Goal: Task Accomplishment & Management: Manage account settings

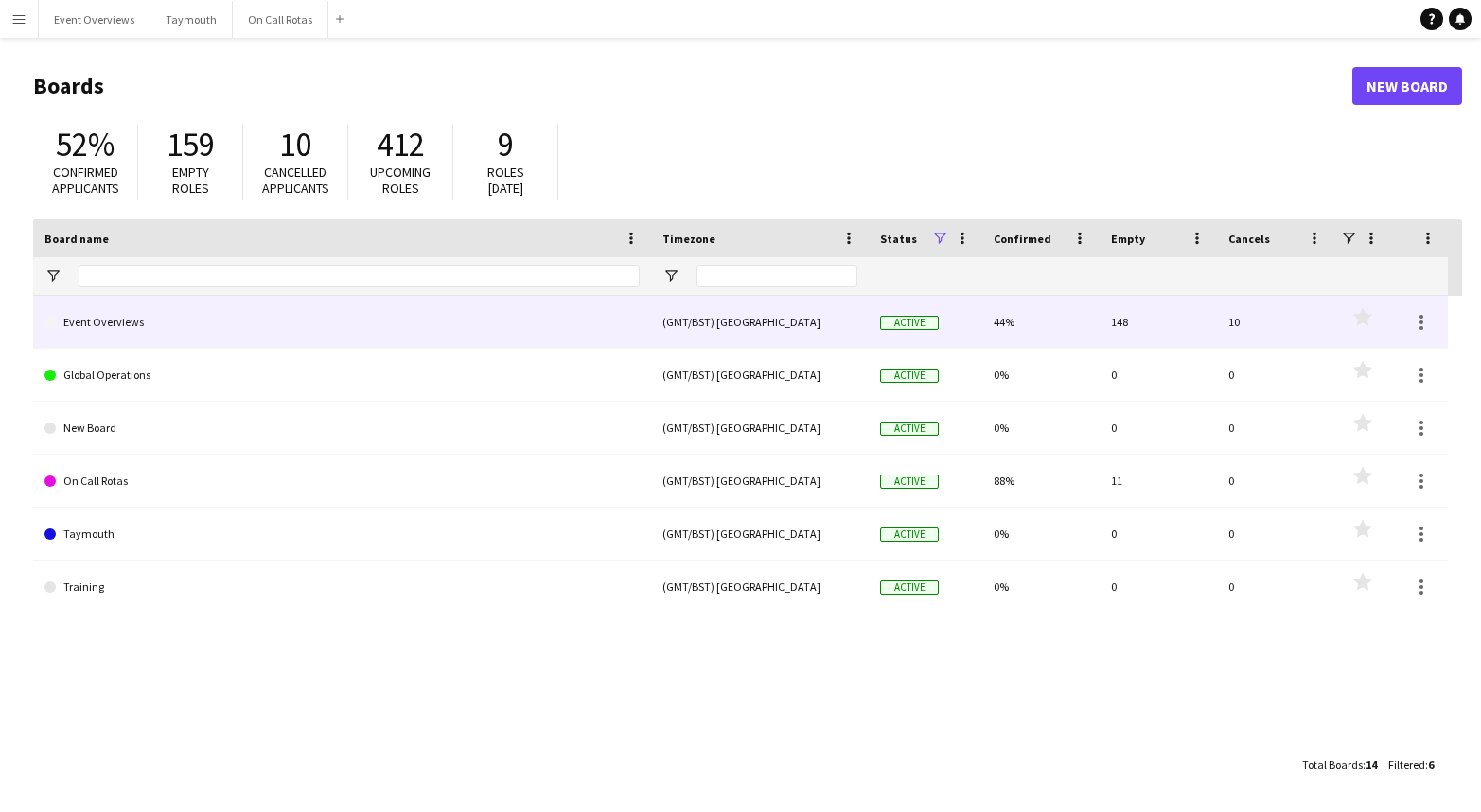
click at [137, 334] on link "Event Overviews" at bounding box center [341, 322] width 595 height 53
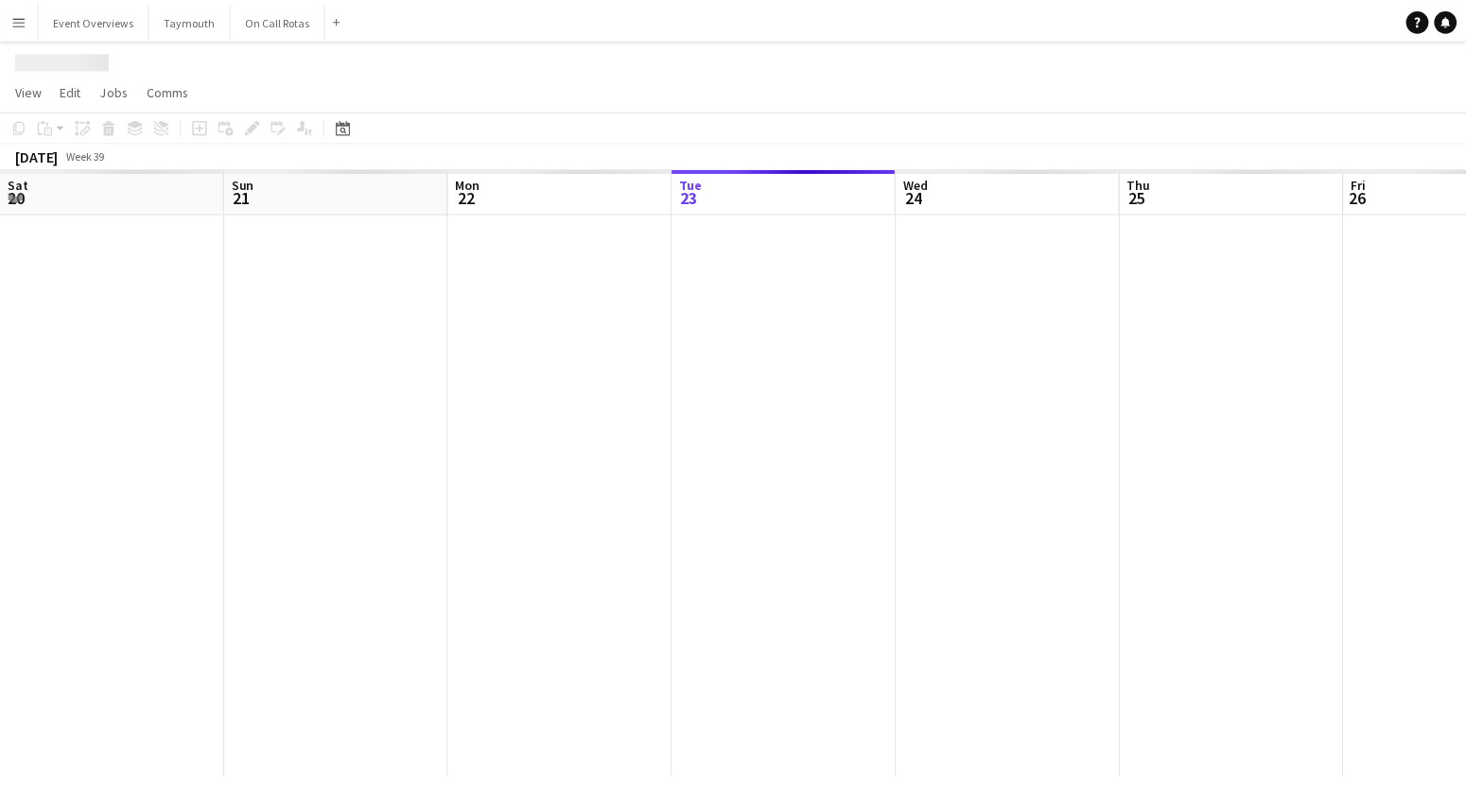
scroll to position [0, 452]
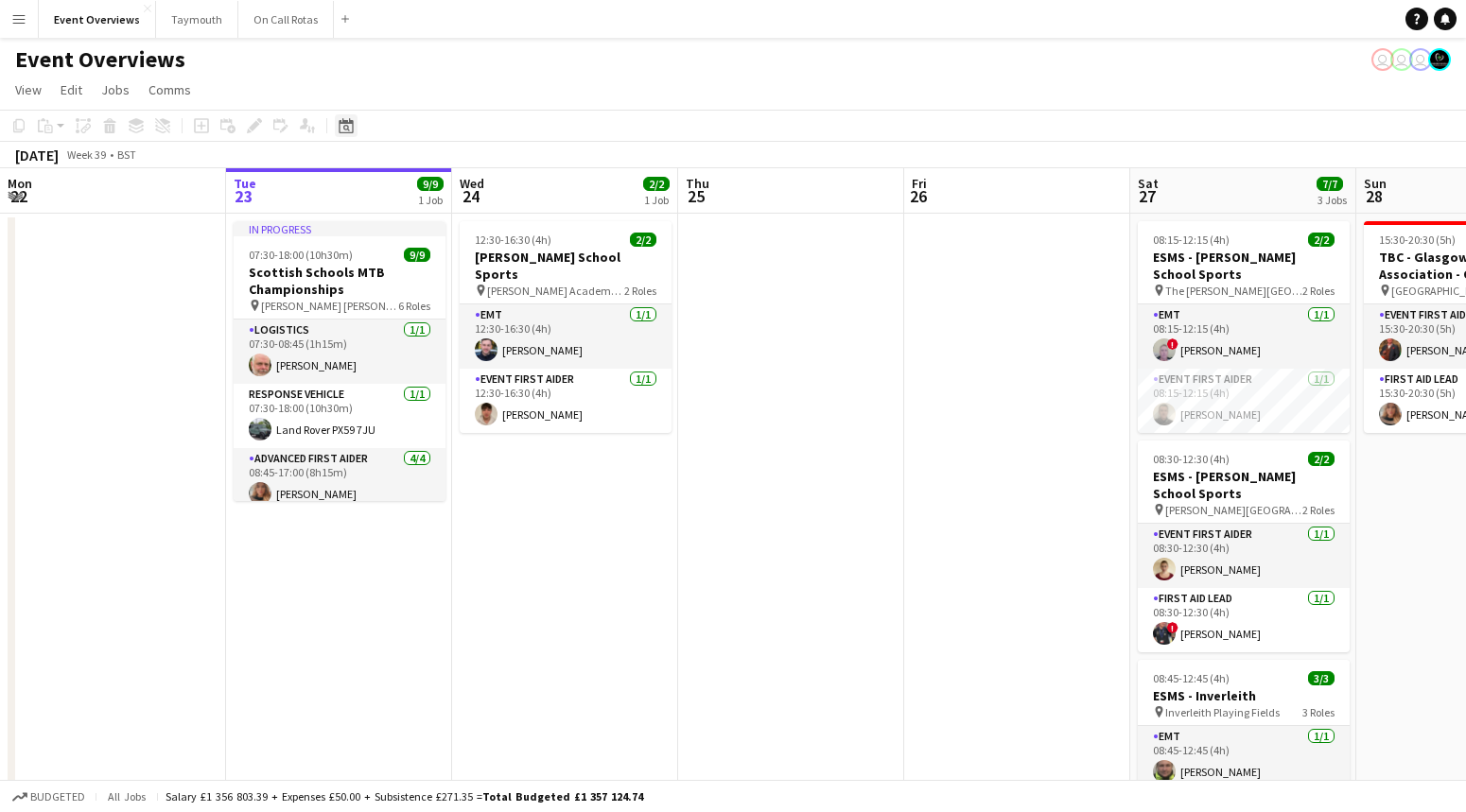
click at [351, 120] on icon at bounding box center [346, 125] width 14 height 15
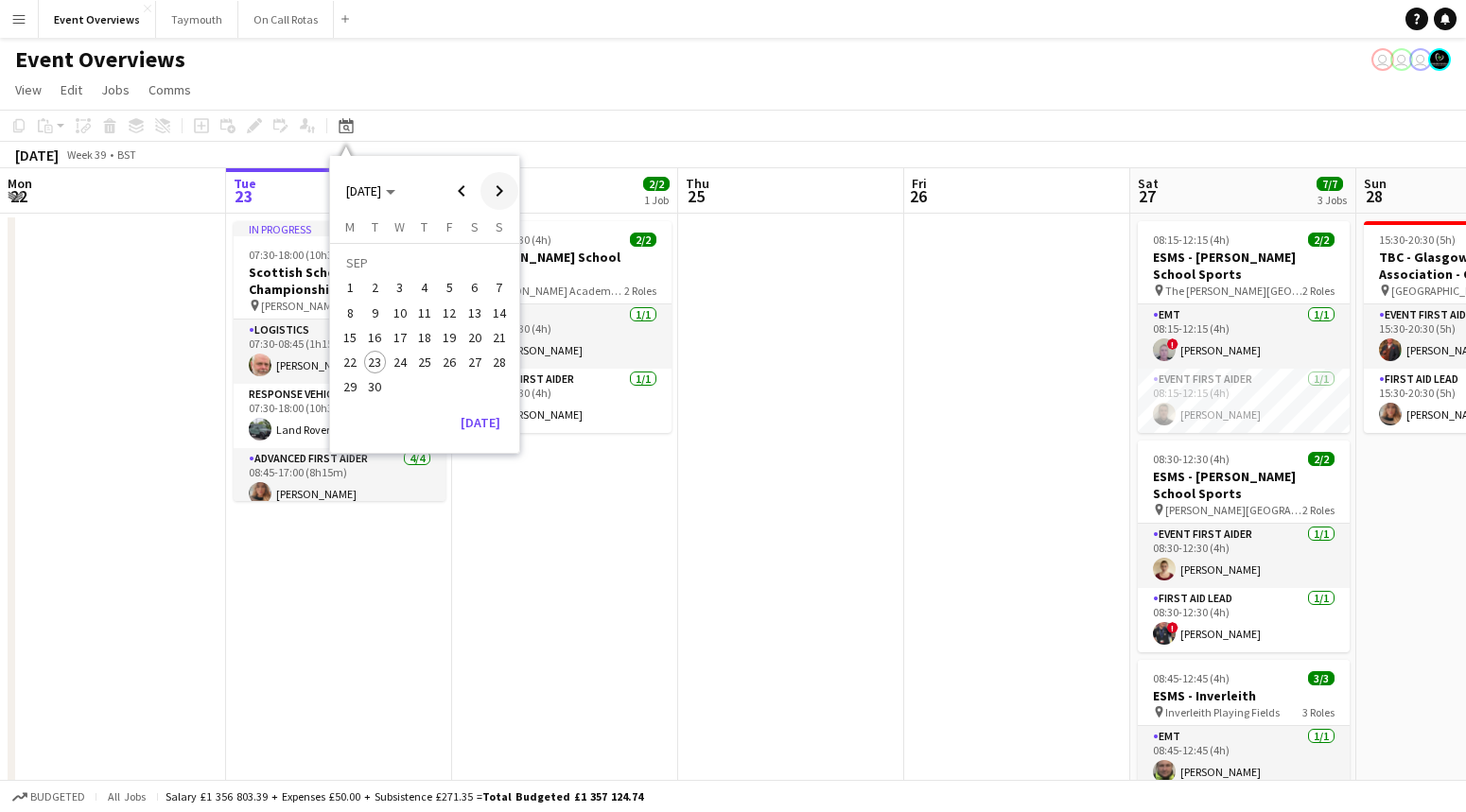
click at [495, 192] on span "Next month" at bounding box center [500, 192] width 38 height 38
click at [395, 388] on span "31" at bounding box center [400, 388] width 23 height 23
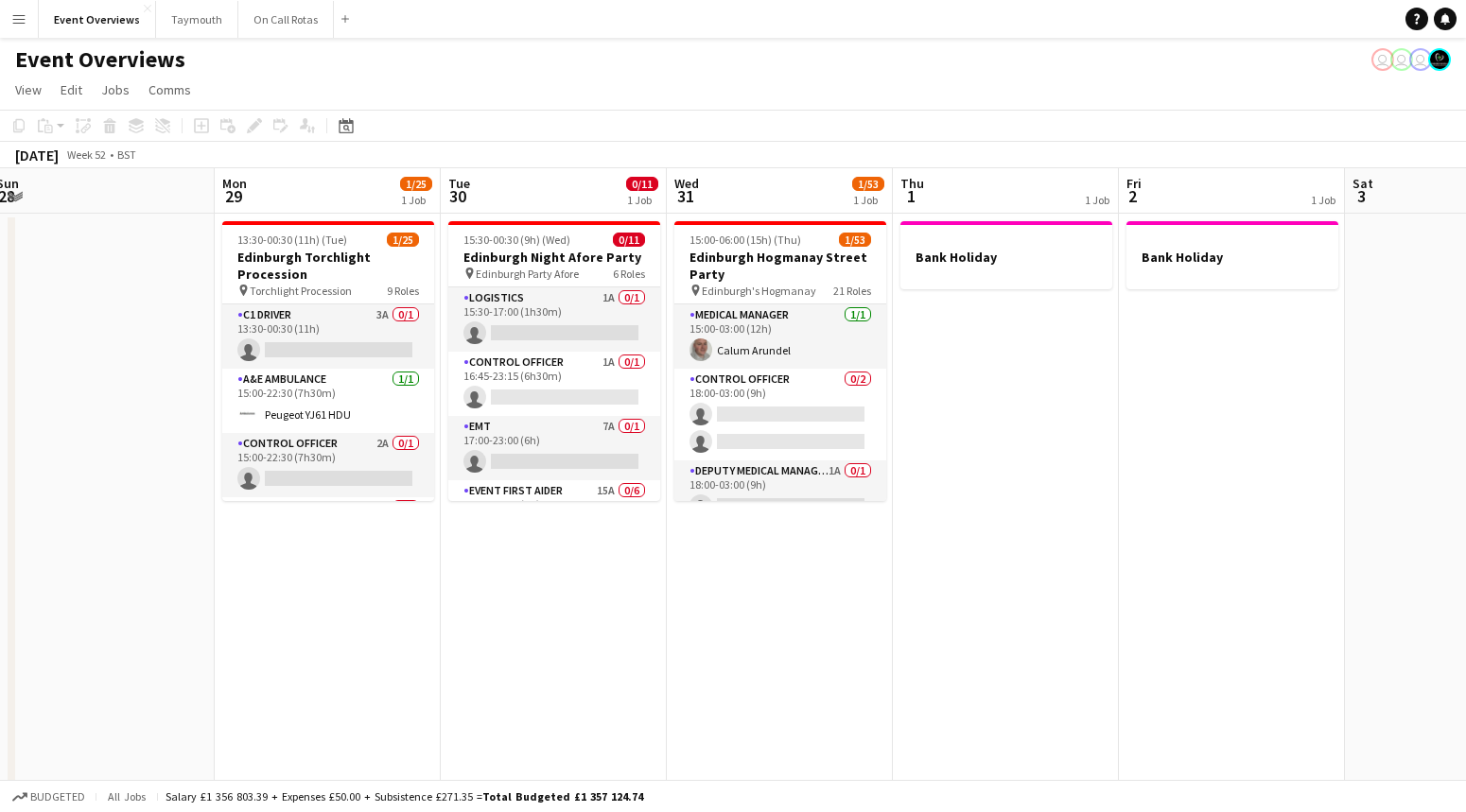
scroll to position [0, 416]
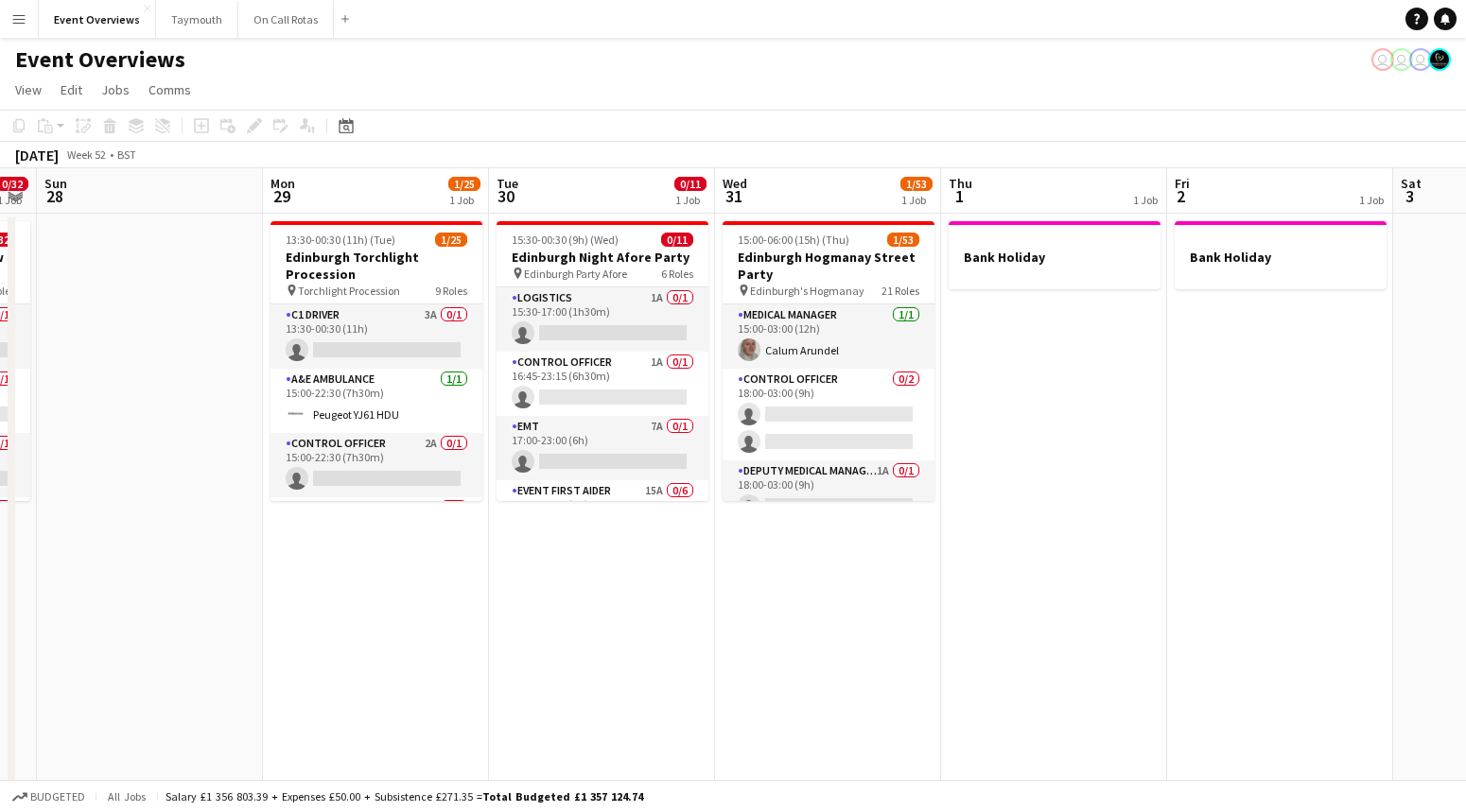
click at [486, 606] on app-calendar-viewport "Fri 26 1 Job Sat 27 0/32 1 Job Sun 28 Mon 29 1/25 1 Job Tue 30 0/11 1 Job Wed 3…" at bounding box center [733, 718] width 1466 height 1100
drag, startPoint x: 482, startPoint y: 331, endPoint x: 484, endPoint y: 351, distance: 20.1
click at [484, 351] on app-date-cell "13:30-00:30 (11h) (Tue) 1/25 Edinburgh Torchlight Procession pin Torchlight Pro…" at bounding box center [378, 740] width 226 height 1054
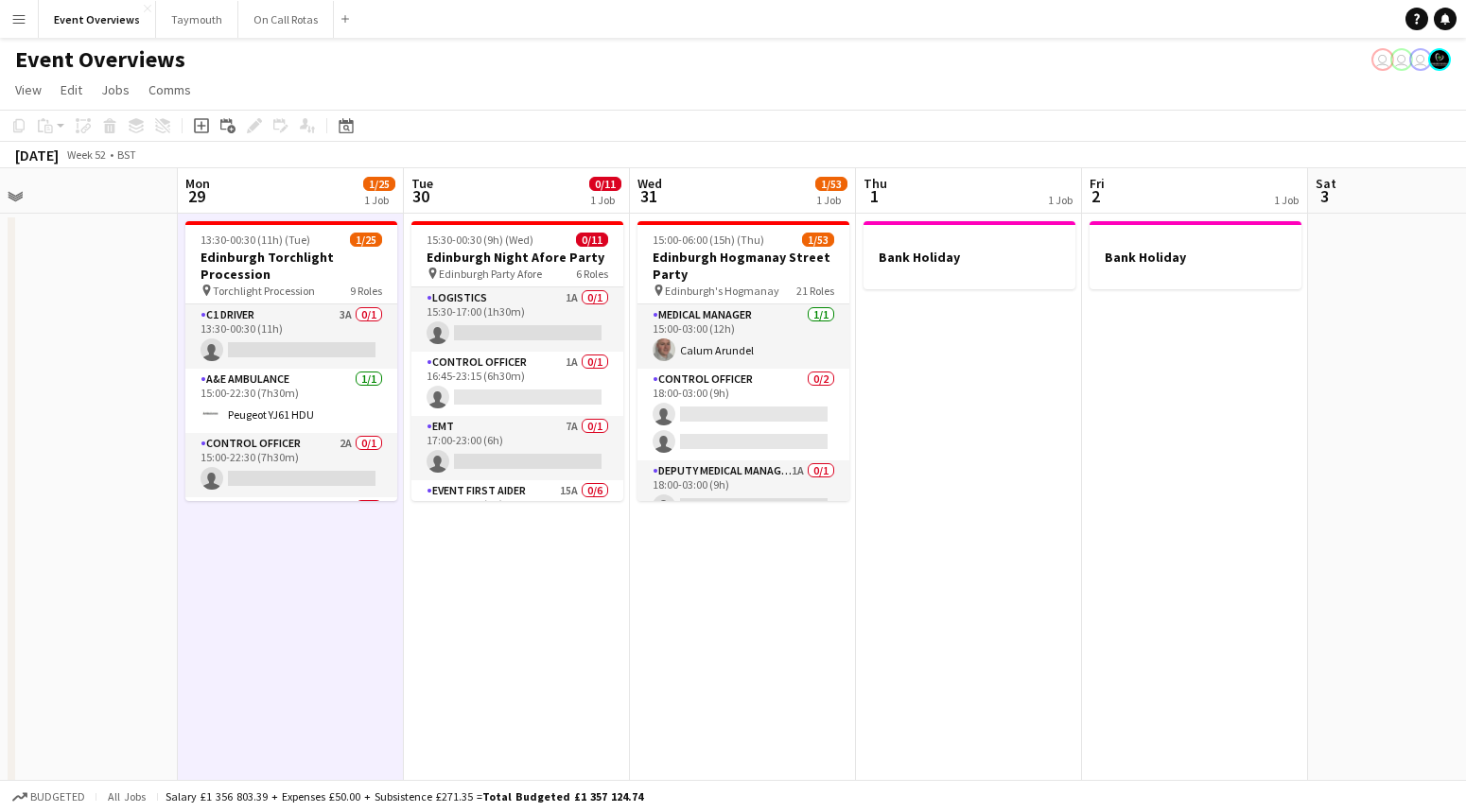
scroll to position [0, 598]
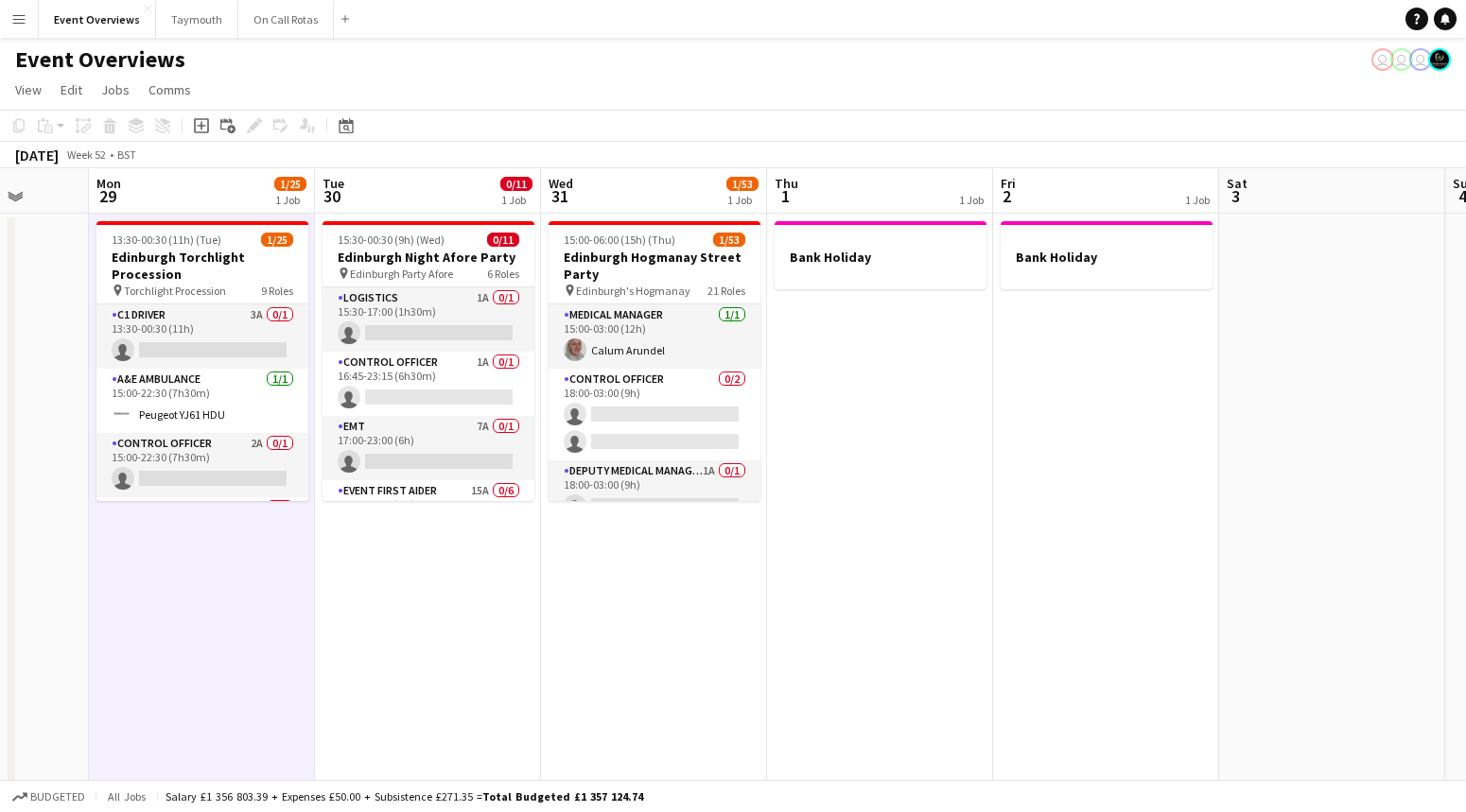
drag, startPoint x: 1094, startPoint y: 344, endPoint x: 846, endPoint y: 358, distance: 248.4
click at [910, 343] on app-calendar-viewport "Fri 26 1 Job Sat 27 0/32 1 Job Sun 28 Mon 29 1/25 1 Job Tue 30 0/11 1 Job Wed 3…" at bounding box center [733, 718] width 1466 height 1100
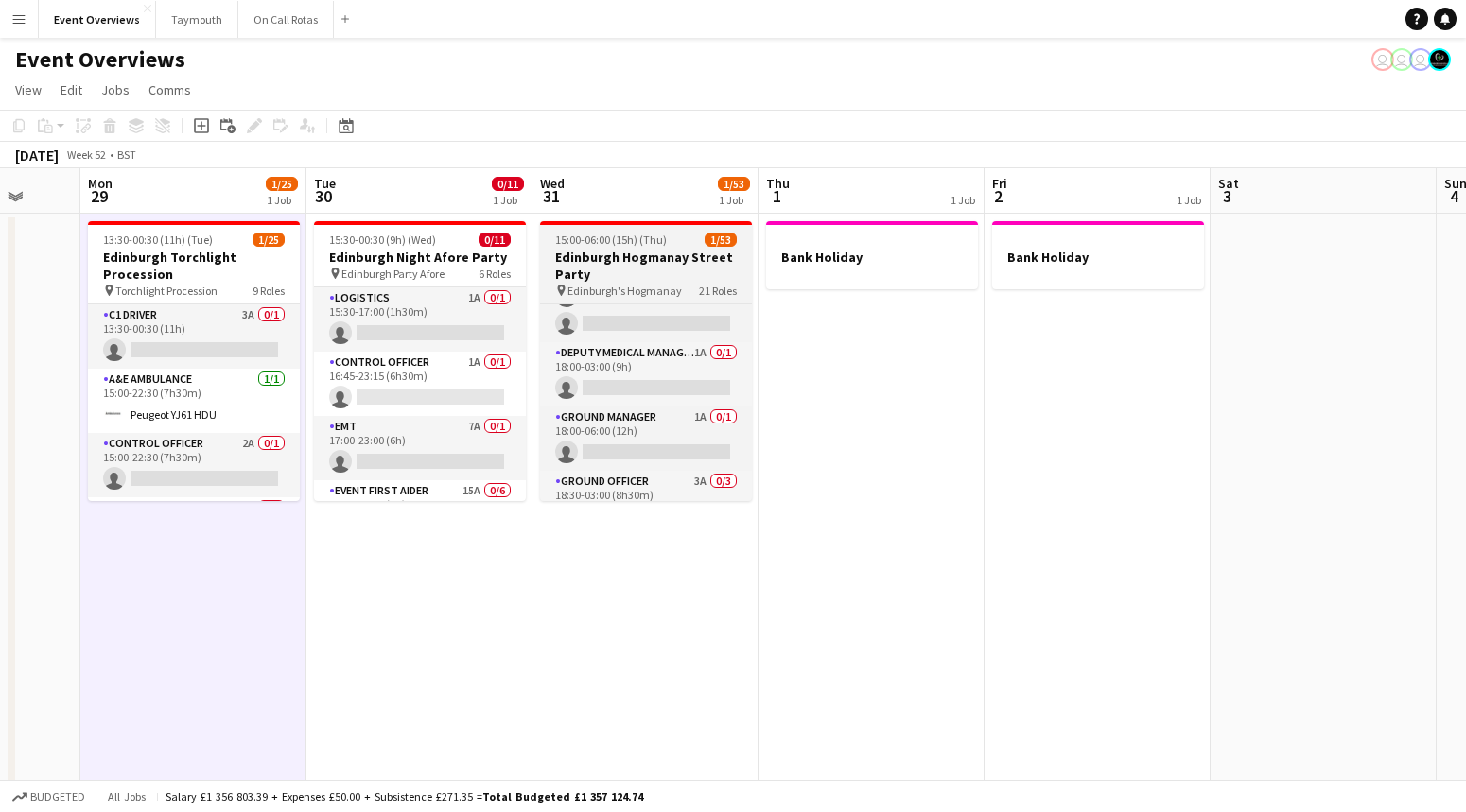
scroll to position [129, 0]
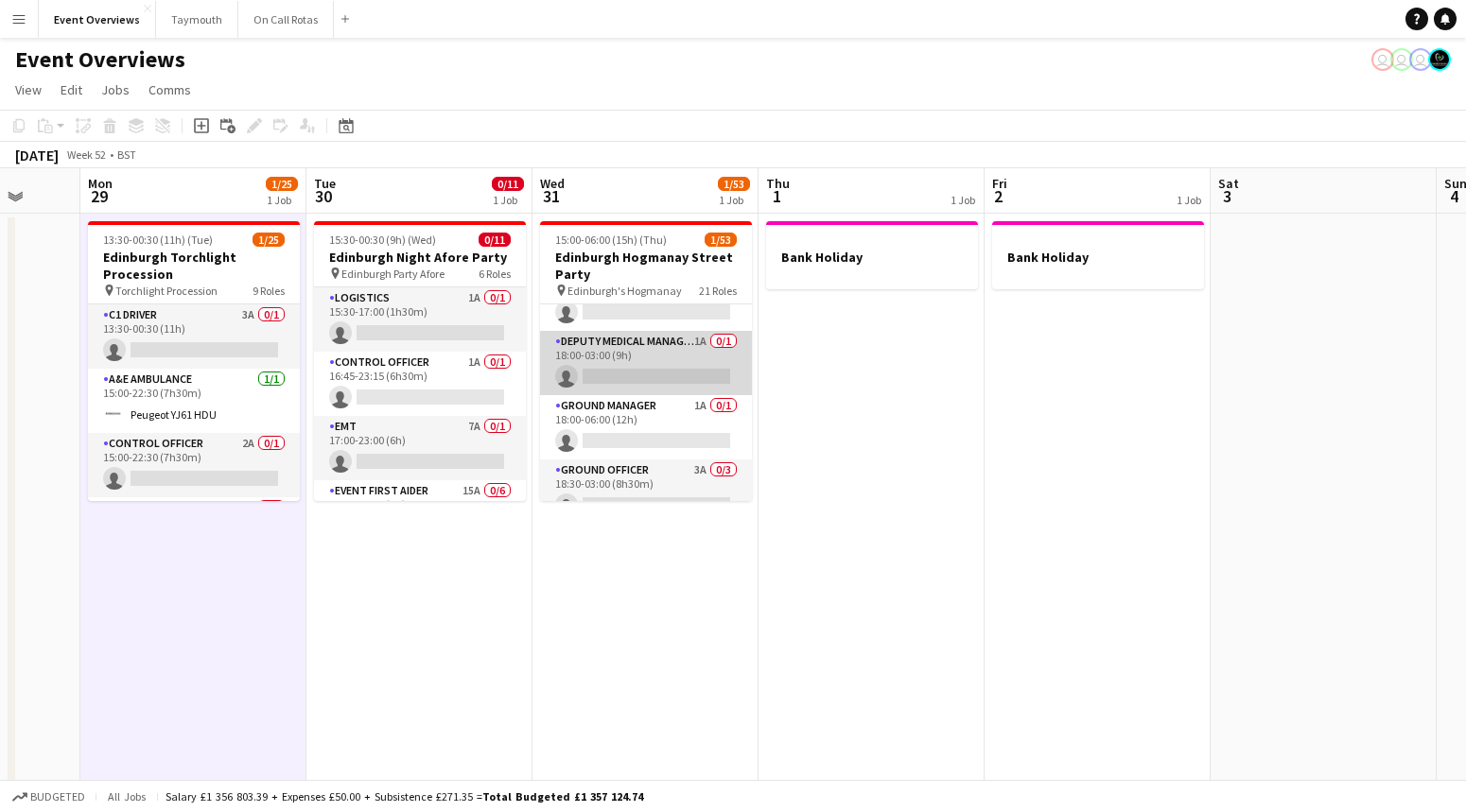
click at [701, 354] on app-card-role "Deputy Medical Manager 1A 0/1 18:00-03:00 (9h) single-neutral-actions" at bounding box center [645, 363] width 212 height 64
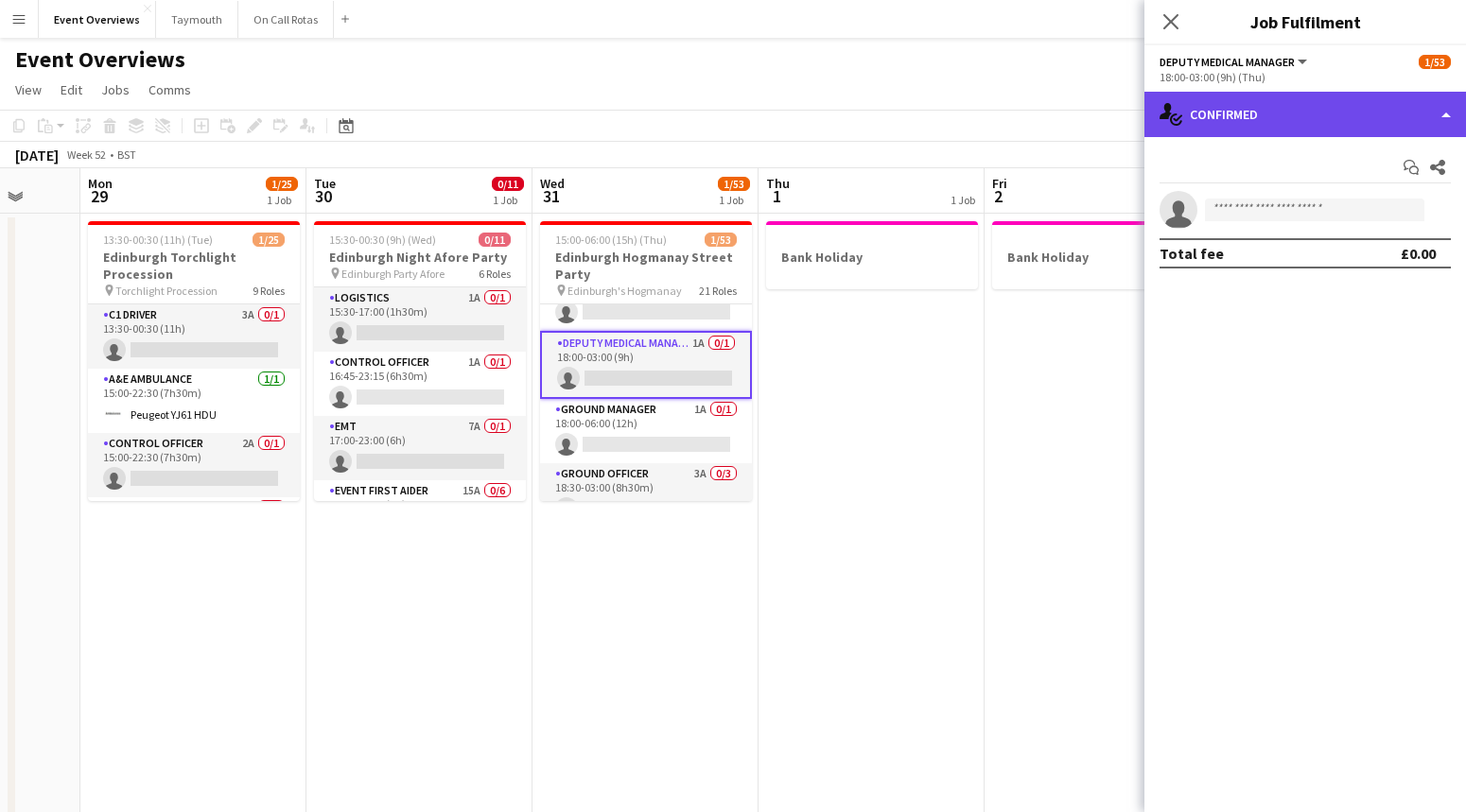
click at [1232, 134] on div "single-neutral-actions-check-2 Confirmed" at bounding box center [1305, 114] width 322 height 45
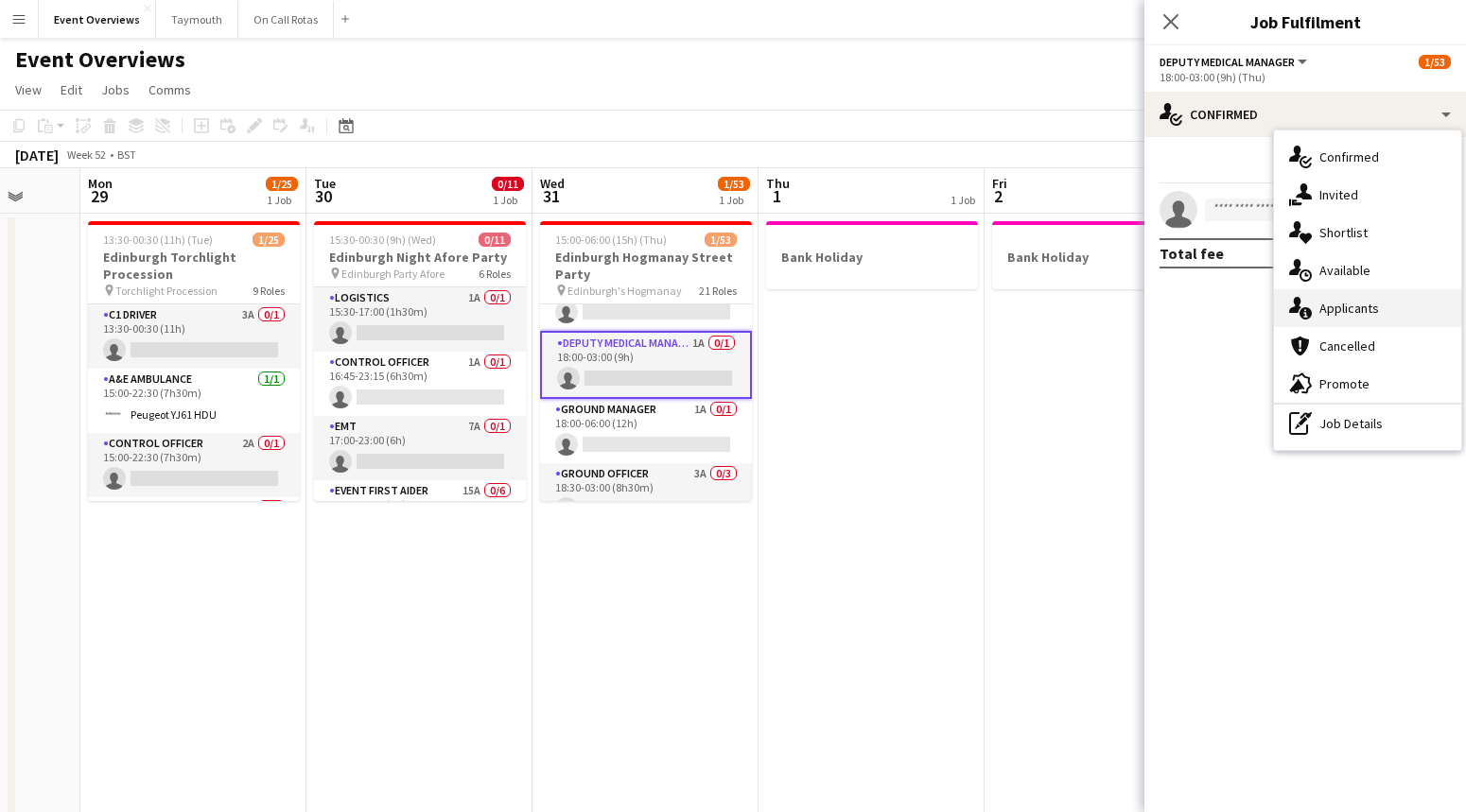
click at [1344, 310] on span "Applicants" at bounding box center [1349, 308] width 59 height 17
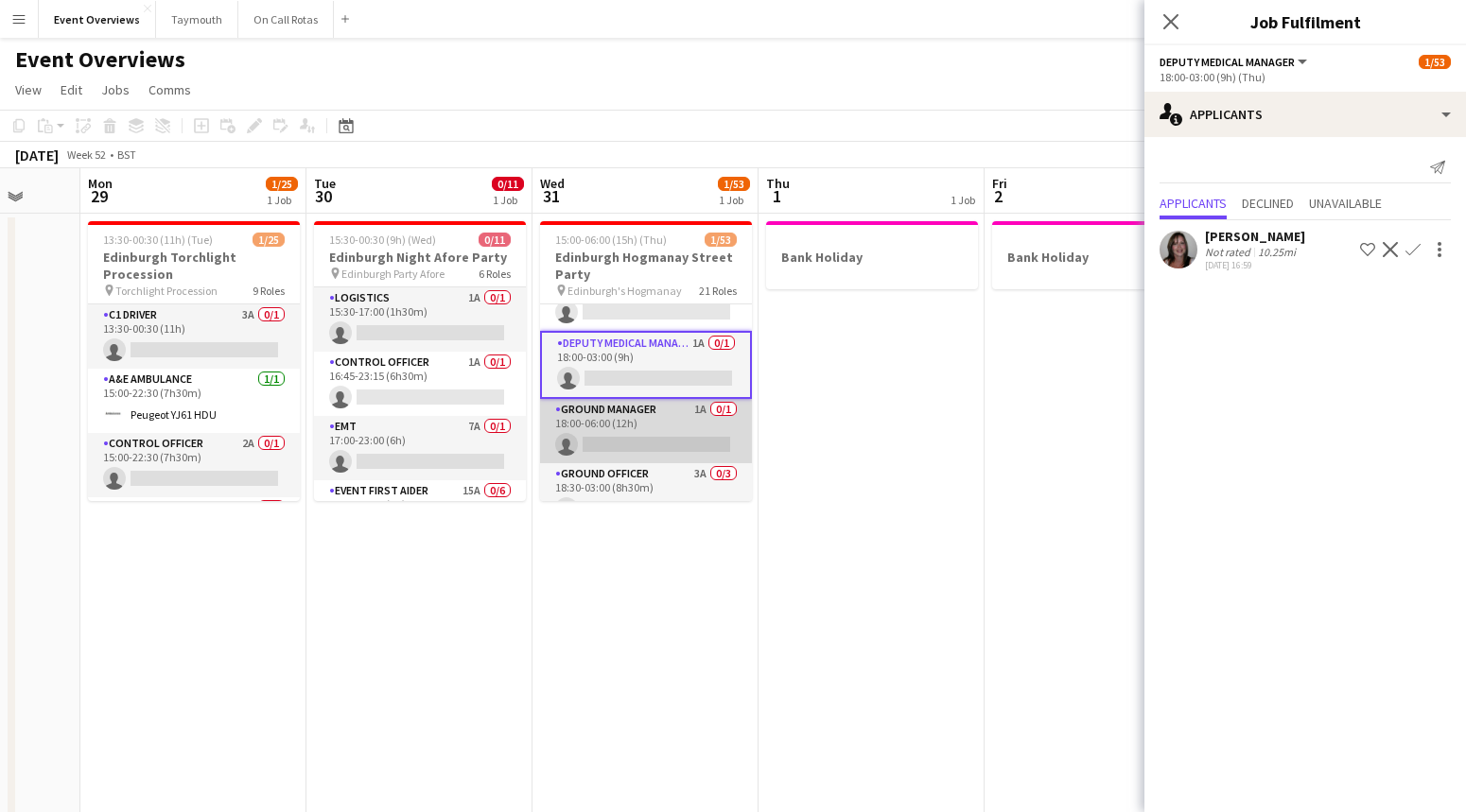
click at [665, 422] on app-card-role "Ground Manager 1A 0/1 18:00-06:00 (12h) single-neutral-actions" at bounding box center [645, 431] width 212 height 64
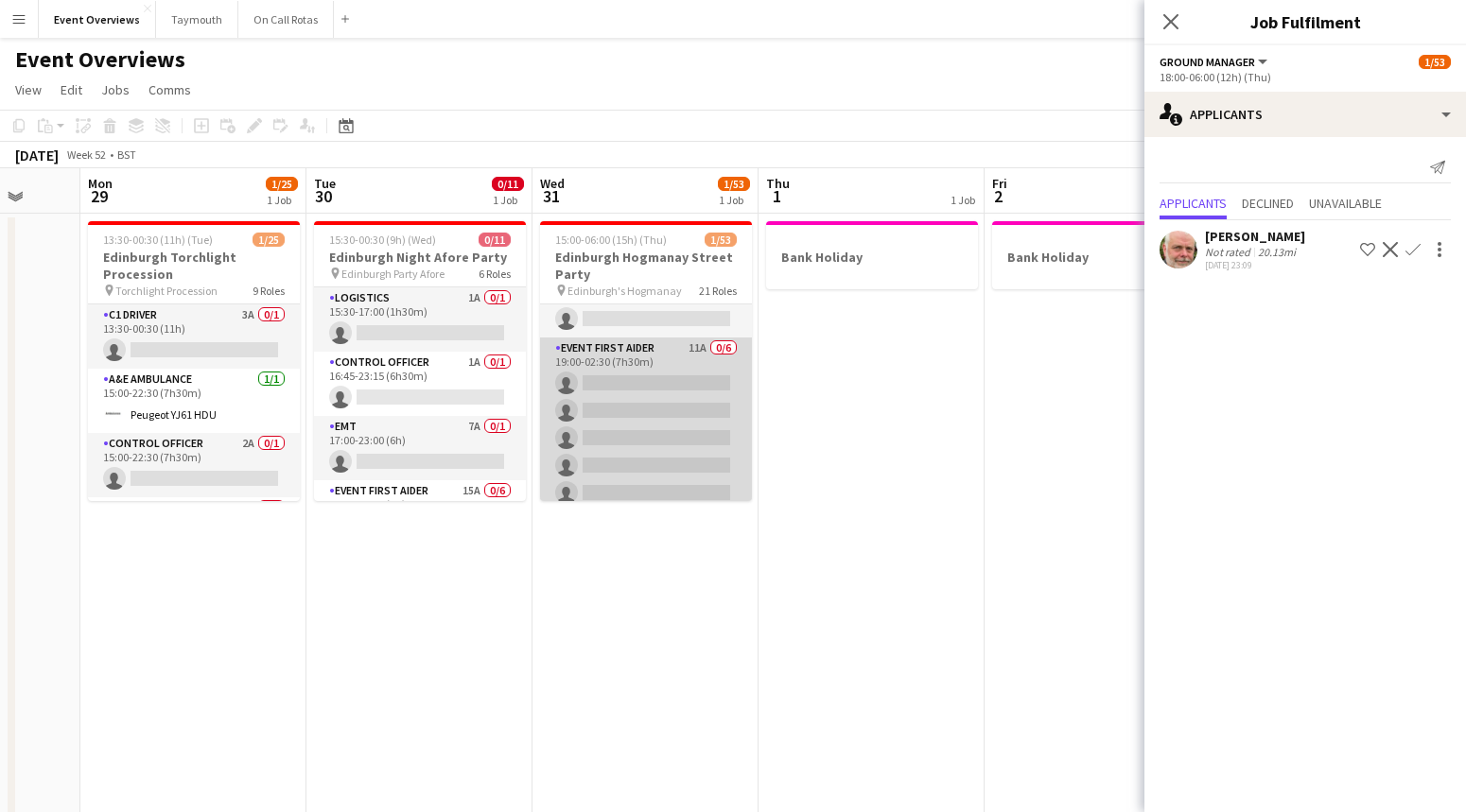
click at [677, 405] on app-card-role "Event First Aider 11A 0/6 19:00-02:30 (7h30m) single-neutral-actions single-neu…" at bounding box center [645, 439] width 212 height 201
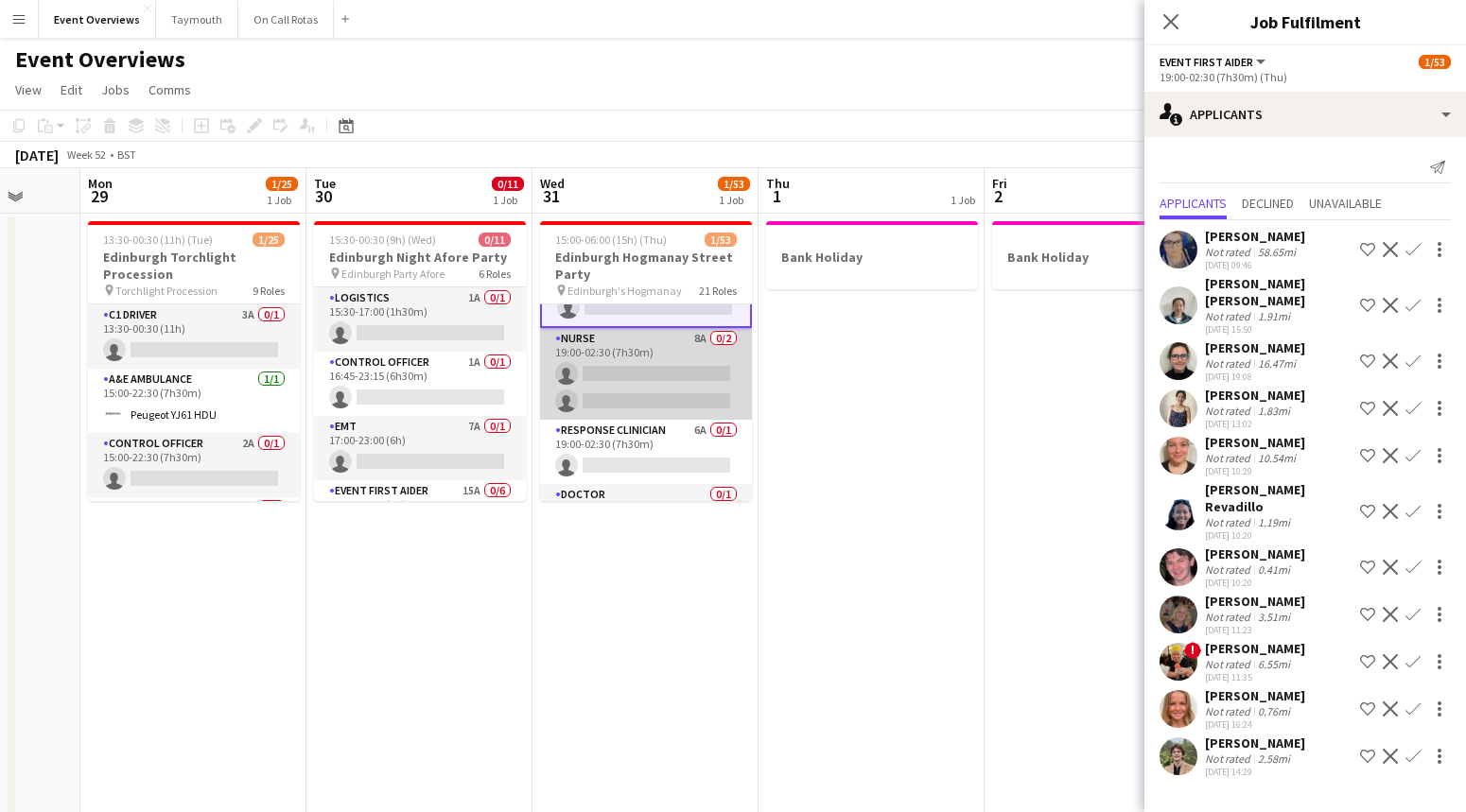
click at [674, 388] on app-card-role "Nurse 8A 0/2 19:00-02:30 (7h30m) single-neutral-actions single-neutral-actions" at bounding box center [645, 374] width 212 height 92
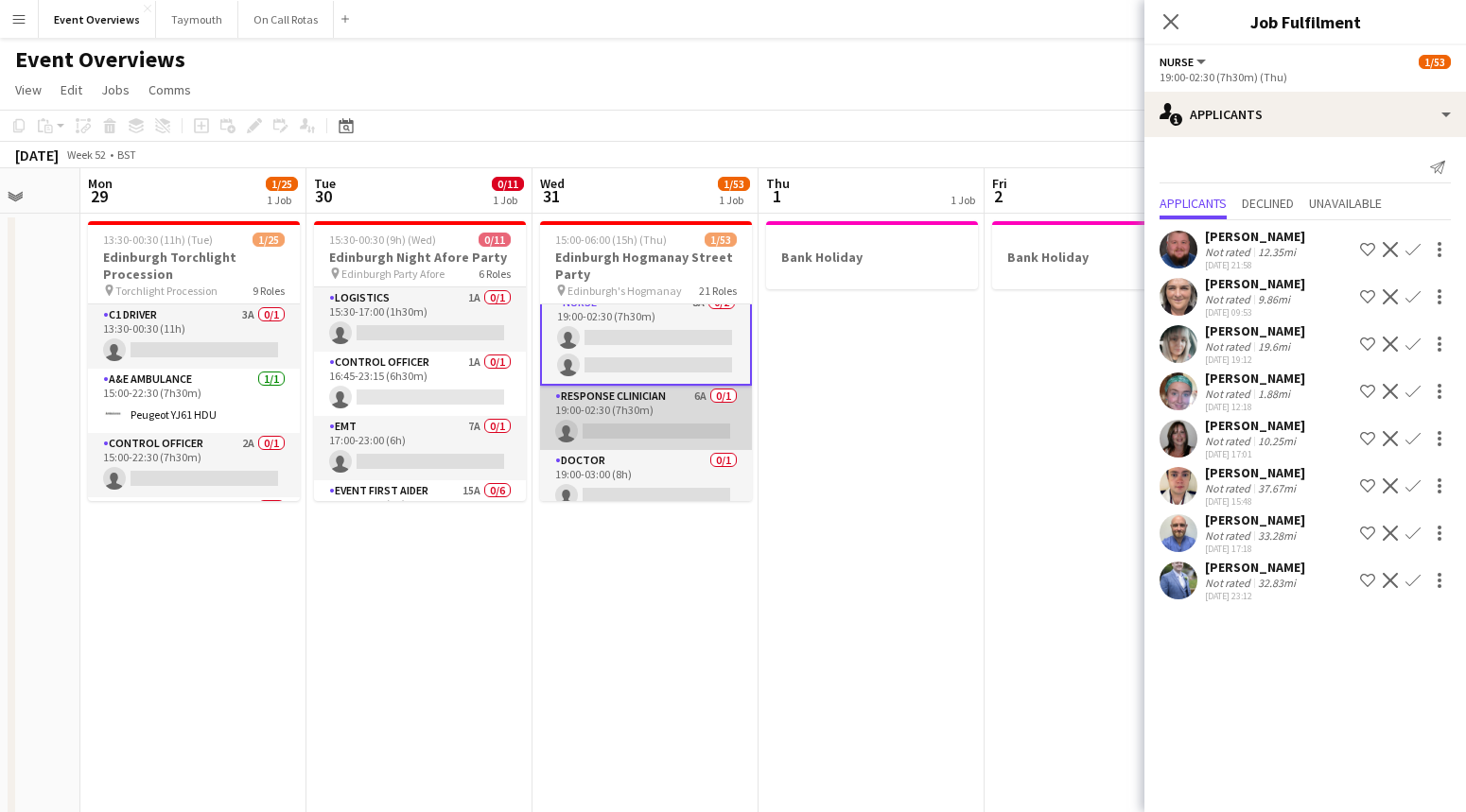
click at [676, 415] on app-card-role "Response Clinician 6A 0/1 19:00-02:30 (7h30m) single-neutral-actions" at bounding box center [645, 417] width 212 height 64
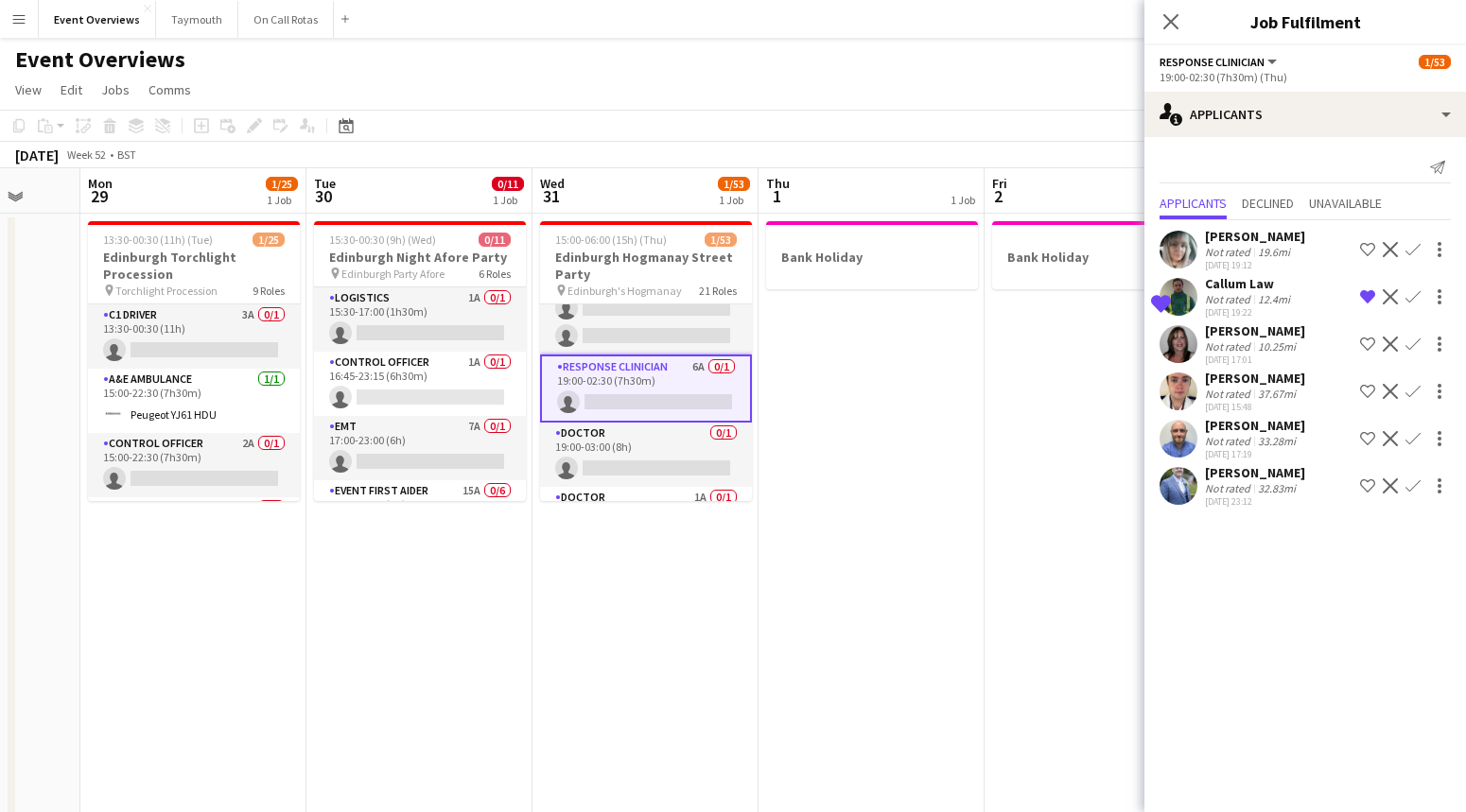
scroll to position [1263, 0]
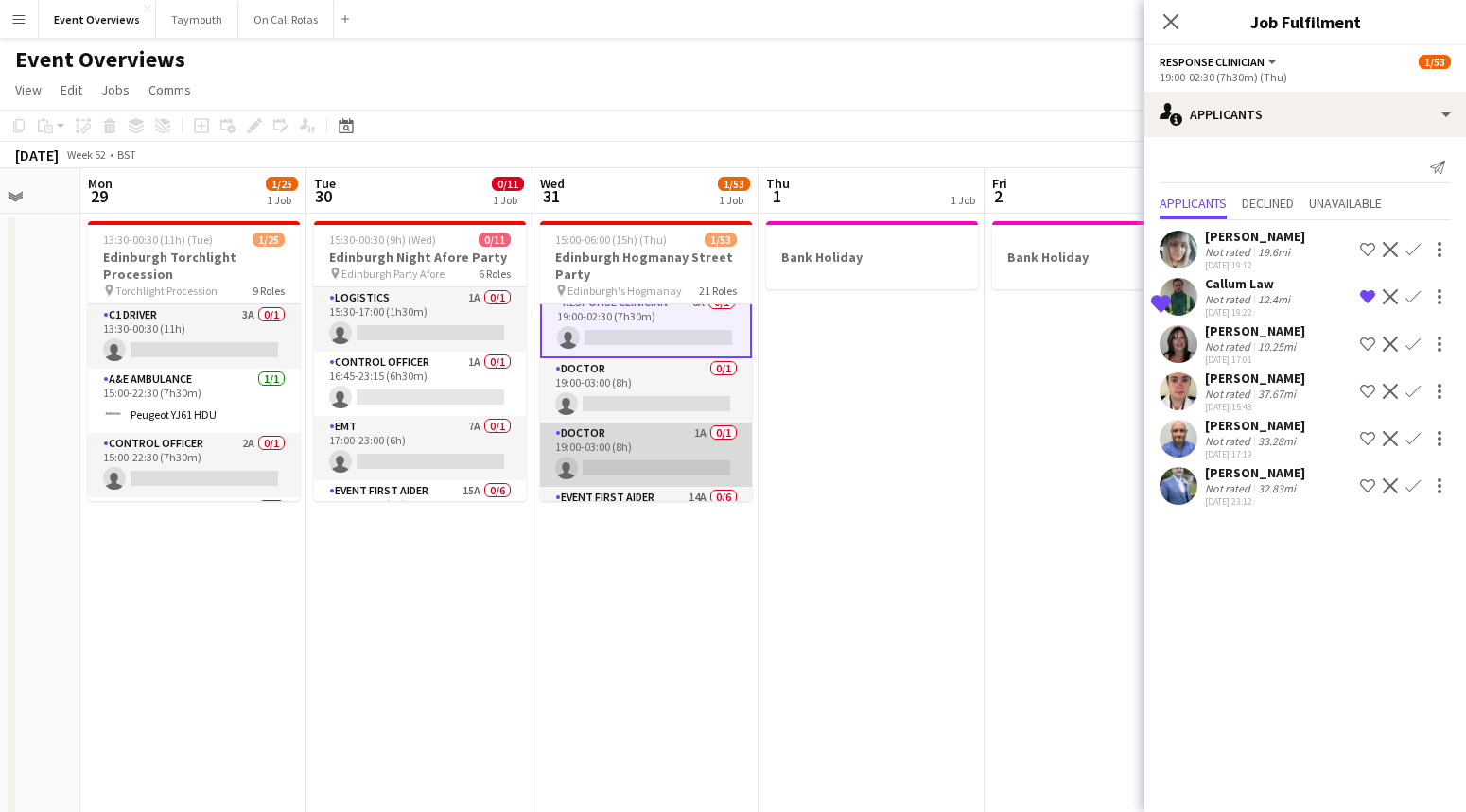
click at [667, 448] on app-card-role "Doctor 1A 0/1 19:00-03:00 (8h) single-neutral-actions" at bounding box center [645, 454] width 212 height 64
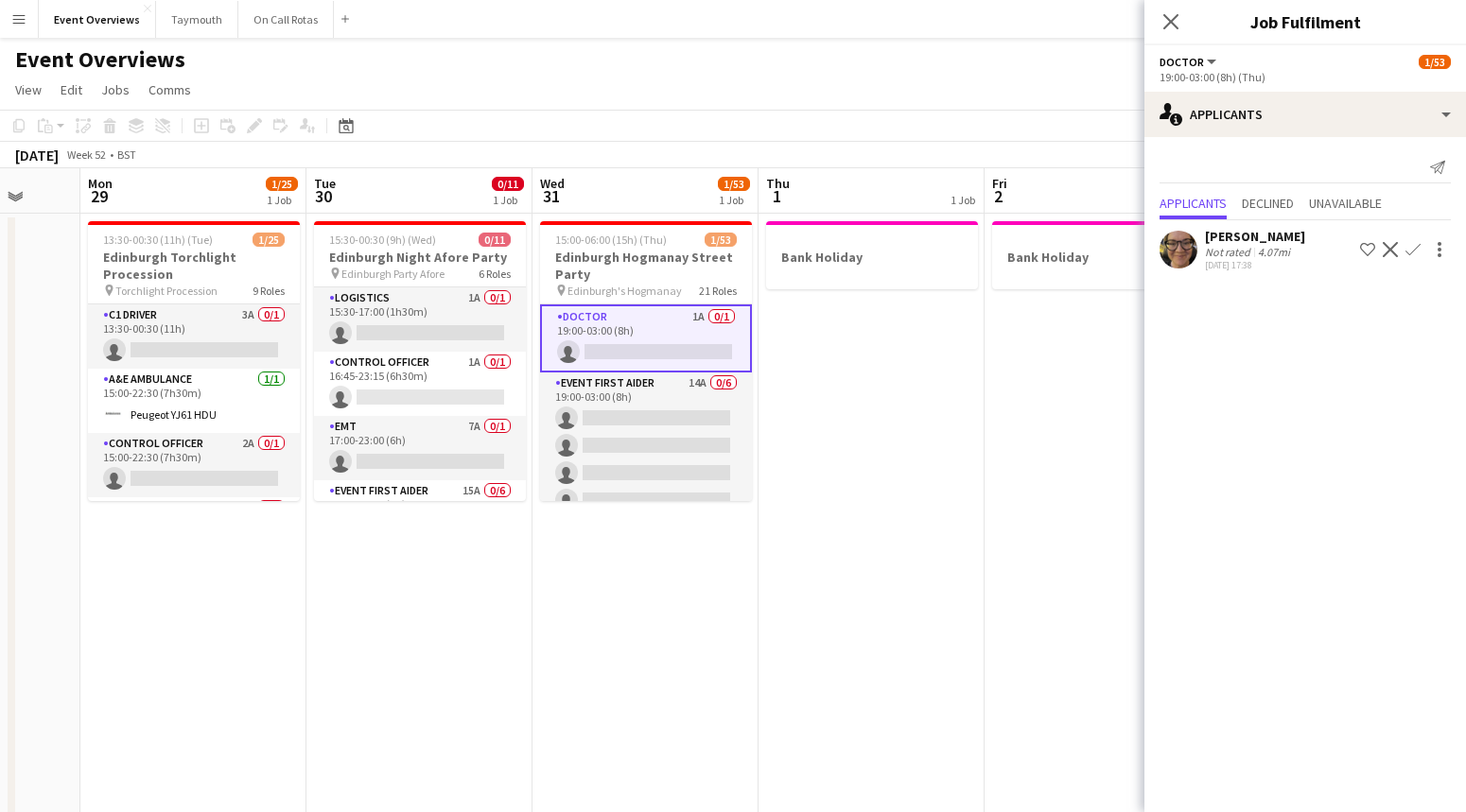
scroll to position [1476, 0]
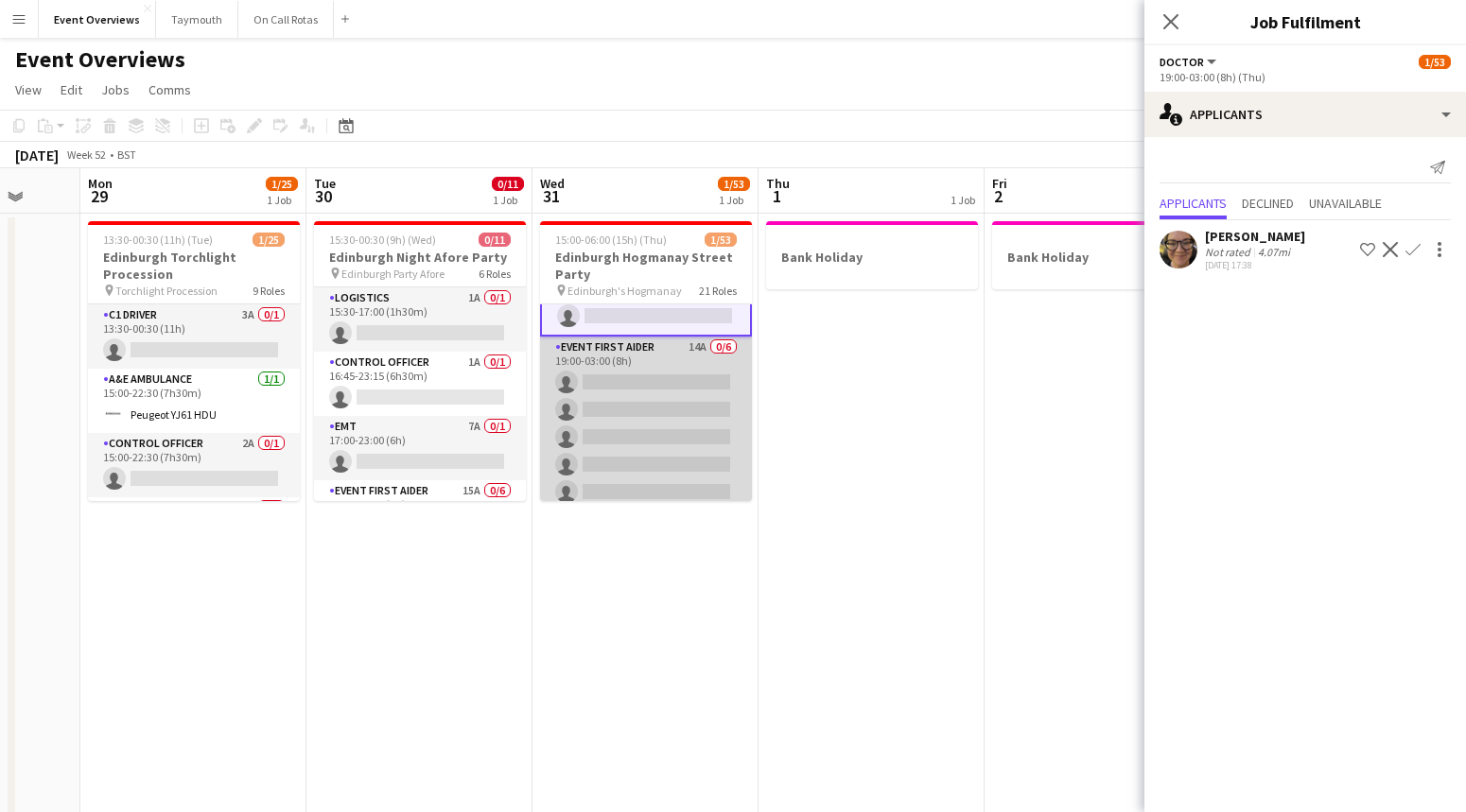
click at [672, 390] on app-card-role "Event First Aider 14A 0/6 19:00-03:00 (8h) single-neutral-actions single-neutra…" at bounding box center [645, 438] width 212 height 201
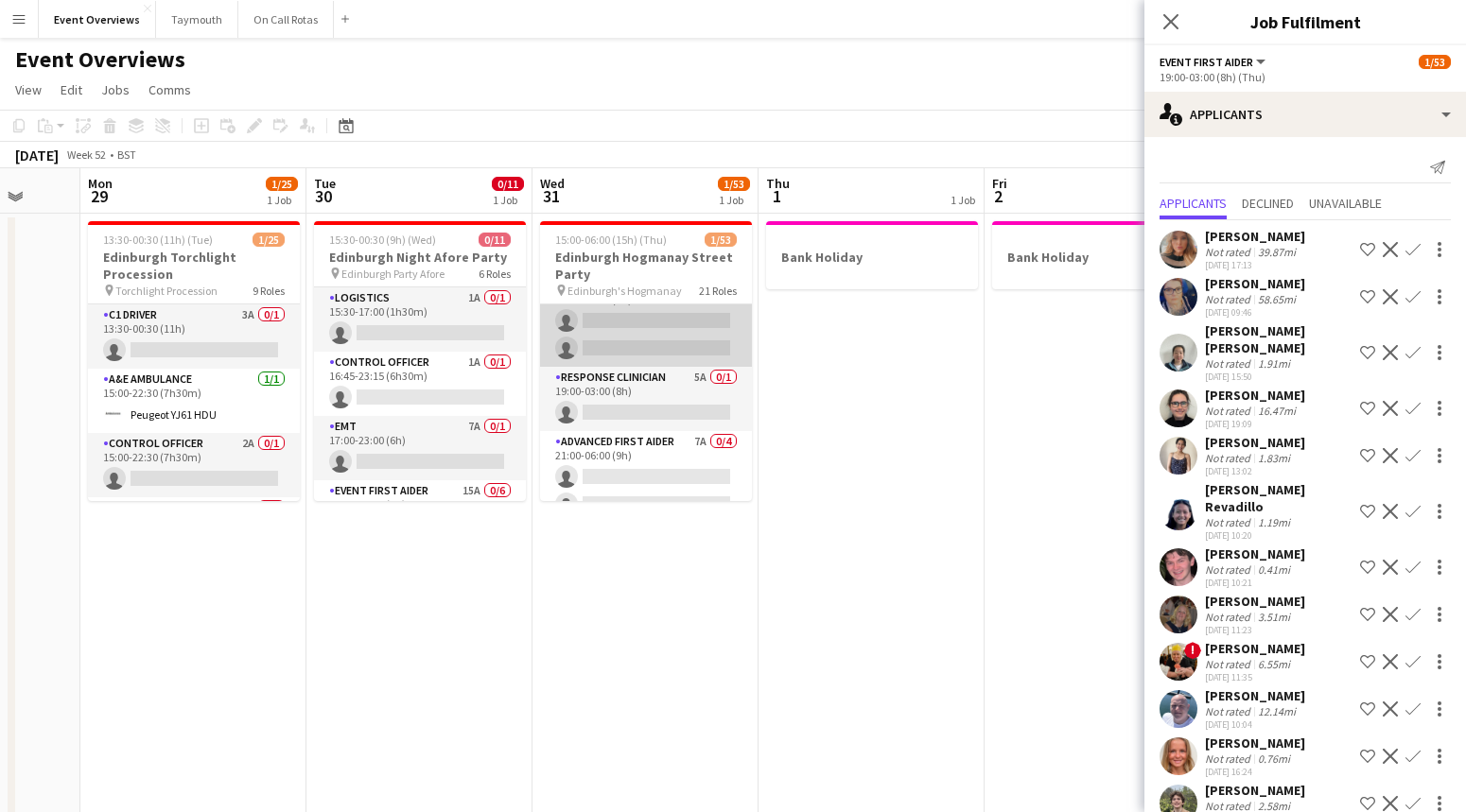
click at [686, 339] on app-card-role "Nurse 8A 0/2 19:00-03:00 (8h) single-neutral-actions single-neutral-actions" at bounding box center [645, 321] width 212 height 92
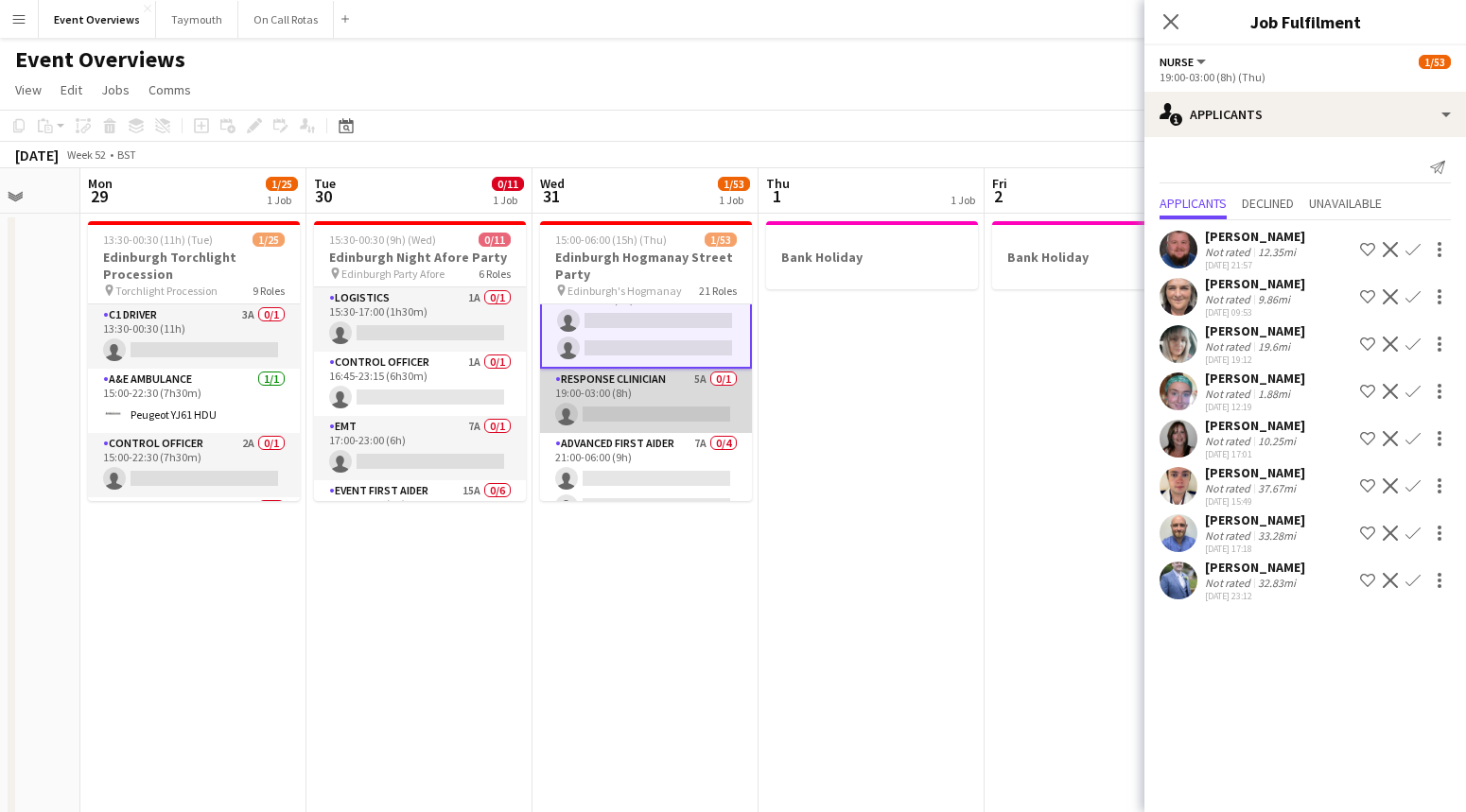
click at [682, 399] on app-card-role "Response Clinician 5A 0/1 19:00-03:00 (8h) single-neutral-actions" at bounding box center [645, 400] width 212 height 64
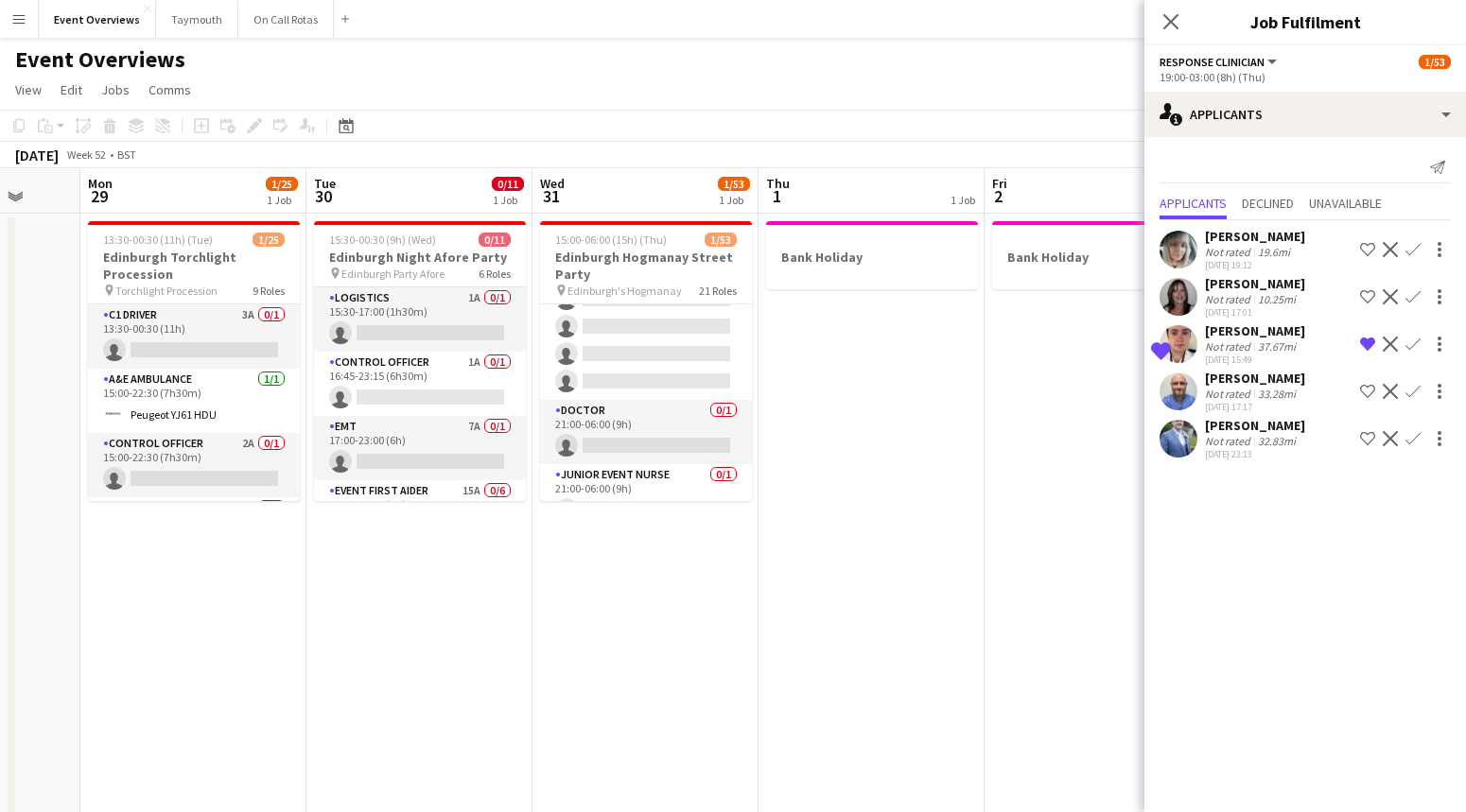
click at [687, 401] on app-card-role "Doctor 0/1 21:00-06:00 (9h) single-neutral-actions" at bounding box center [645, 432] width 212 height 64
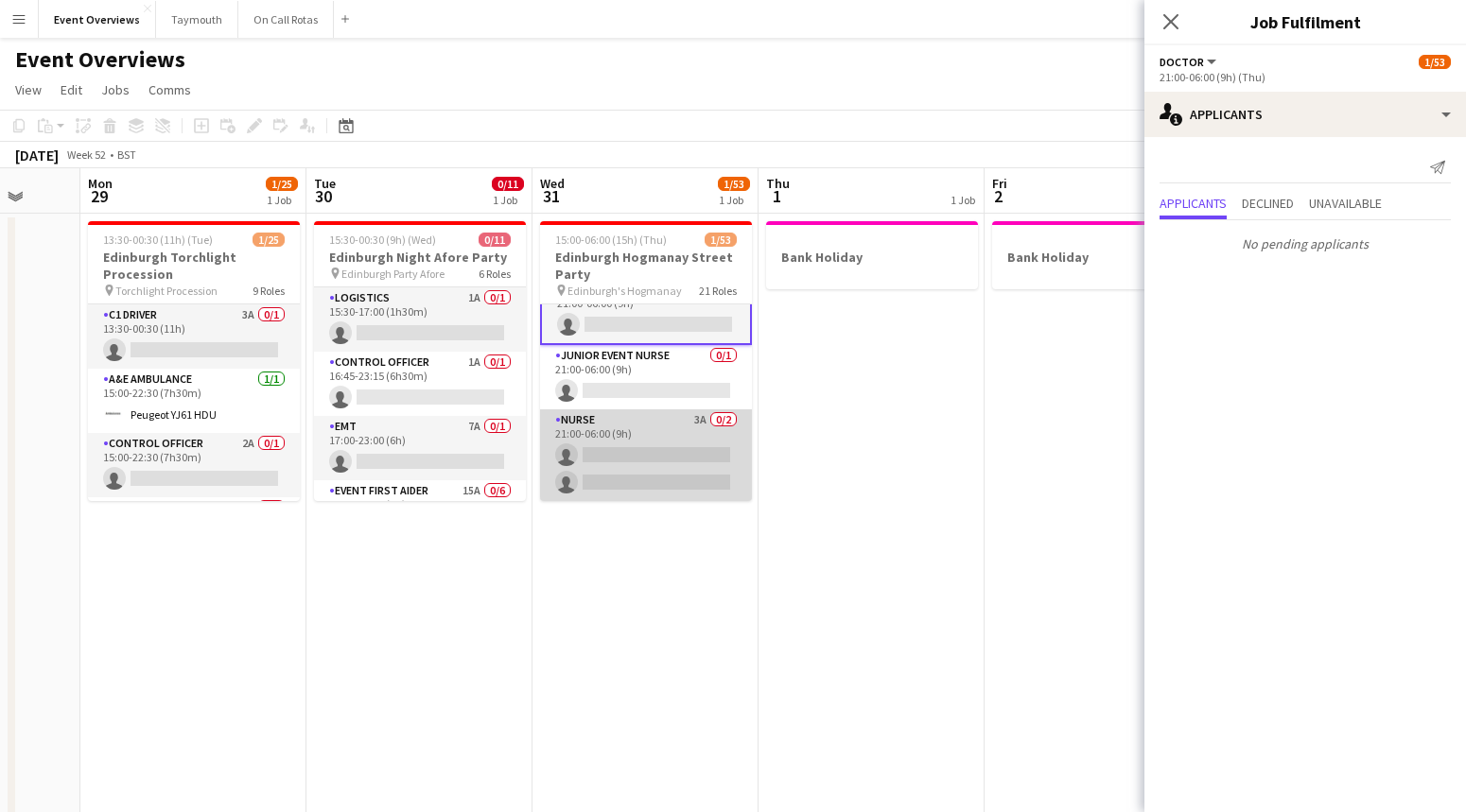
click at [690, 439] on app-card-role "Nurse 3A 0/2 21:00-06:00 (9h) single-neutral-actions single-neutral-actions" at bounding box center [645, 456] width 212 height 92
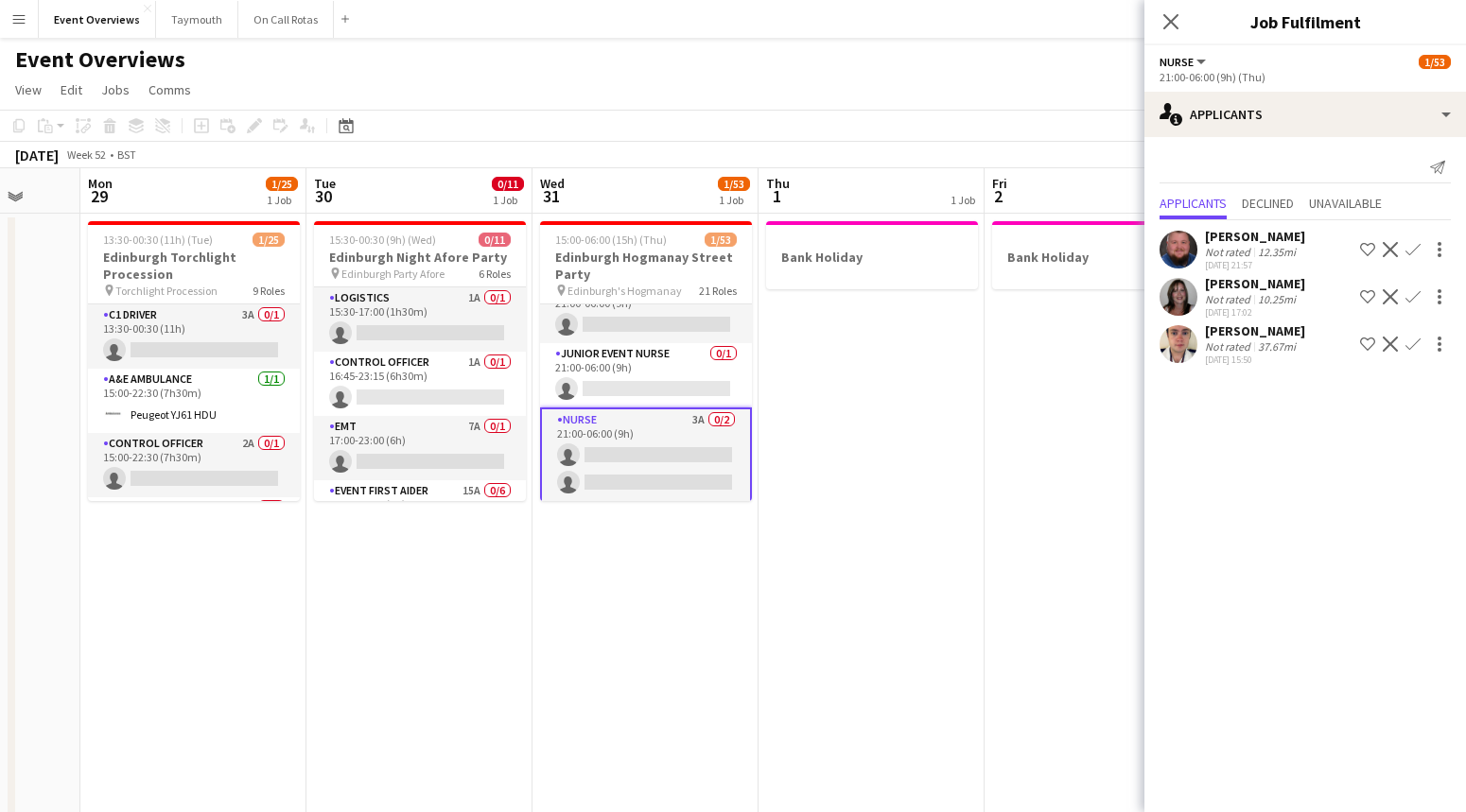
scroll to position [2035, 0]
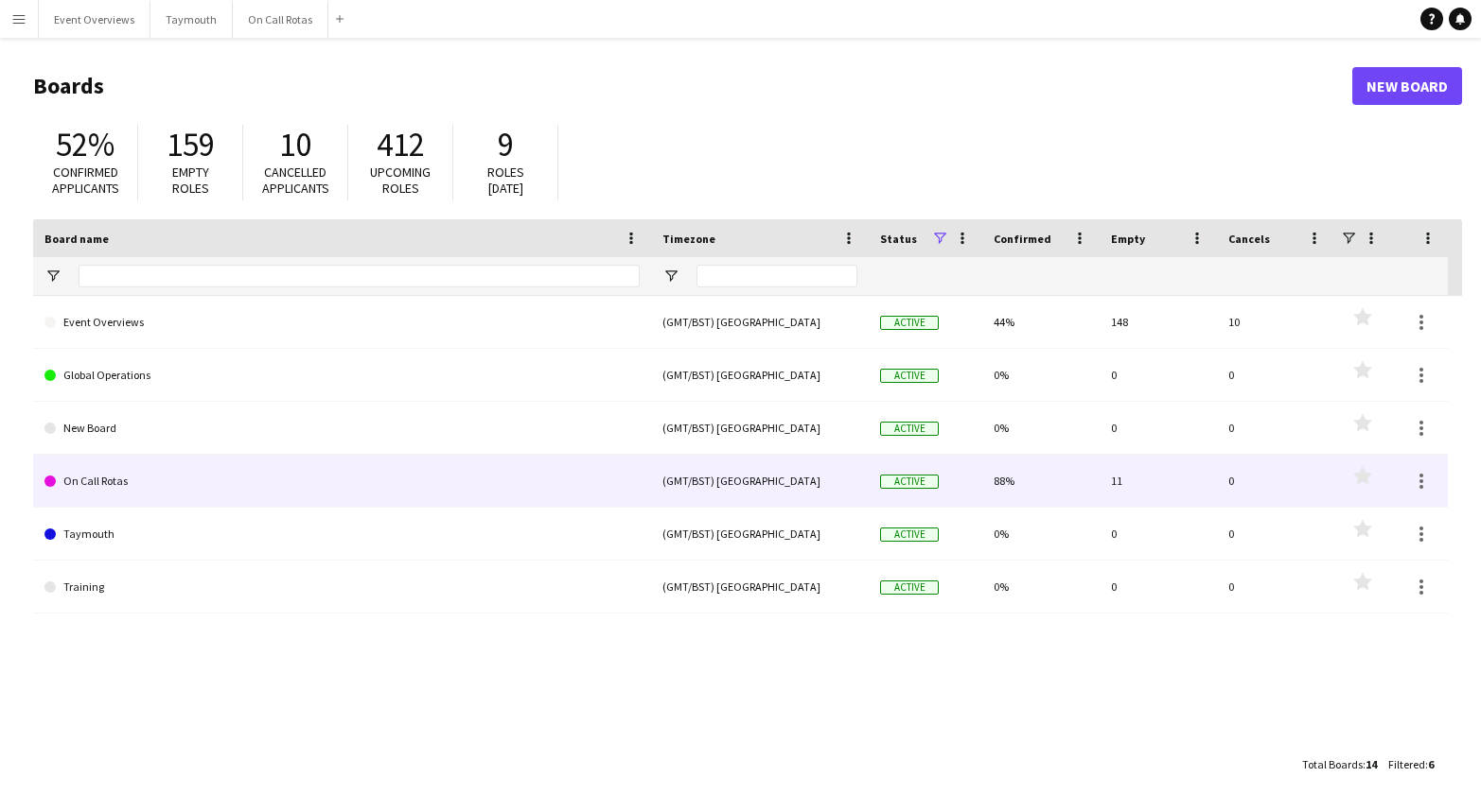
click at [161, 485] on link "On Call Rotas" at bounding box center [341, 481] width 595 height 53
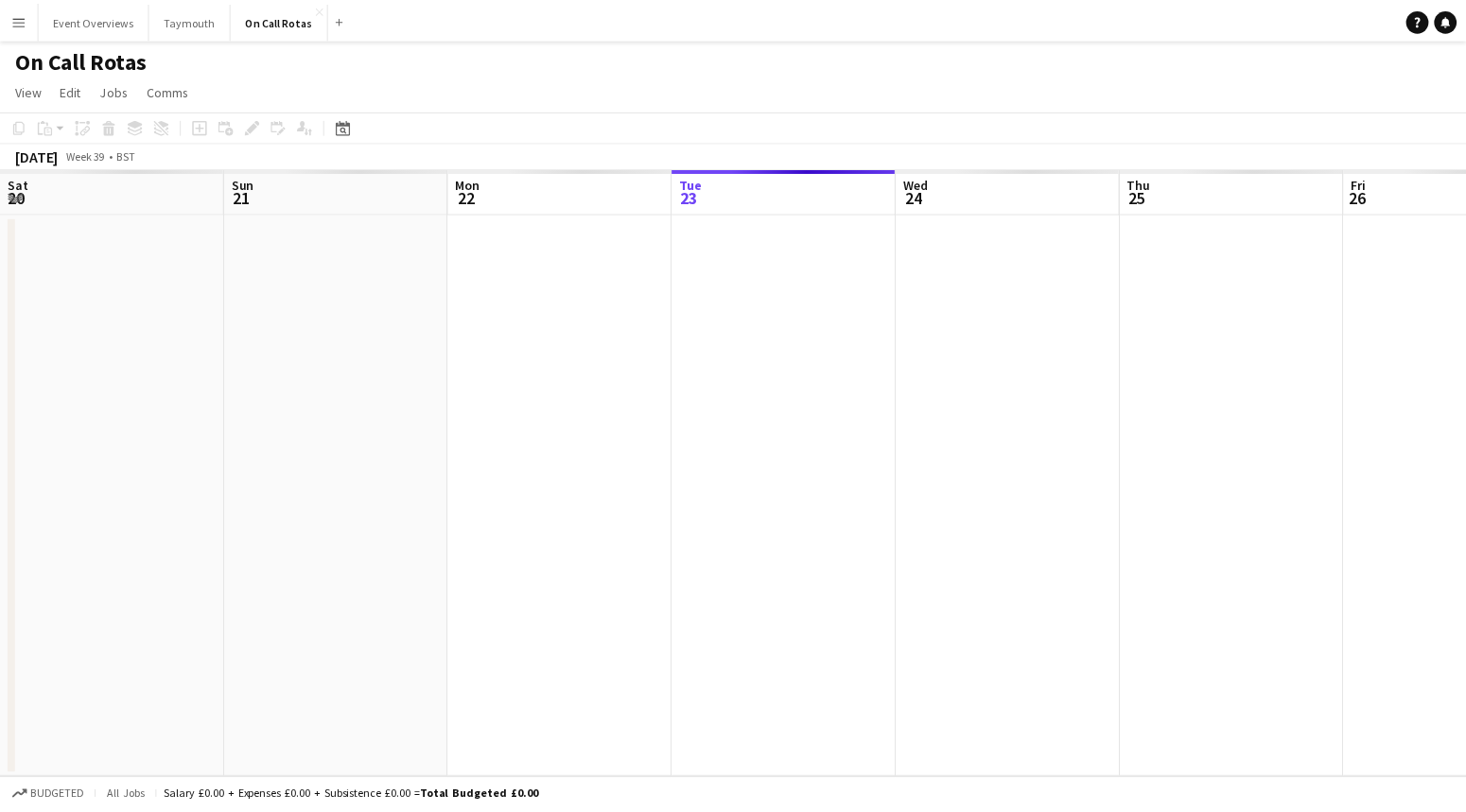
scroll to position [0, 452]
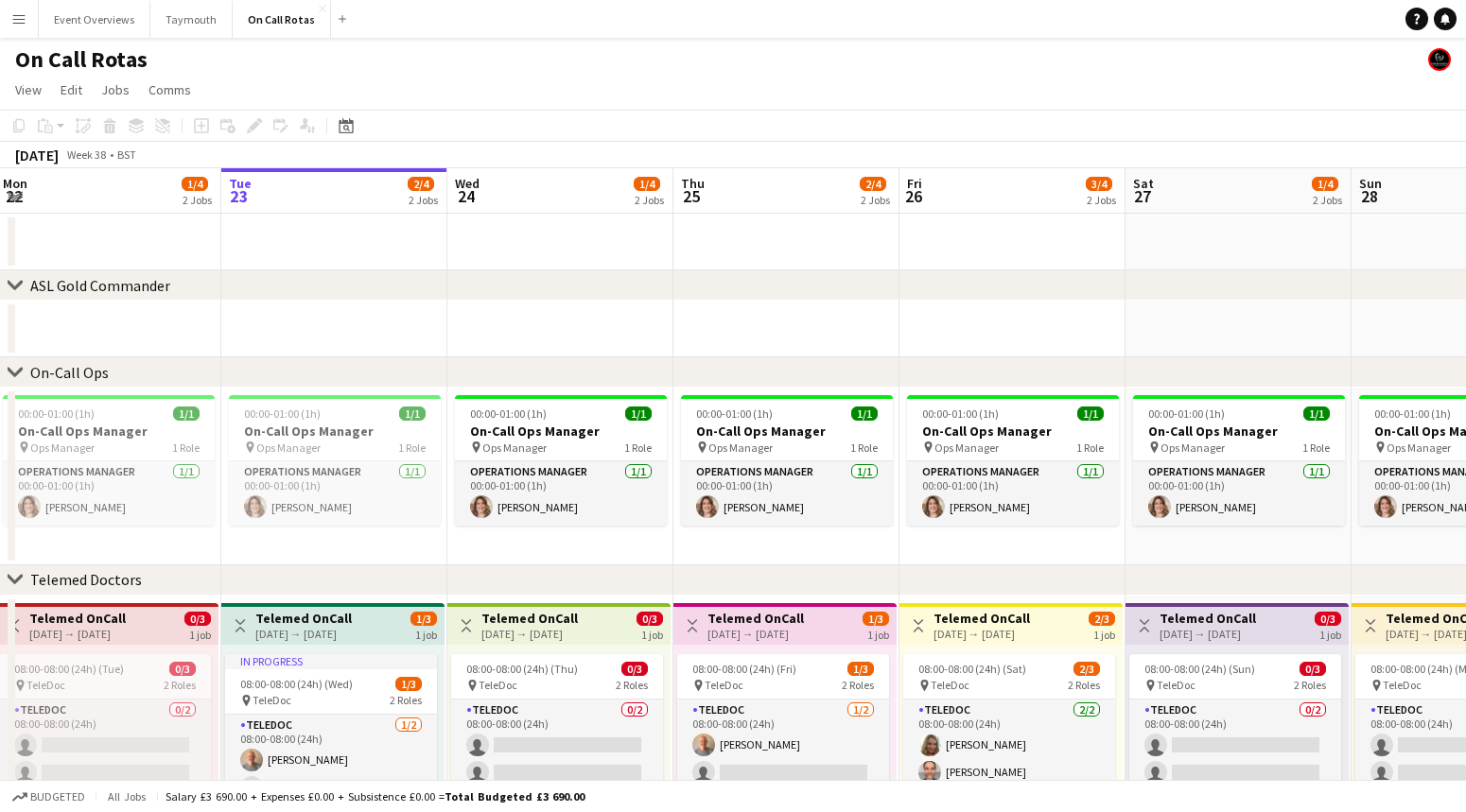
drag, startPoint x: 318, startPoint y: 191, endPoint x: 742, endPoint y: 188, distance: 424.0
click at [742, 188] on app-calendar-viewport "Sat 20 4/4 2 Jobs Sun 21 1/4 2 Jobs Mon 22 1/4 2 Jobs Tue 23 2/4 2 Jobs Wed 24 …" at bounding box center [733, 557] width 1466 height 778
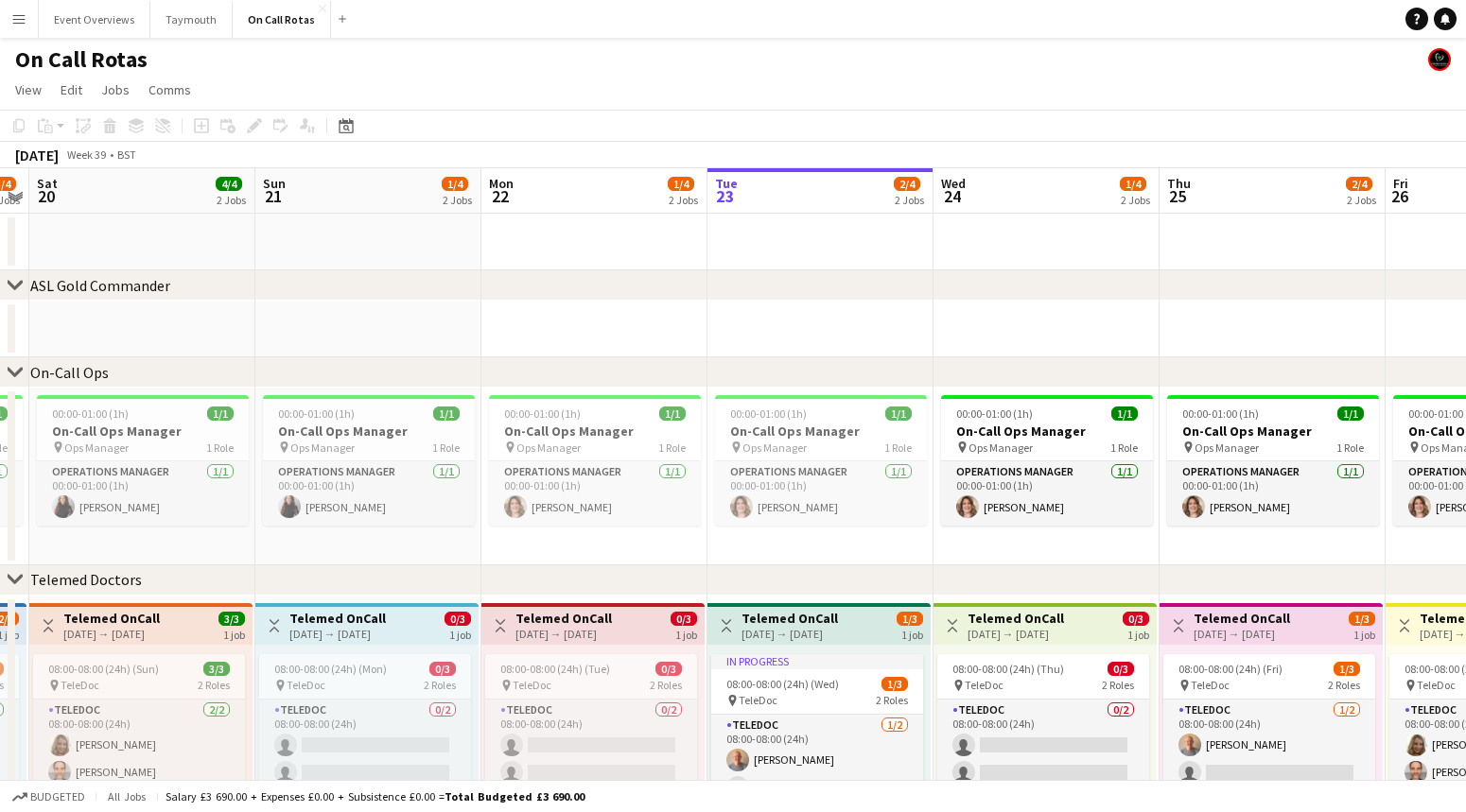
drag, startPoint x: 345, startPoint y: 199, endPoint x: 696, endPoint y: 202, distance: 351.0
click at [699, 201] on app-calendar-viewport "Thu 18 3/4 2 Jobs Fri 19 3/4 2 Jobs Sat 20 4/4 2 Jobs Sun 21 1/4 2 Jobs Mon 22 …" at bounding box center [733, 557] width 1466 height 778
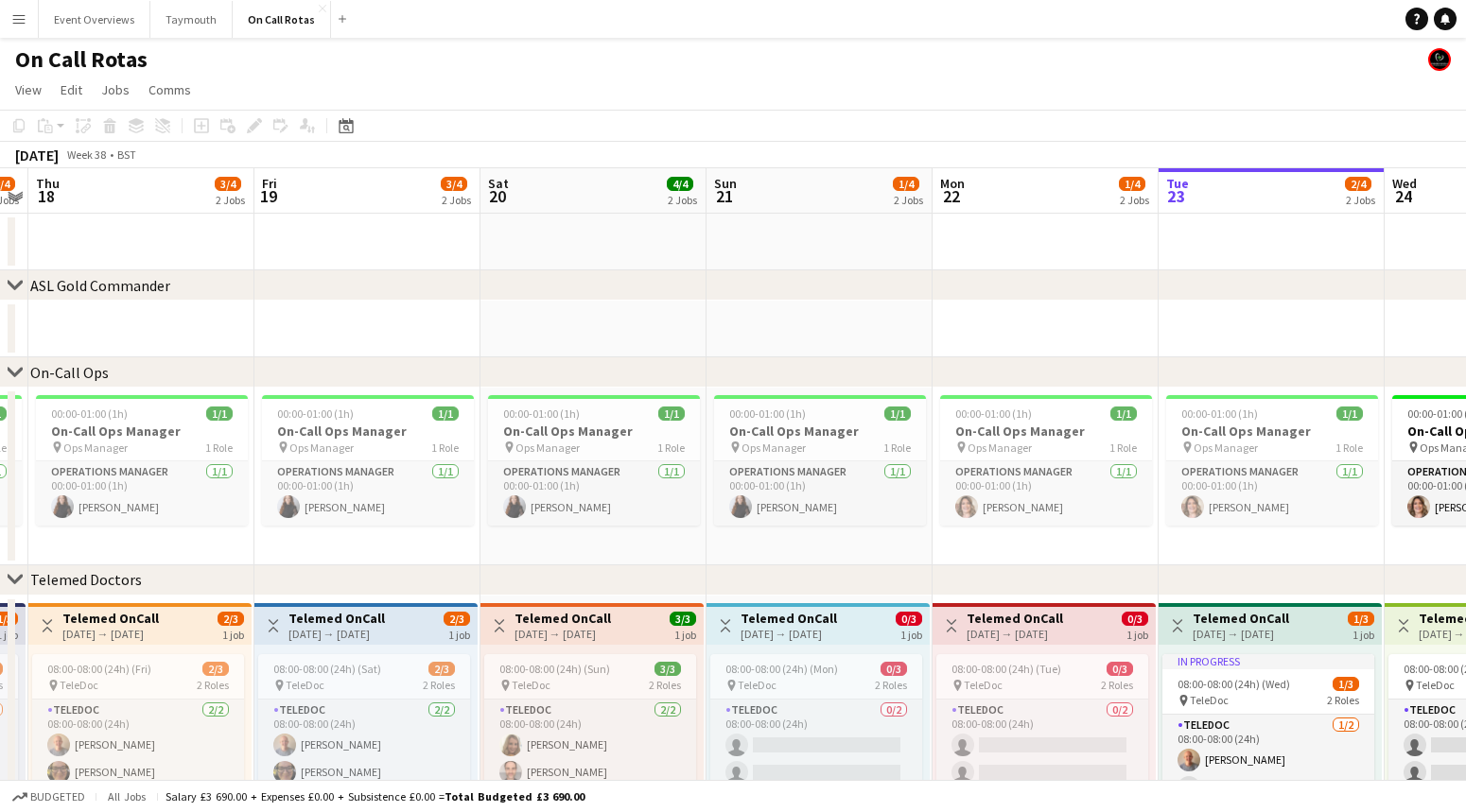
drag, startPoint x: 205, startPoint y: 208, endPoint x: 493, endPoint y: 210, distance: 288.0
click at [556, 210] on app-calendar-viewport "Tue 16 3/4 2 Jobs Wed 17 2/4 2 Jobs Thu 18 3/4 2 Jobs Fri 19 3/4 2 Jobs Sat 20 …" at bounding box center [733, 557] width 1466 height 778
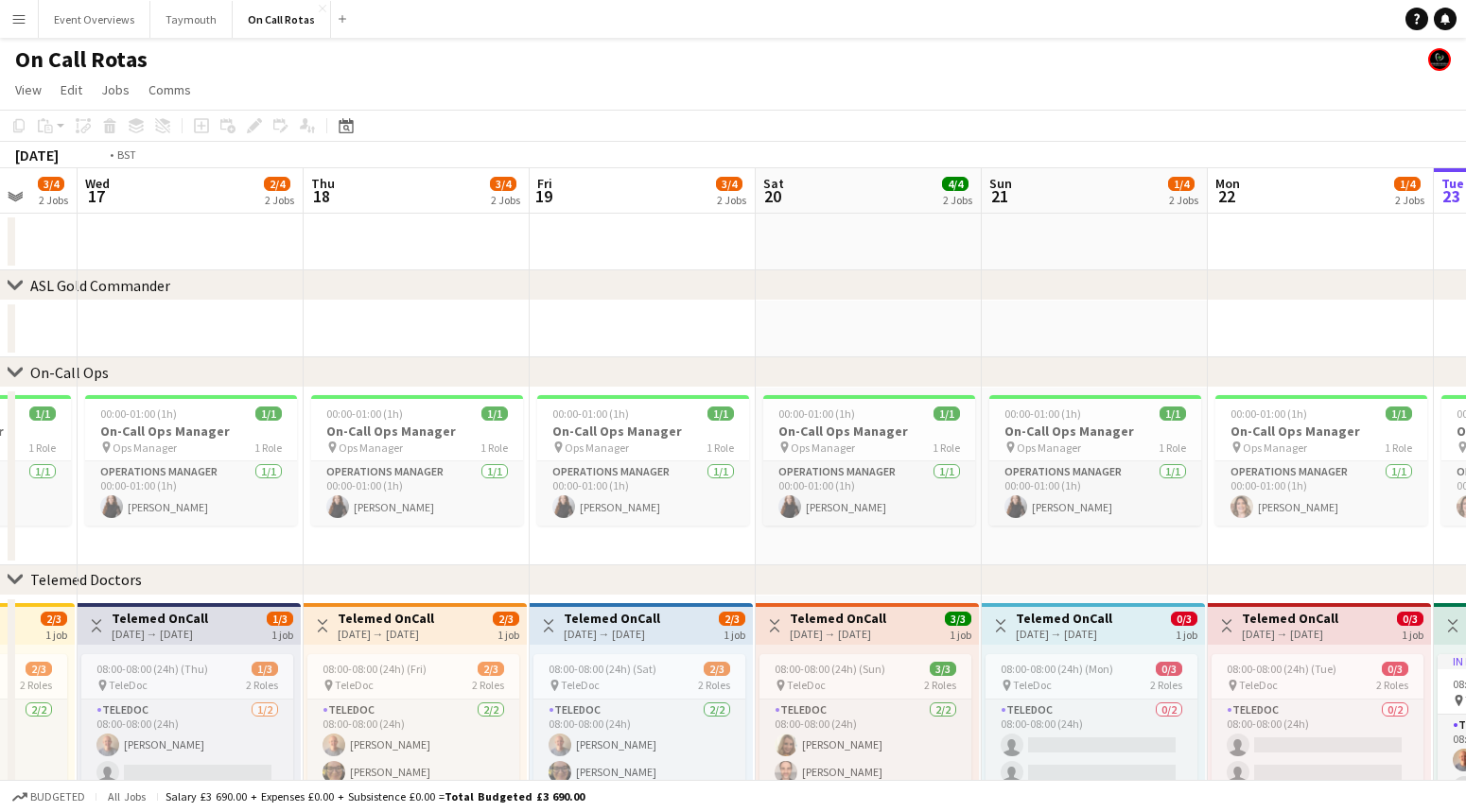
drag, startPoint x: 331, startPoint y: 217, endPoint x: 555, endPoint y: 216, distance: 224.0
click at [568, 217] on app-calendar-viewport "Mon 15 2/4 2 Jobs Tue 16 3/4 2 Jobs Wed 17 2/4 2 Jobs Thu 18 3/4 2 Jobs Fri 19 …" at bounding box center [733, 557] width 1466 height 778
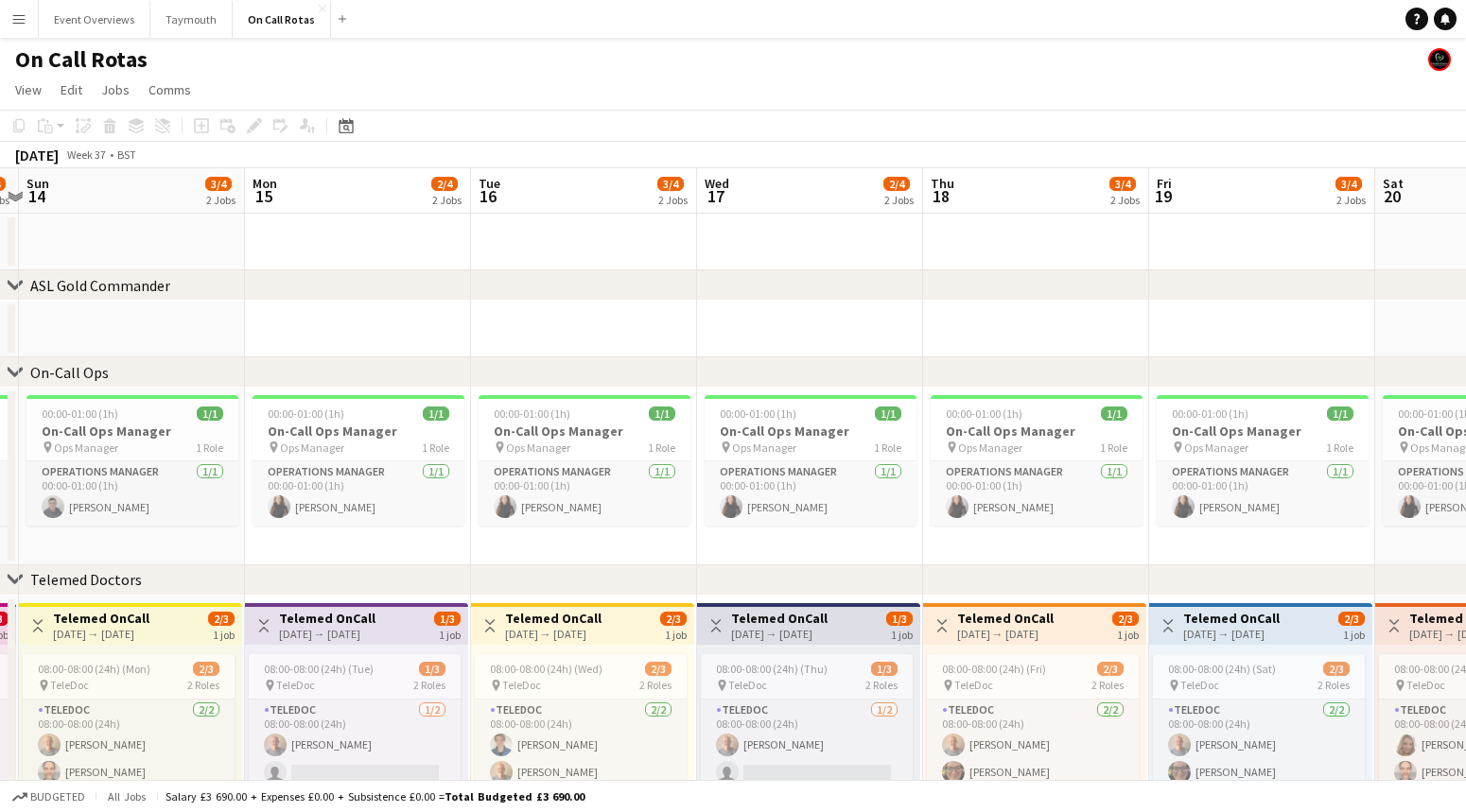
drag, startPoint x: 511, startPoint y: 210, endPoint x: 601, endPoint y: 210, distance: 90.0
click at [598, 210] on app-calendar-viewport "Fri 12 Sat 13 1/4 2 Jobs Sun 14 3/4 2 Jobs Mon 15 2/4 2 Jobs Tue 16 3/4 2 Jobs …" at bounding box center [733, 557] width 1466 height 778
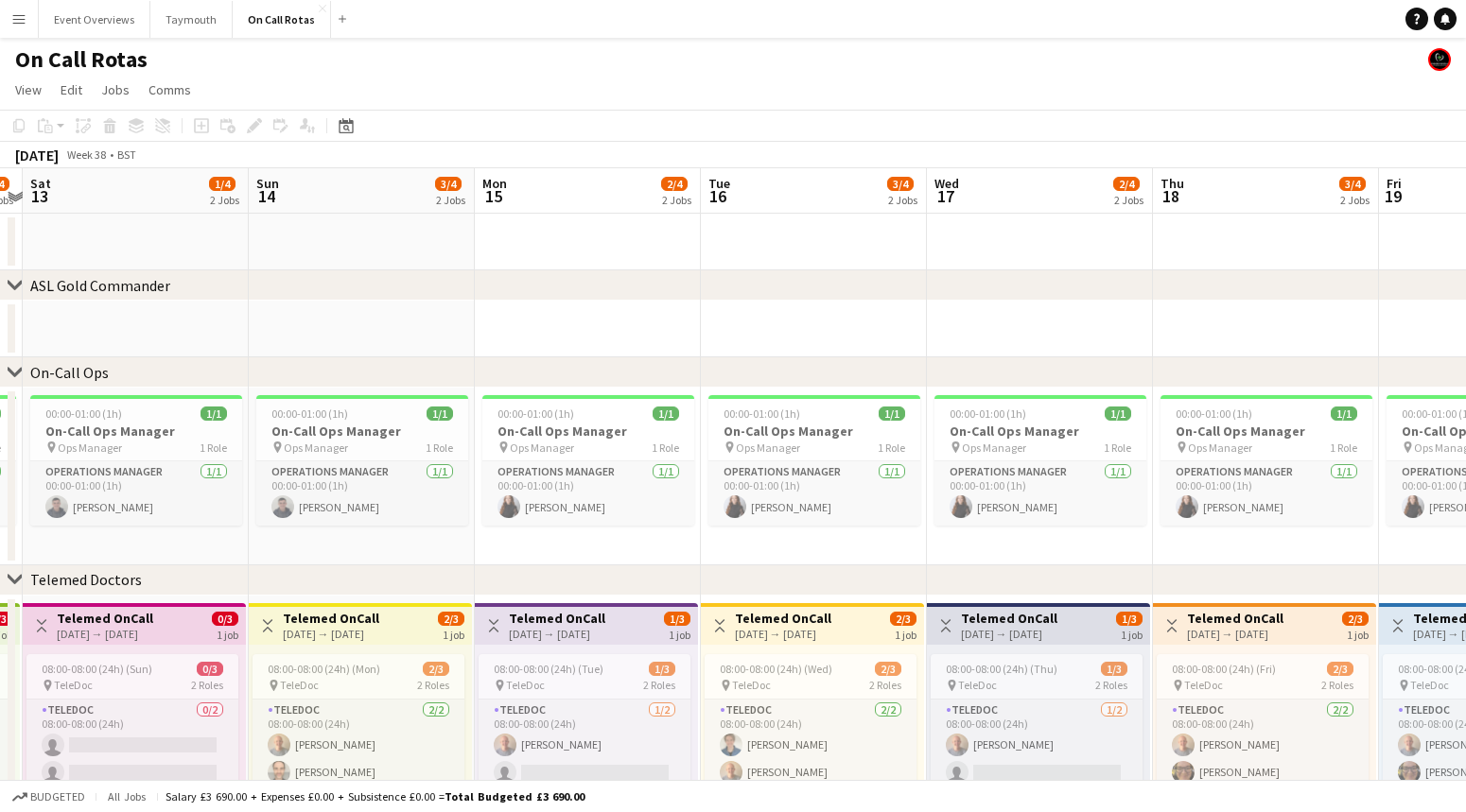
click at [668, 210] on app-calendar-viewport "Thu 11 2/4 2 Jobs Fri 12 1/4 2 Jobs Sat 13 1/4 2 Jobs Sun 14 3/4 2 Jobs Mon 15 …" at bounding box center [733, 557] width 1466 height 778
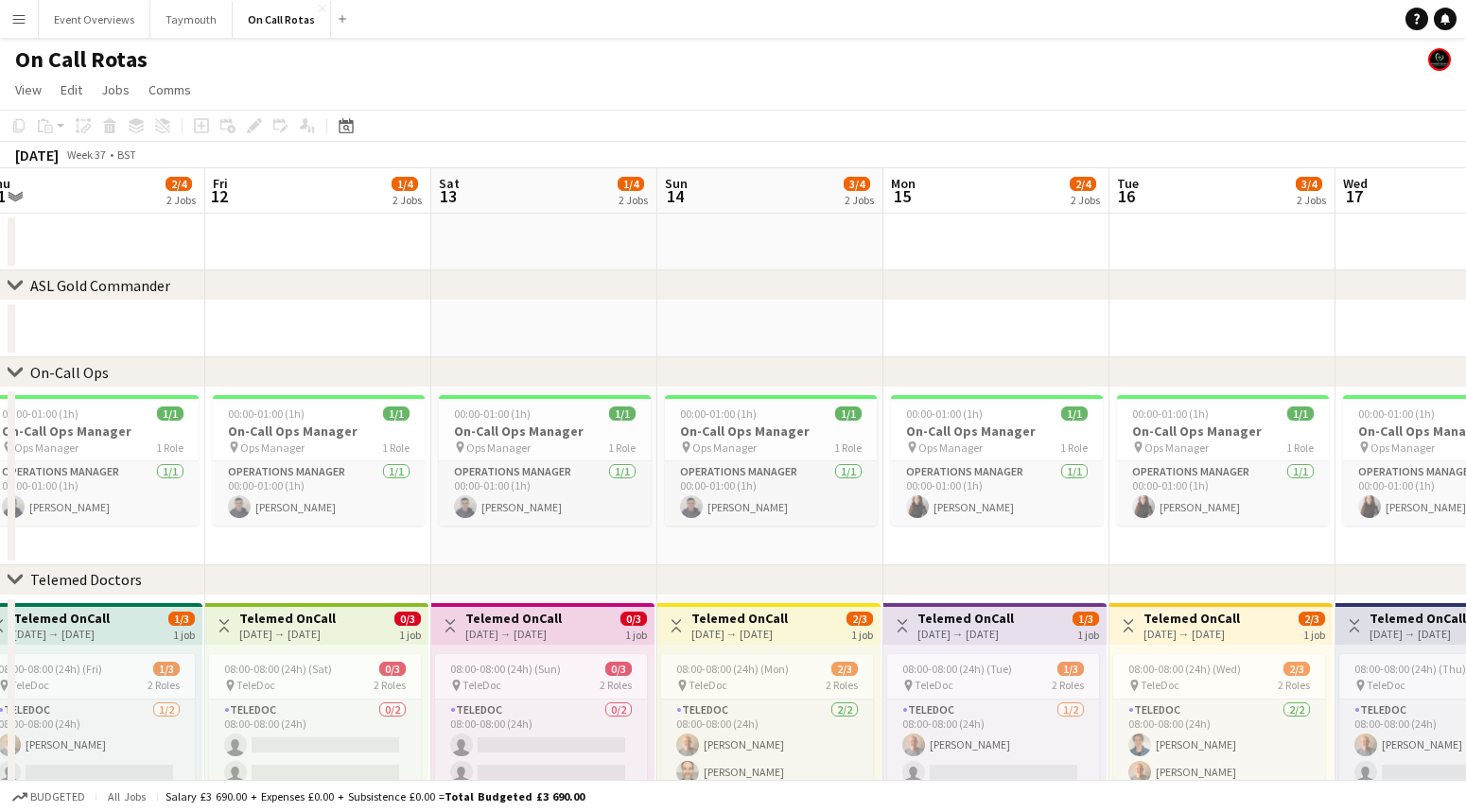
drag, startPoint x: 371, startPoint y: 214, endPoint x: 823, endPoint y: 215, distance: 452.0
click at [818, 215] on app-calendar-viewport "Tue 9 3/4 2 Jobs Wed 10 2/4 2 Jobs Thu 11 2/4 2 Jobs Fri 12 1/4 2 Jobs Sat 13 1…" at bounding box center [733, 557] width 1466 height 778
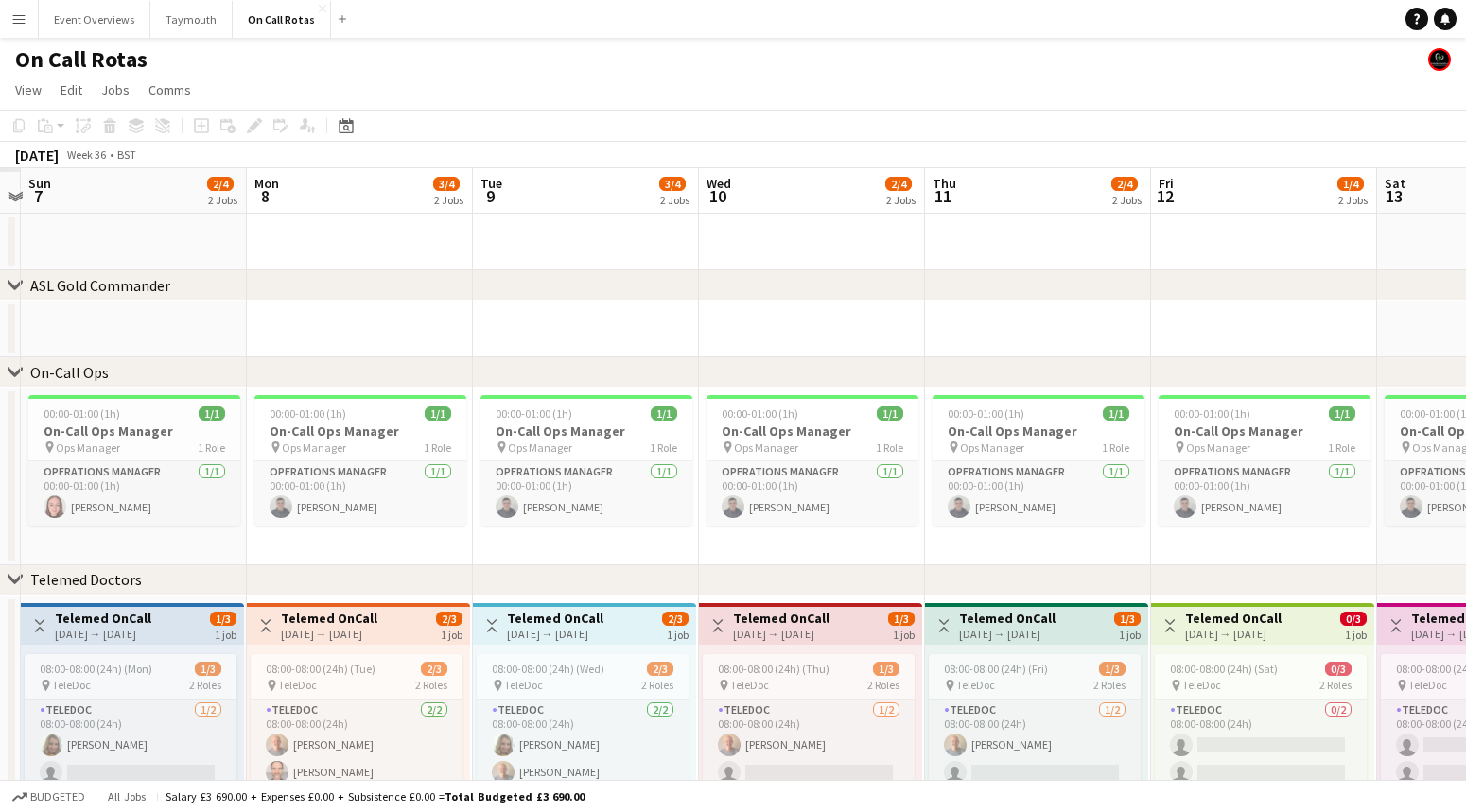
drag, startPoint x: 596, startPoint y: 178, endPoint x: 552, endPoint y: 183, distance: 44.3
click at [727, 182] on app-calendar-viewport "Fri 5 Sat 6 Sun 7 2/4 2 Jobs Mon 8 3/4 2 Jobs Tue 9 3/4 2 Jobs Wed 10 2/4 2 Job…" at bounding box center [733, 557] width 1466 height 778
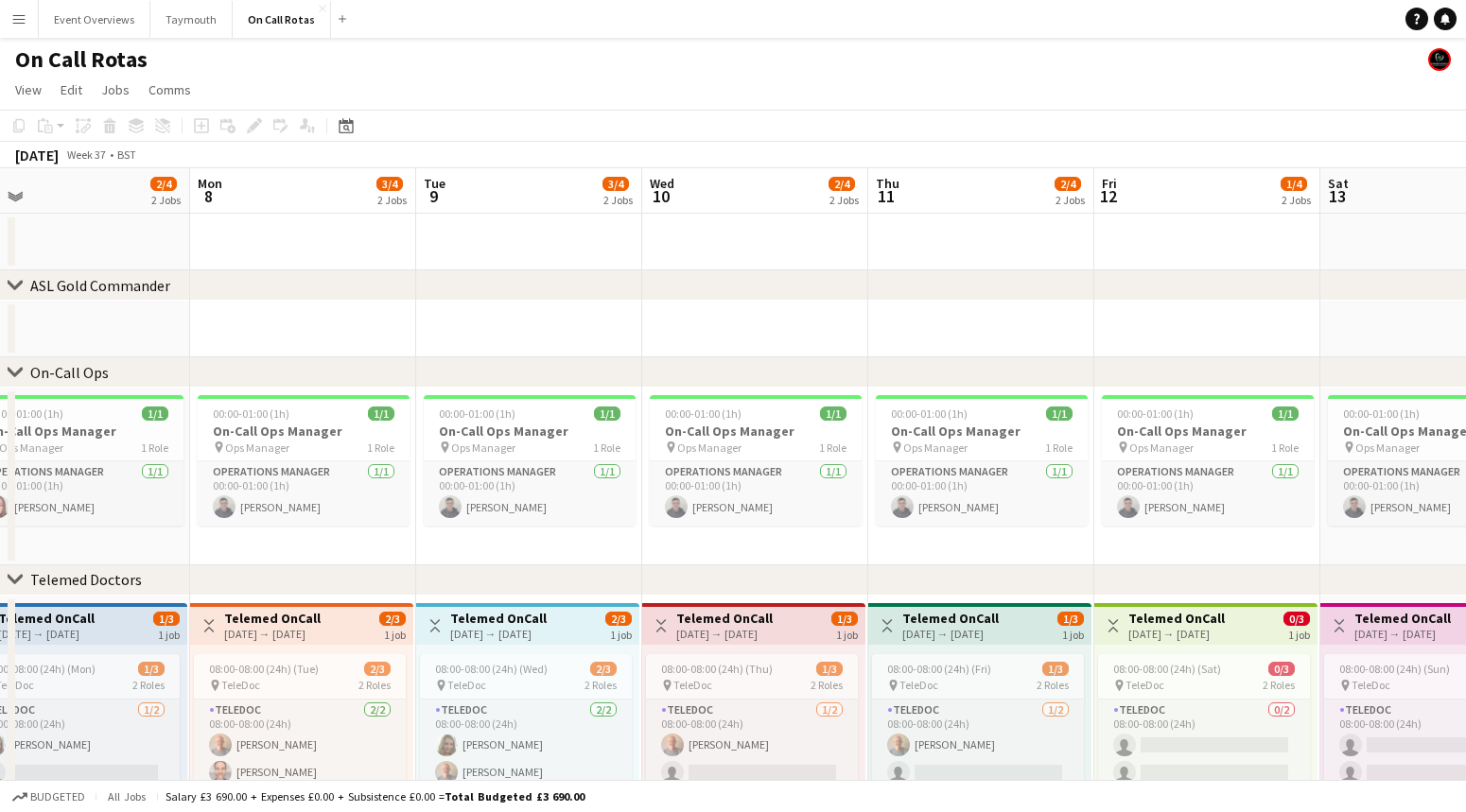
drag, startPoint x: 345, startPoint y: 191, endPoint x: 446, endPoint y: 228, distance: 107.6
click at [915, 228] on app-calendar-viewport "Fri 5 3/4 2 Jobs Sat 6 2/4 2 Jobs Sun 7 2/4 2 Jobs Mon 8 3/4 2 Jobs Tue 9 3/4 2…" at bounding box center [733, 557] width 1466 height 778
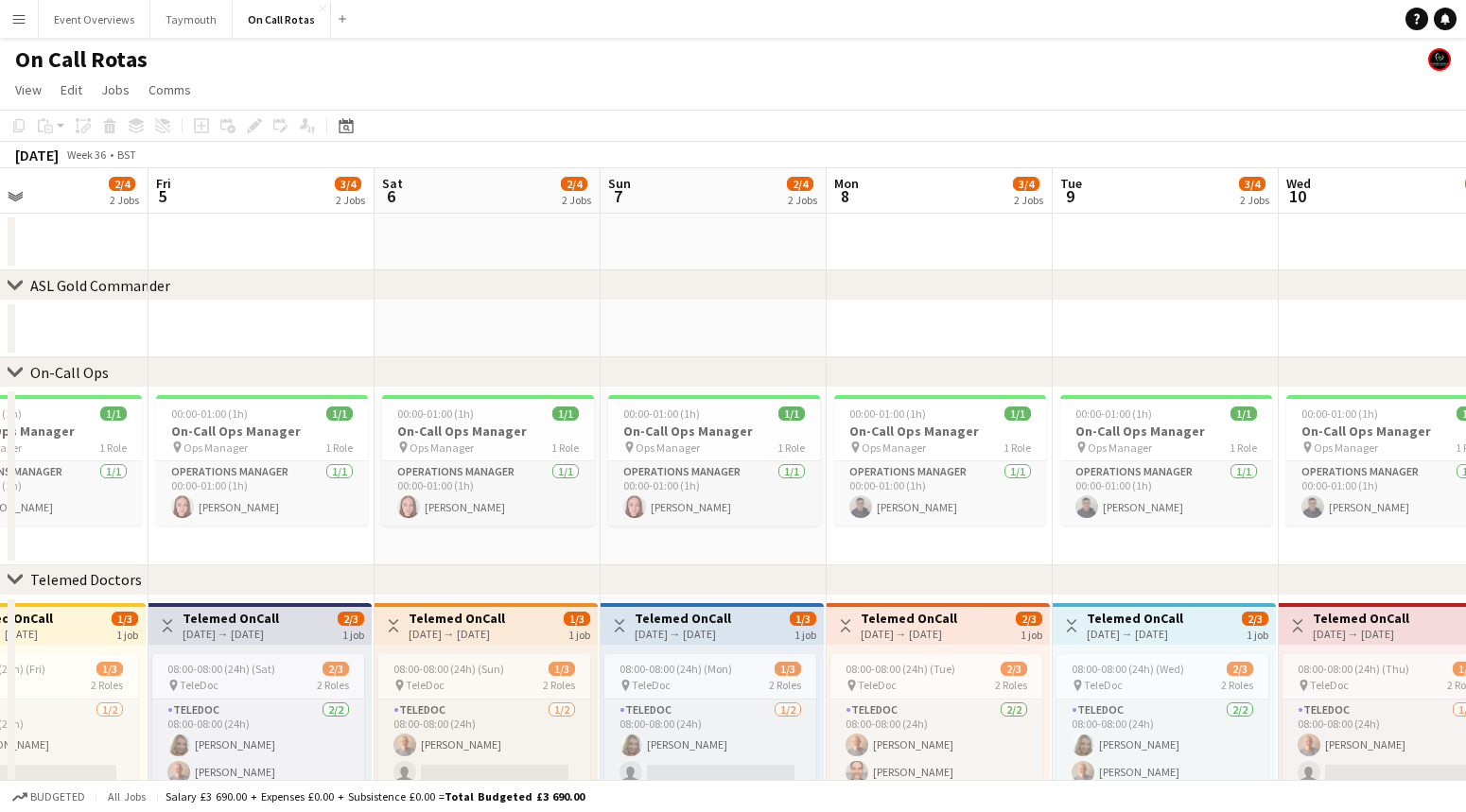
drag, startPoint x: 774, startPoint y: 217, endPoint x: 485, endPoint y: 214, distance: 289.0
click at [963, 219] on app-calendar-viewport "Tue 2 2/4 2 Jobs Wed 3 1/4 2 Jobs Thu 4 2/4 2 Jobs Fri 5 3/4 2 Jobs Sat 6 2/4 2…" at bounding box center [733, 557] width 1466 height 778
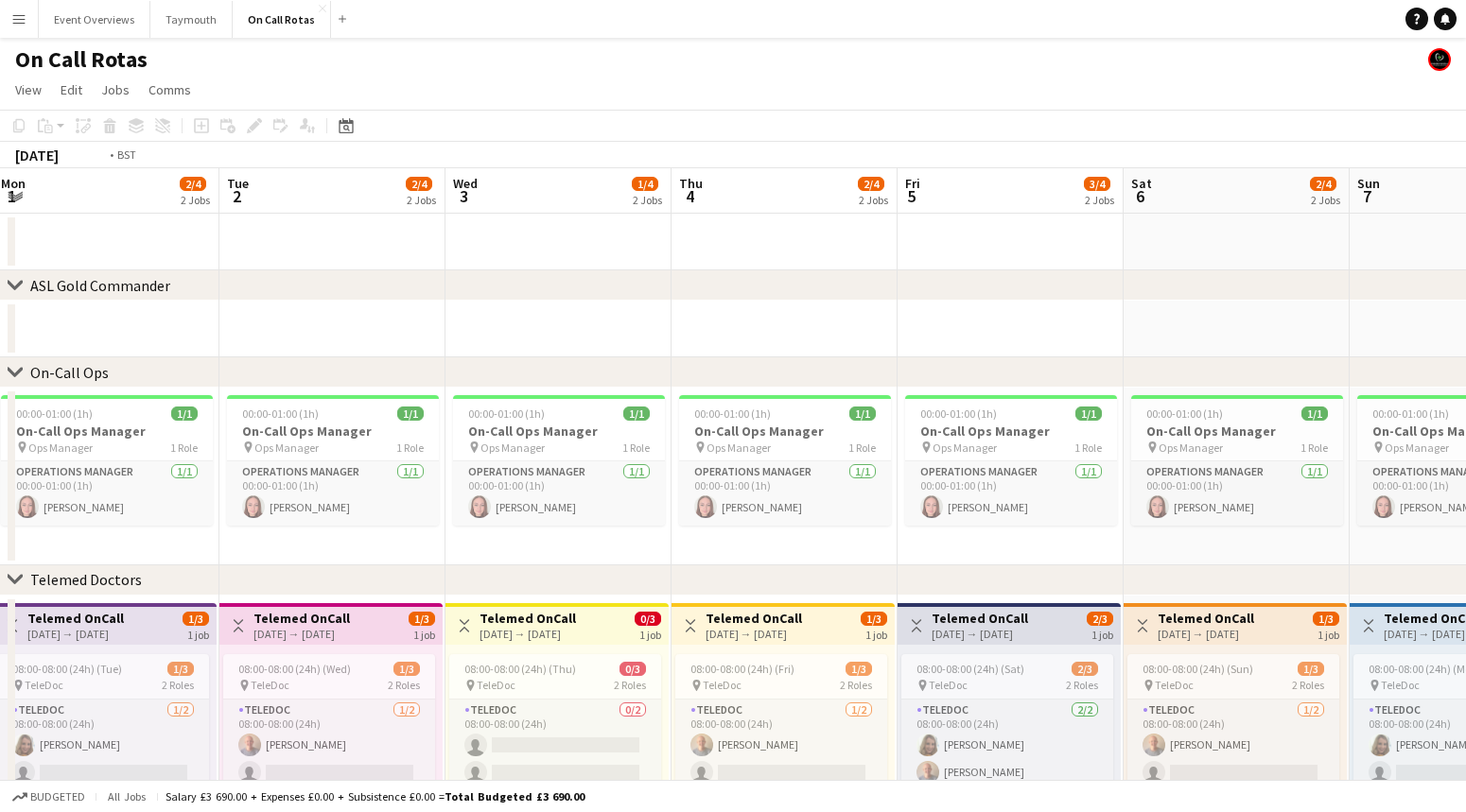
drag, startPoint x: 486, startPoint y: 241, endPoint x: 595, endPoint y: 241, distance: 109.0
click at [592, 241] on app-calendar-viewport "Sat 30 2/4 2 Jobs Sun 31 1/4 2 Jobs Mon 1 2/4 2 Jobs Tue 2 2/4 2 Jobs Wed 3 1/4…" at bounding box center [733, 557] width 1466 height 778
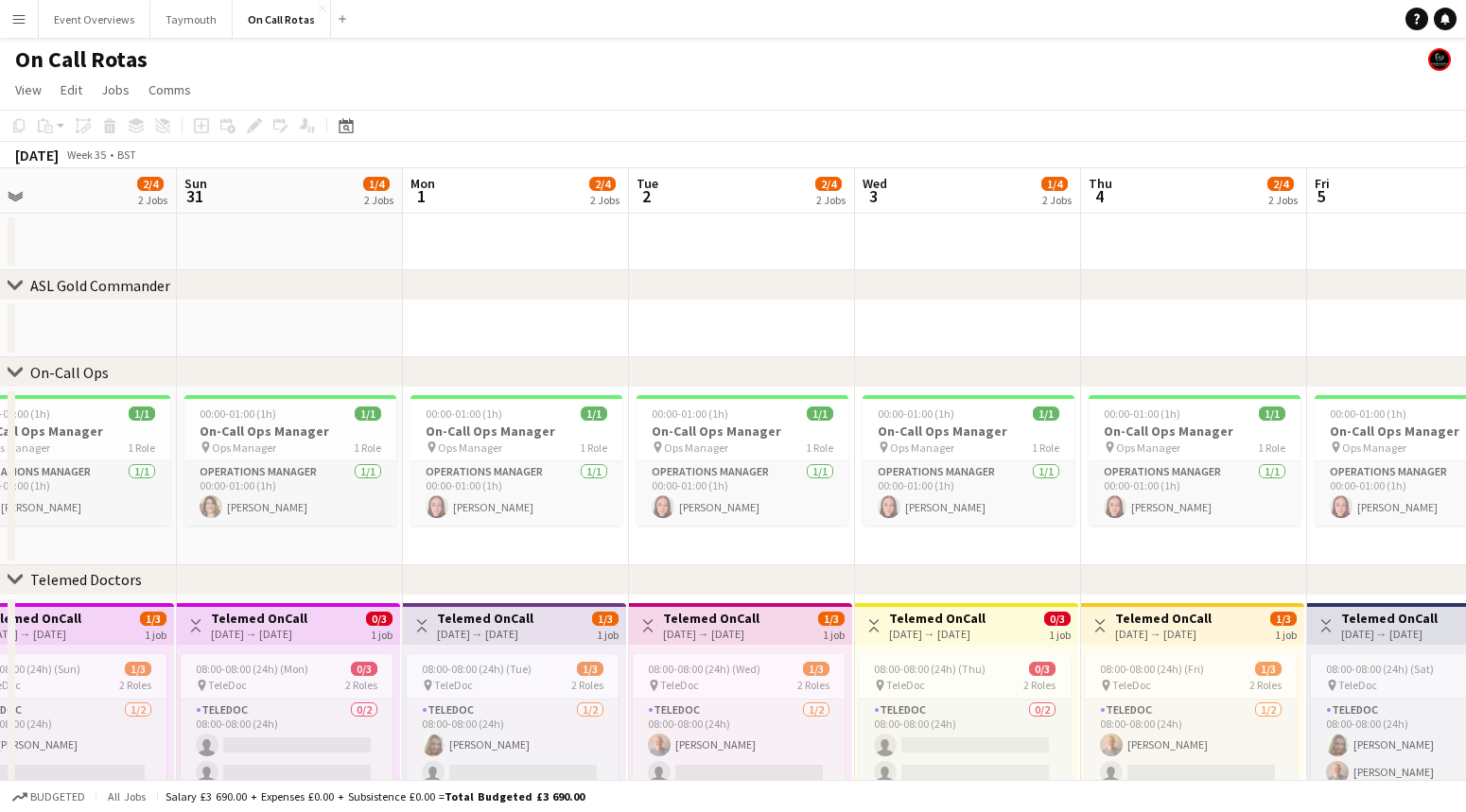
drag, startPoint x: 401, startPoint y: 225, endPoint x: 341, endPoint y: 241, distance: 62.1
click at [341, 241] on app-calendar-viewport "Wed 27 2/4 2 Jobs Thu 28 1/4 2 Jobs Fri 29 1/4 2 Jobs Sat 30 2/4 2 Jobs Sun 31 …" at bounding box center [733, 557] width 1466 height 778
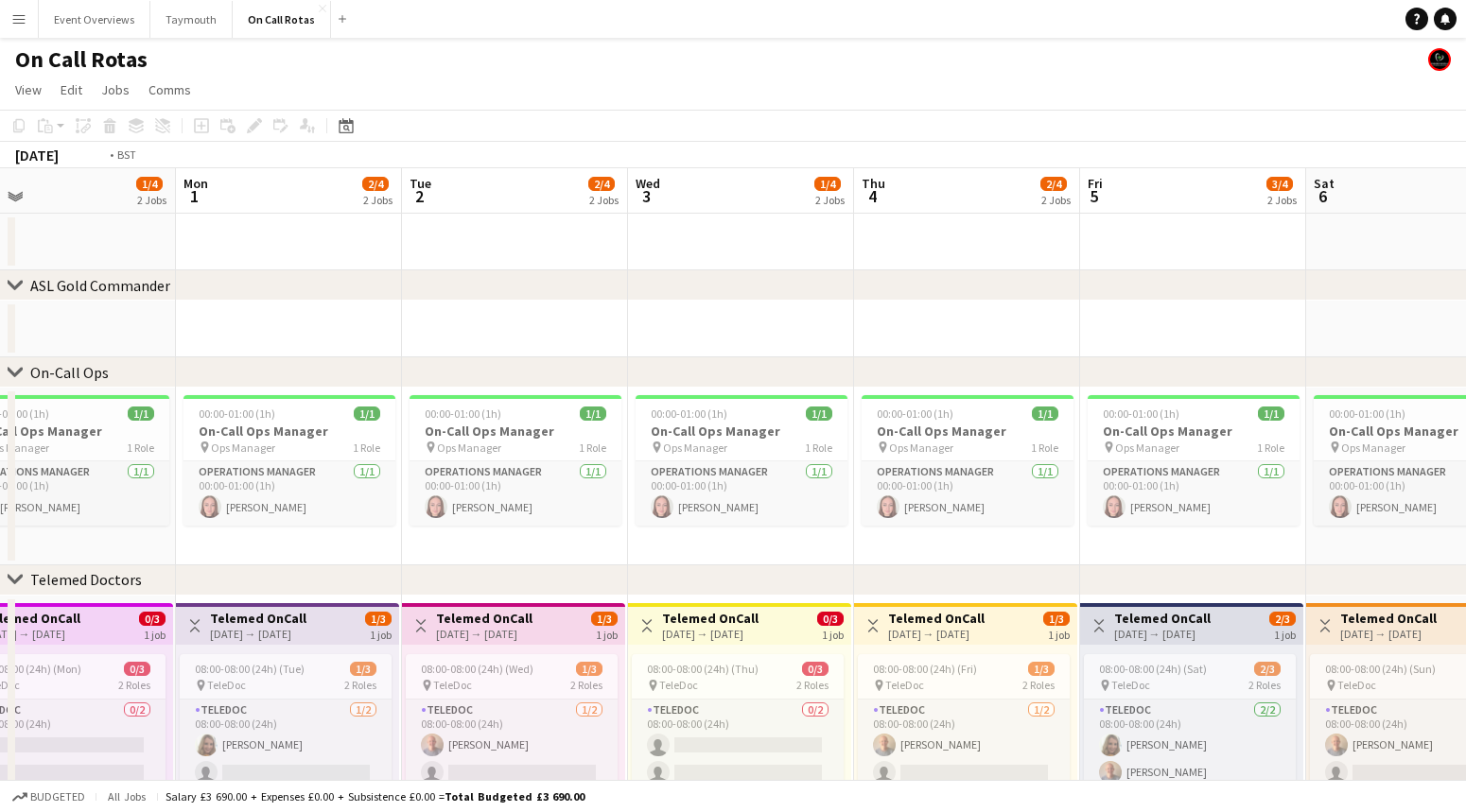
scroll to position [0, 624]
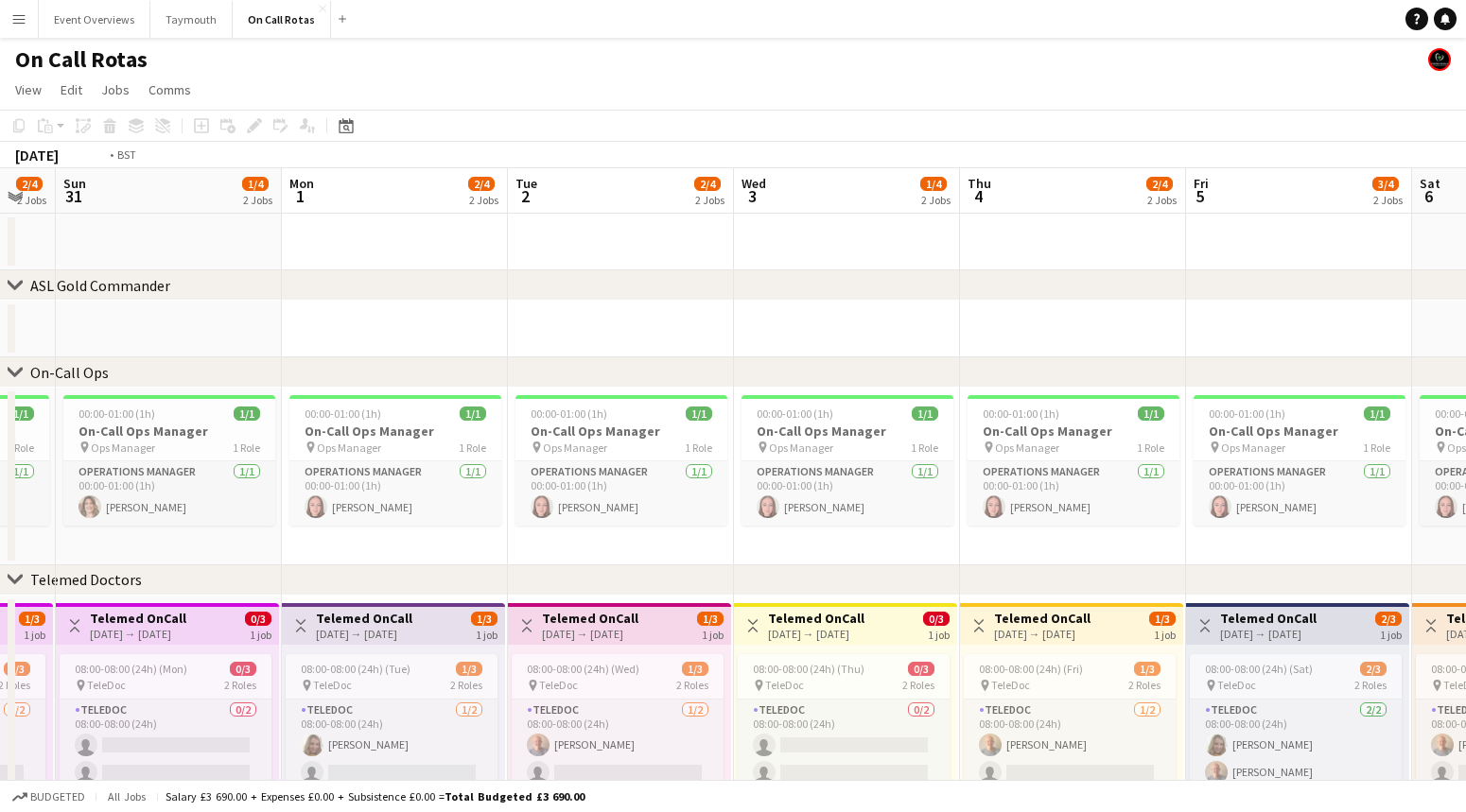
drag, startPoint x: 867, startPoint y: 267, endPoint x: 570, endPoint y: 271, distance: 297.0
click at [518, 268] on app-calendar-viewport "Thu 28 1/4 2 Jobs Fri 29 1/4 2 Jobs Sat 30 2/4 2 Jobs Sun 31 1/4 2 Jobs Mon 1 2…" at bounding box center [733, 557] width 1466 height 778
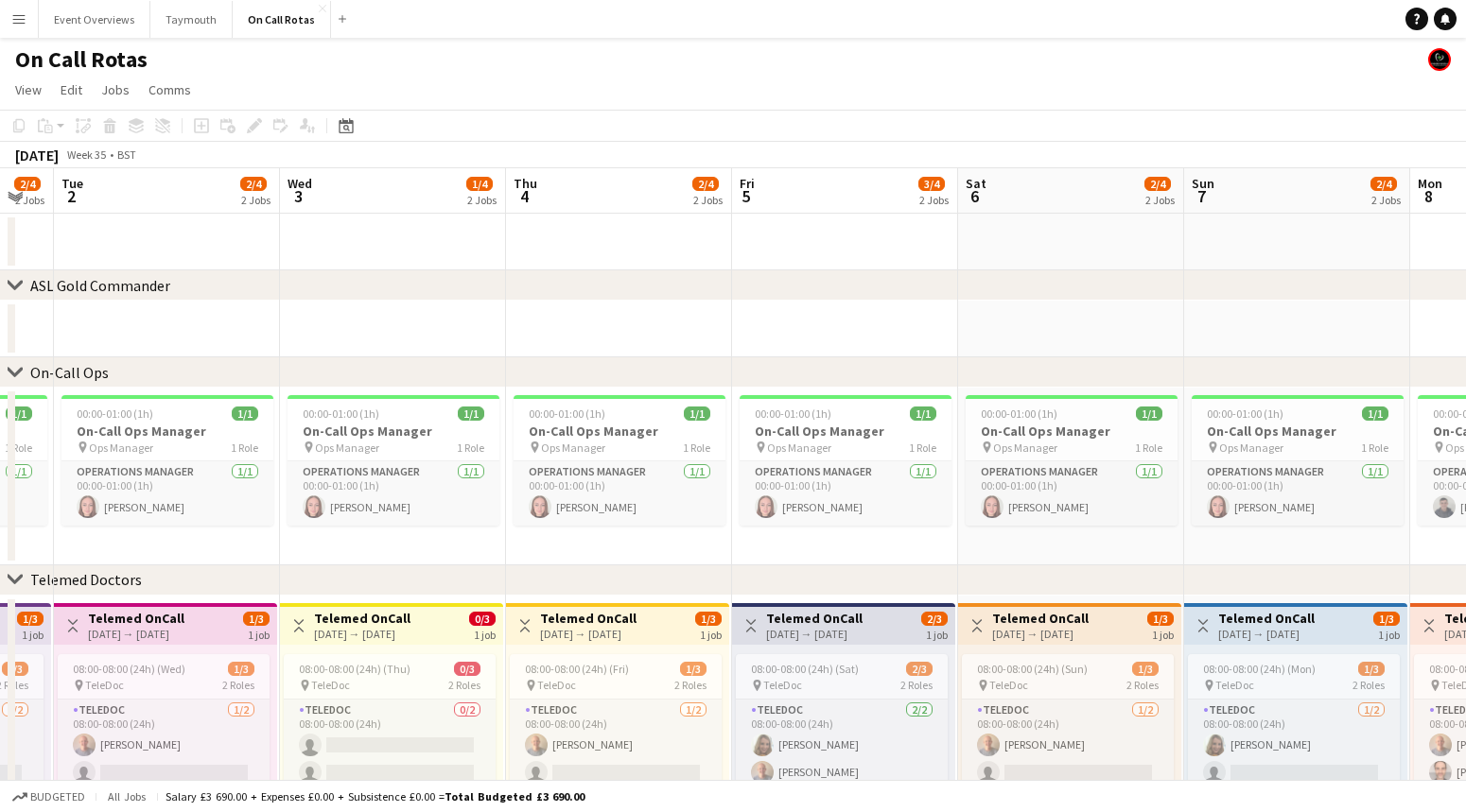
drag, startPoint x: 1085, startPoint y: 292, endPoint x: 666, endPoint y: 292, distance: 419.0
click at [668, 292] on div "chevron-right ASL Gold Commander" at bounding box center [733, 285] width 1466 height 31
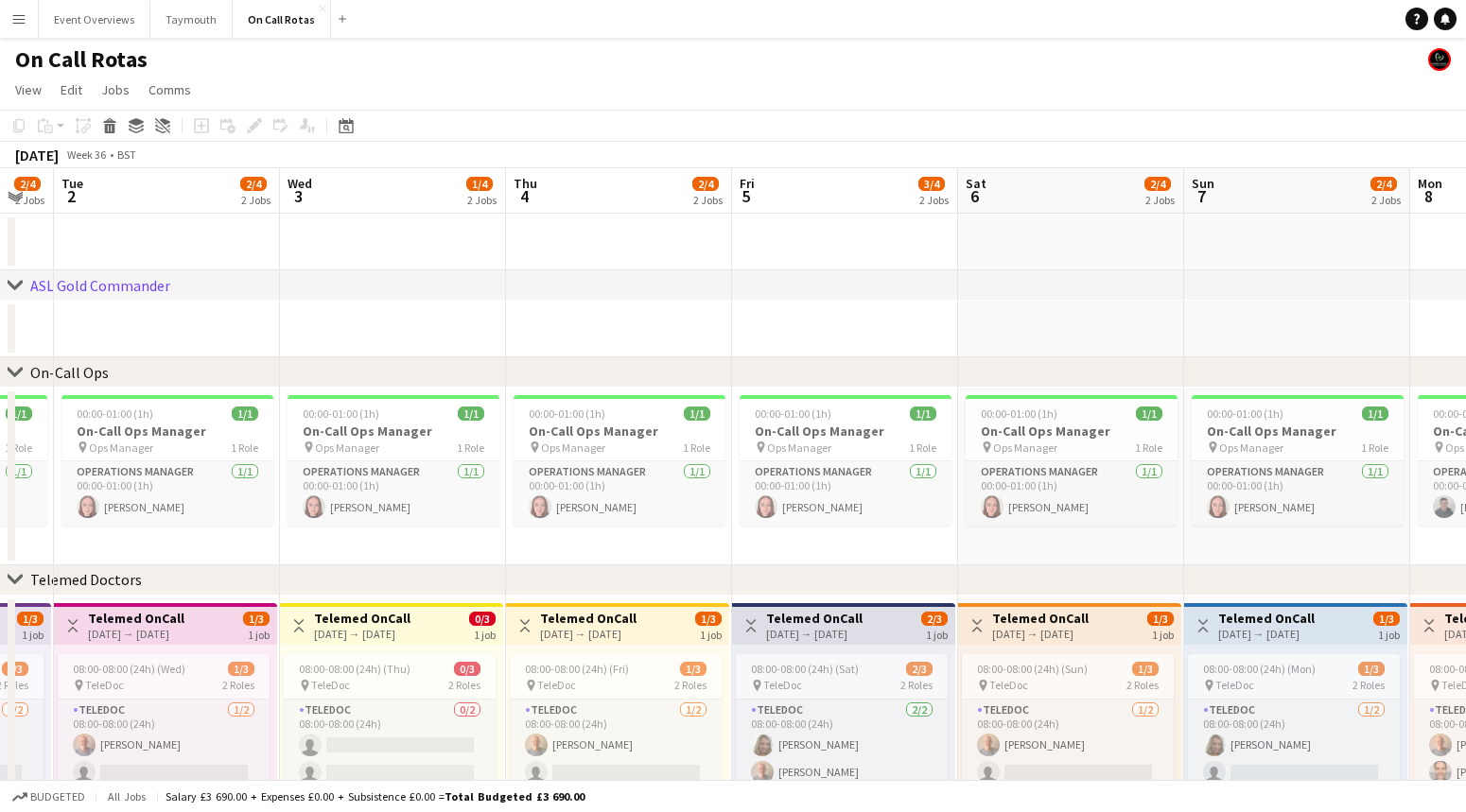
drag, startPoint x: 1162, startPoint y: 293, endPoint x: 937, endPoint y: 277, distance: 225.6
click at [869, 294] on div "chevron-right ASL Gold Commander" at bounding box center [733, 285] width 1466 height 31
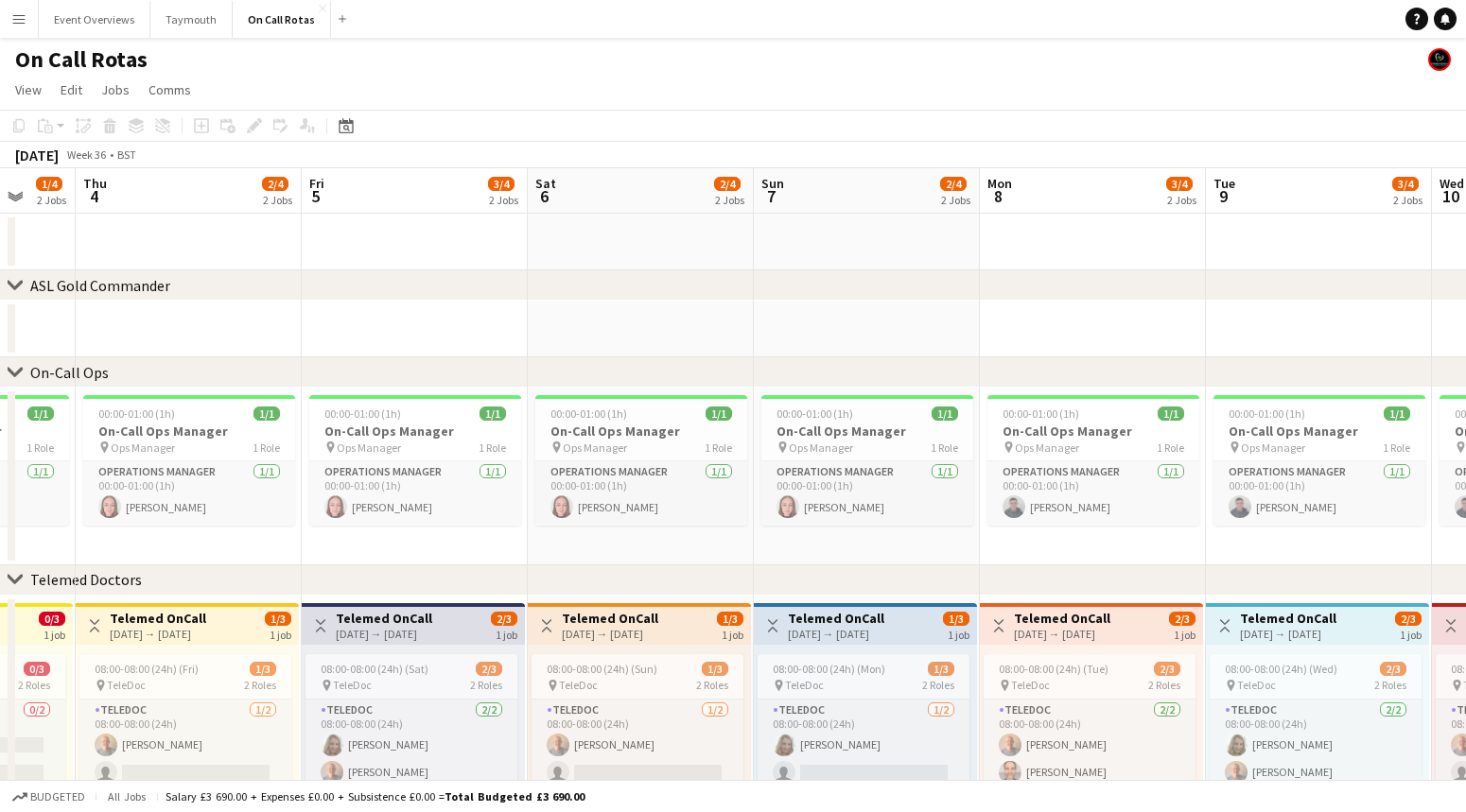
drag, startPoint x: 1239, startPoint y: 205, endPoint x: 953, endPoint y: 204, distance: 286.0
click at [807, 192] on app-calendar-viewport "Sun 31 1/4 2 Jobs Mon 1 2/4 2 Jobs Tue 2 2/4 2 Jobs Wed 3 1/4 2 Jobs Thu 4 2/4 …" at bounding box center [733, 557] width 1466 height 778
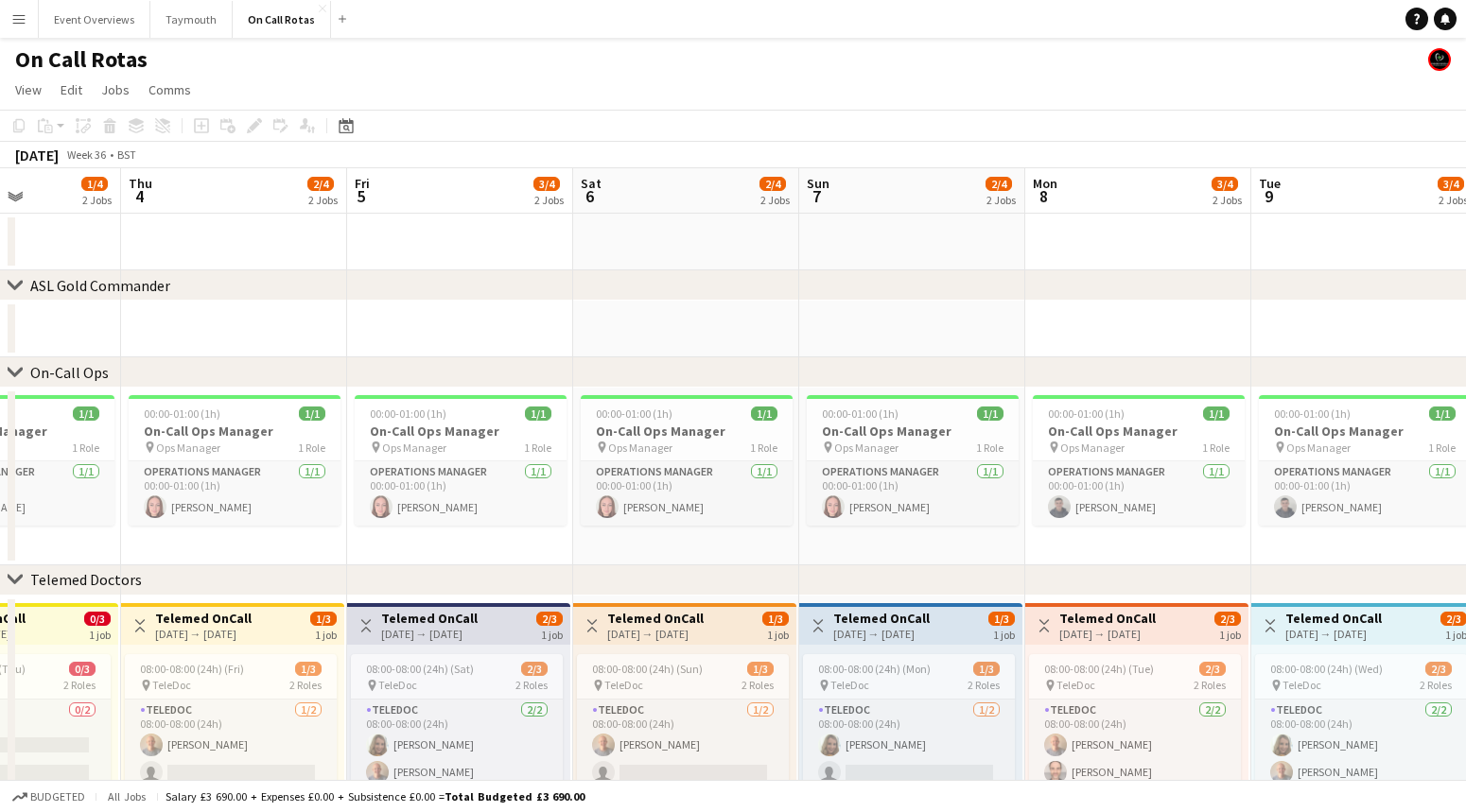
drag, startPoint x: 1181, startPoint y: 207, endPoint x: 771, endPoint y: 192, distance: 410.3
click at [771, 192] on app-calendar-viewport "Sun 31 1/4 2 Jobs Mon 1 2/4 2 Jobs Tue 2 2/4 2 Jobs Wed 3 1/4 2 Jobs Thu 4 2/4 …" at bounding box center [733, 557] width 1466 height 778
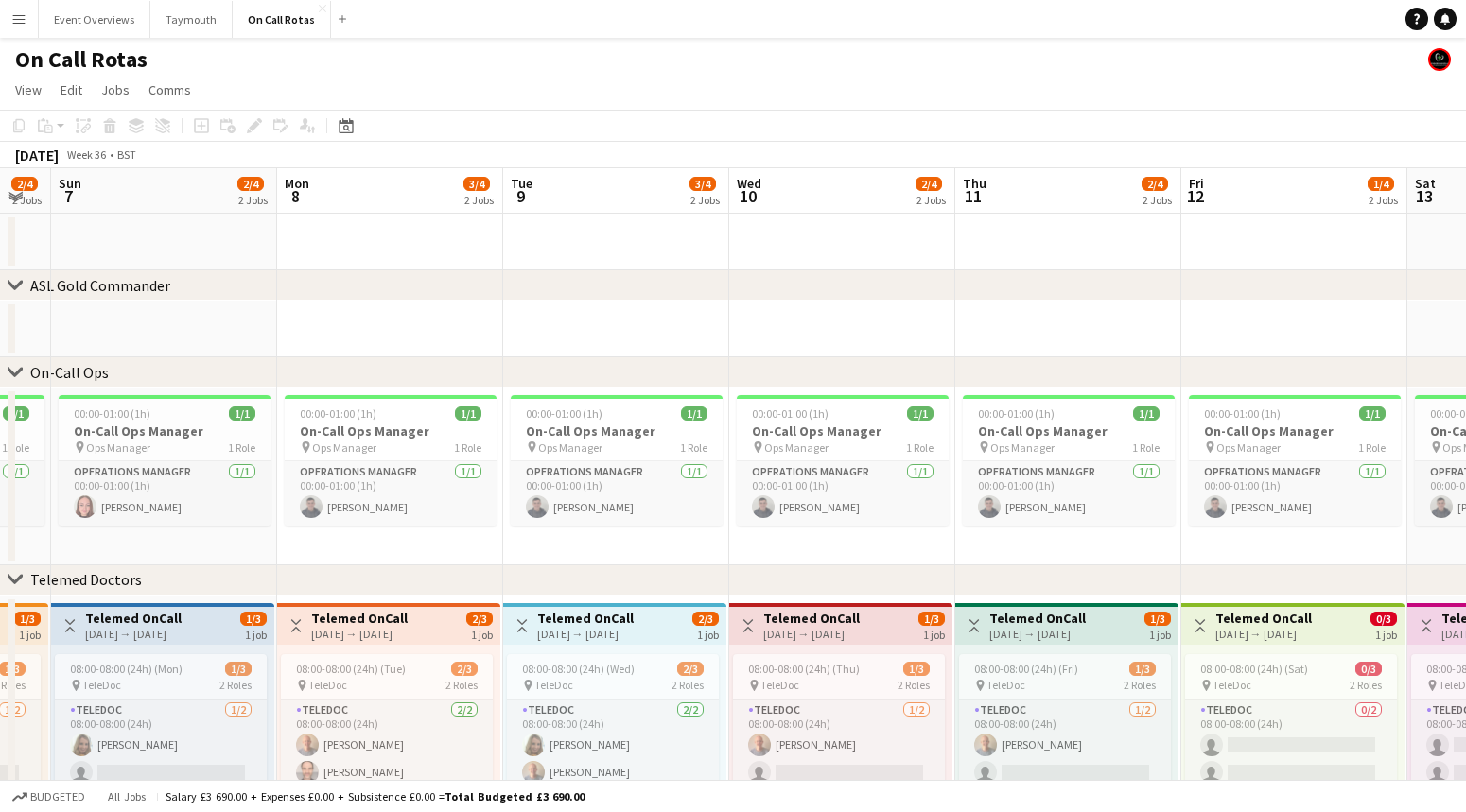
click at [815, 192] on app-calendar-viewport "Thu 4 2/4 2 Jobs Fri 5 3/4 2 Jobs Sat 6 2/4 2 Jobs Sun 7 2/4 2 Jobs Mon 8 3/4 2…" at bounding box center [733, 557] width 1466 height 778
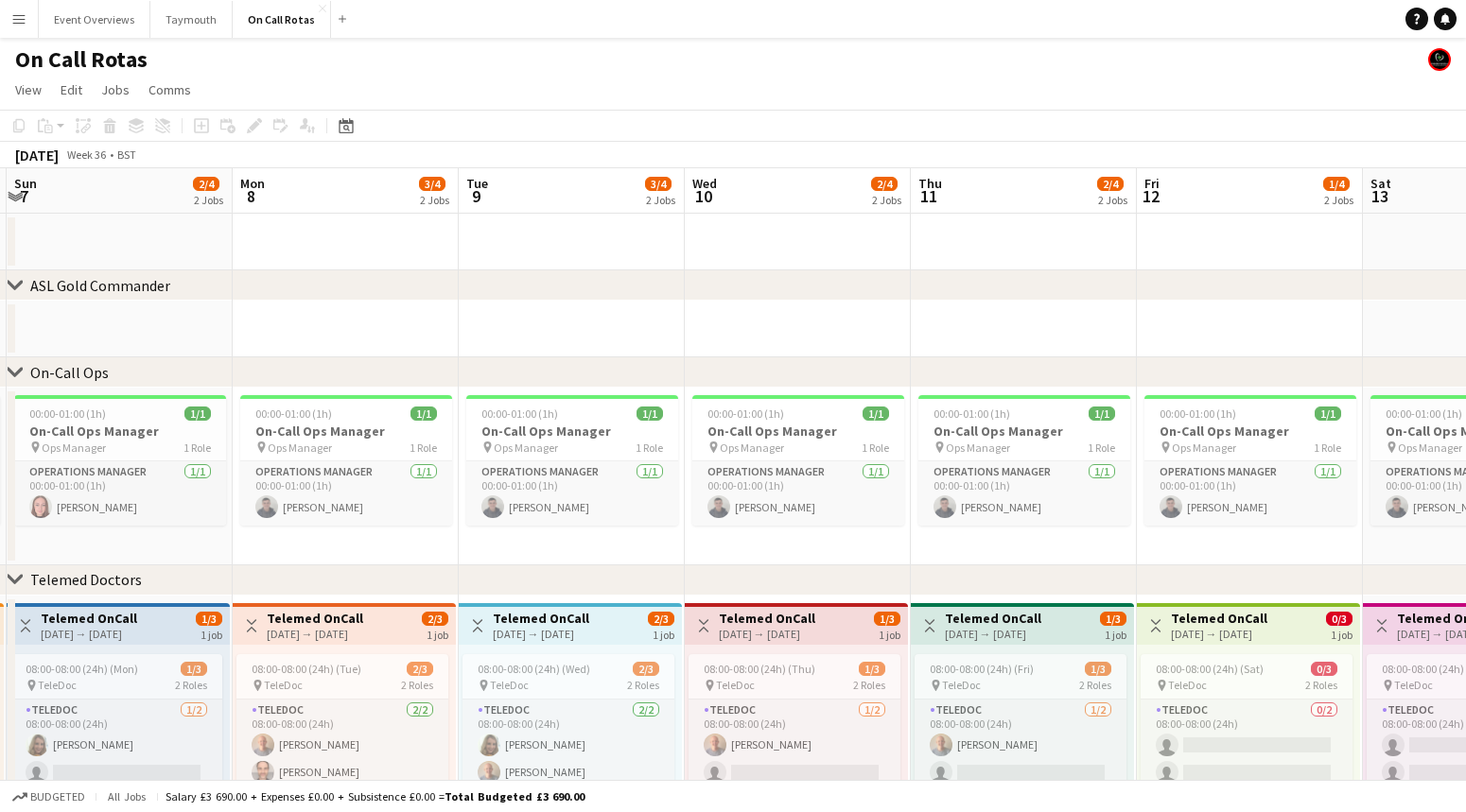
drag, startPoint x: 1120, startPoint y: 205, endPoint x: 897, endPoint y: 214, distance: 223.2
click at [861, 205] on app-calendar-viewport "Thu 4 2/4 2 Jobs Fri 5 3/4 2 Jobs Sat 6 2/4 2 Jobs Sun 7 2/4 2 Jobs Mon 8 3/4 2…" at bounding box center [733, 557] width 1466 height 778
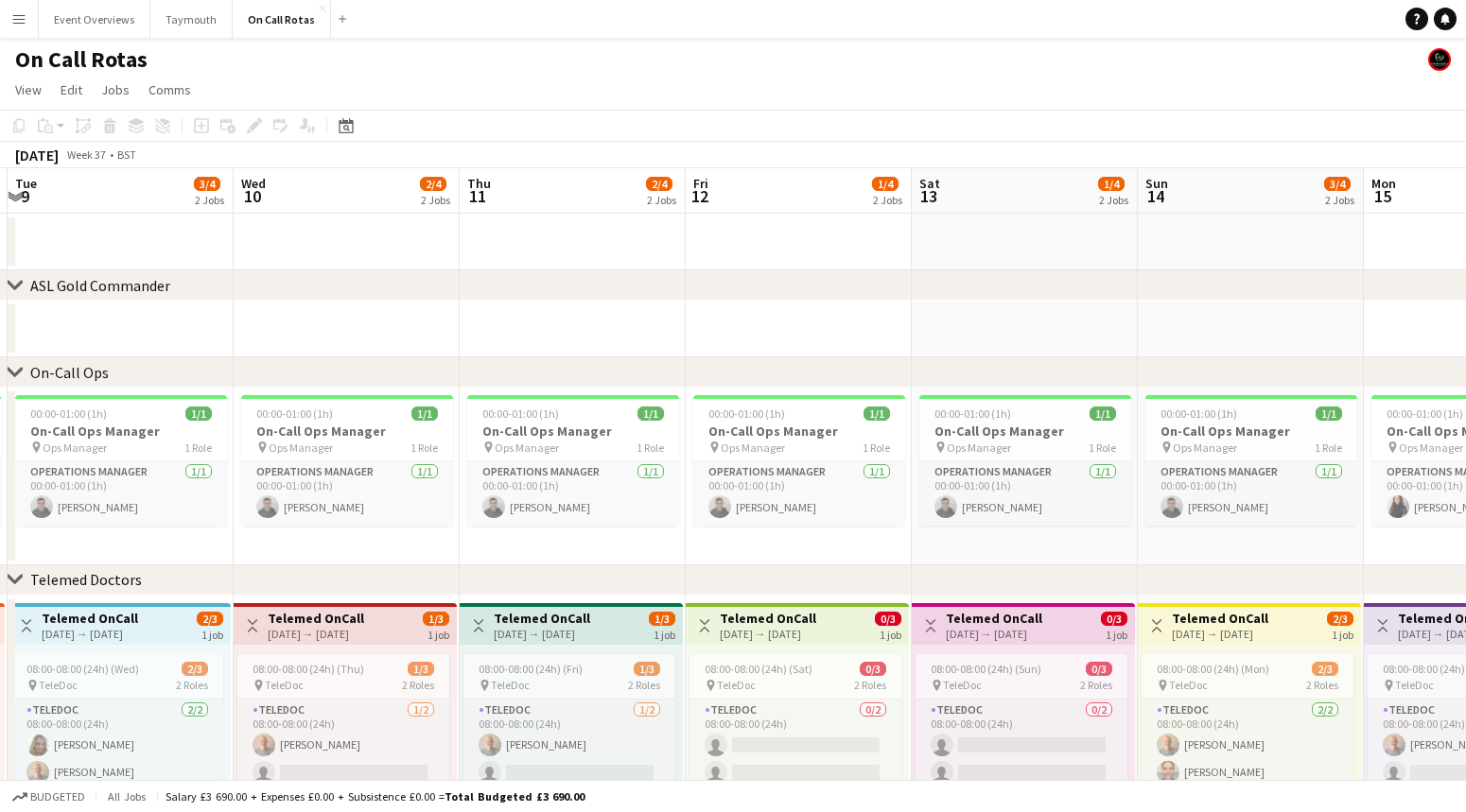
drag, startPoint x: 921, startPoint y: 214, endPoint x: 846, endPoint y: 210, distance: 75.1
click at [847, 210] on app-calendar-viewport "Sat 6 2/4 2 Jobs Sun 7 2/4 2 Jobs Mon 8 3/4 2 Jobs Tue 9 3/4 2 Jobs Wed 10 2/4 …" at bounding box center [733, 557] width 1466 height 778
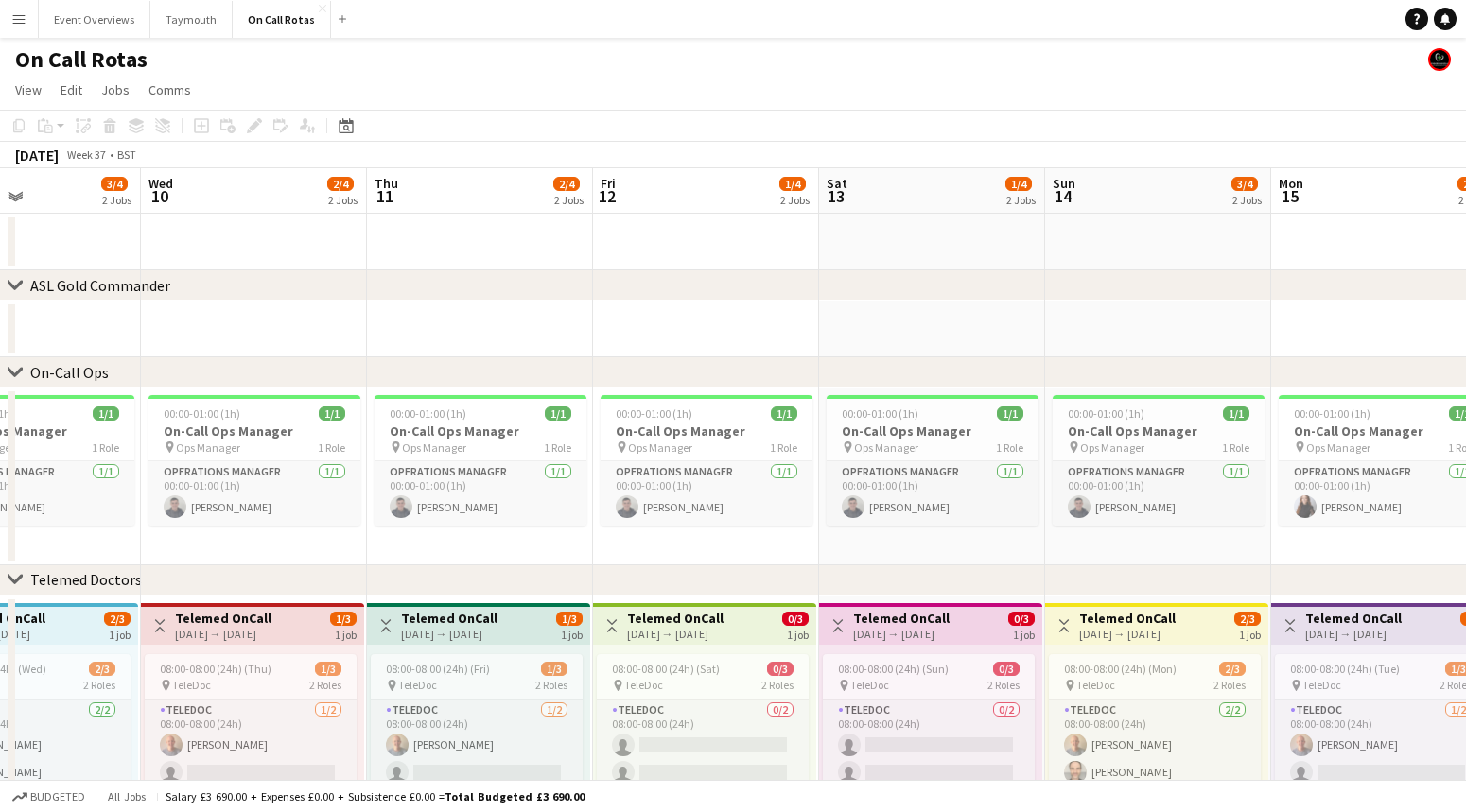
drag, startPoint x: 1263, startPoint y: 237, endPoint x: 964, endPoint y: 219, distance: 299.5
click at [956, 219] on app-calendar-viewport "Sat 6 2/4 2 Jobs Sun 7 2/4 2 Jobs Mon 8 3/4 2 Jobs Tue 9 3/4 2 Jobs Wed 10 2/4 …" at bounding box center [733, 557] width 1466 height 778
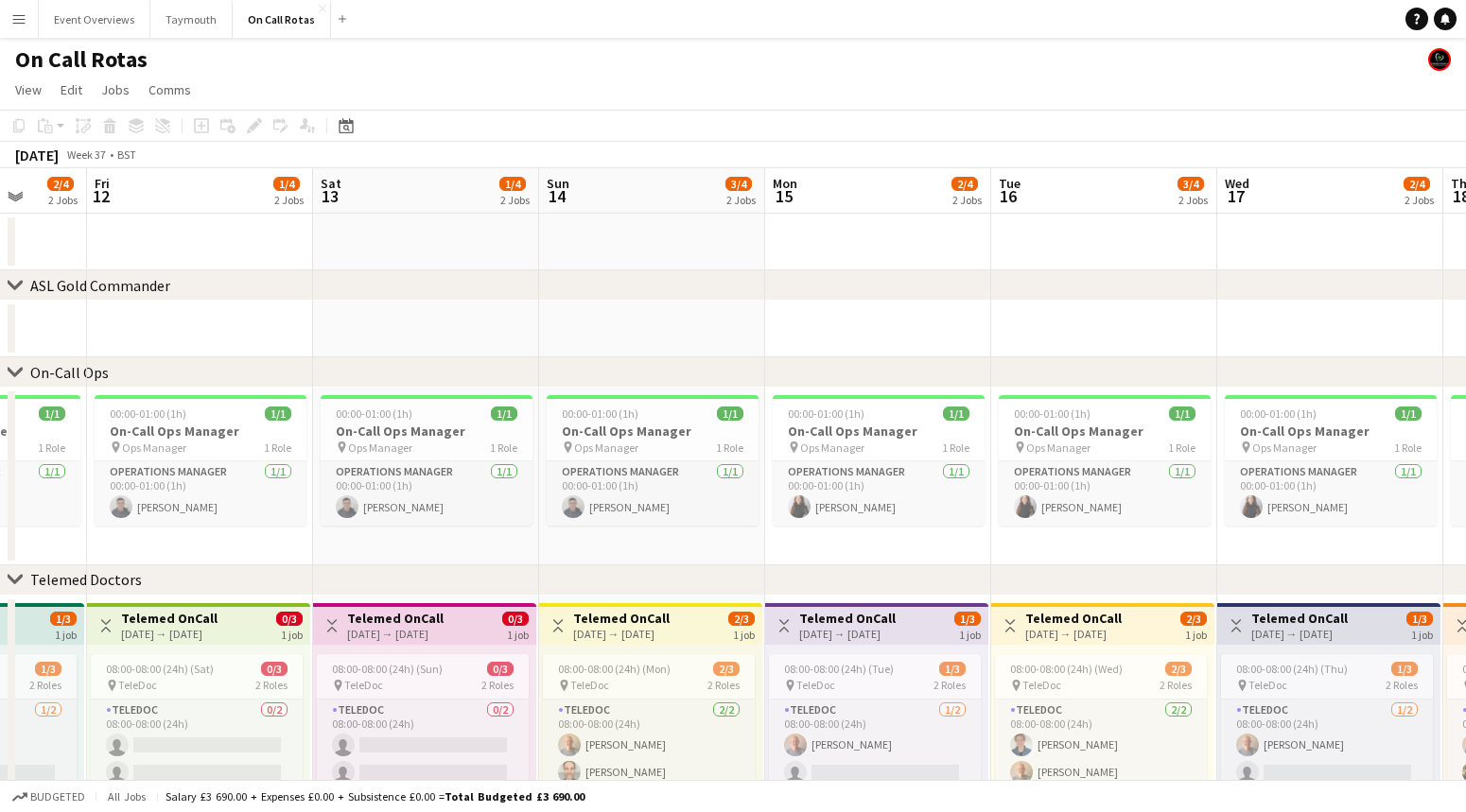
drag, startPoint x: 1088, startPoint y: 220, endPoint x: 972, endPoint y: 216, distance: 116.1
click at [972, 216] on app-calendar-viewport "Mon 8 3/4 2 Jobs Tue 9 3/4 2 Jobs Wed 10 2/4 2 Jobs Thu 11 2/4 2 Jobs Fri 12 1/…" at bounding box center [733, 557] width 1466 height 778
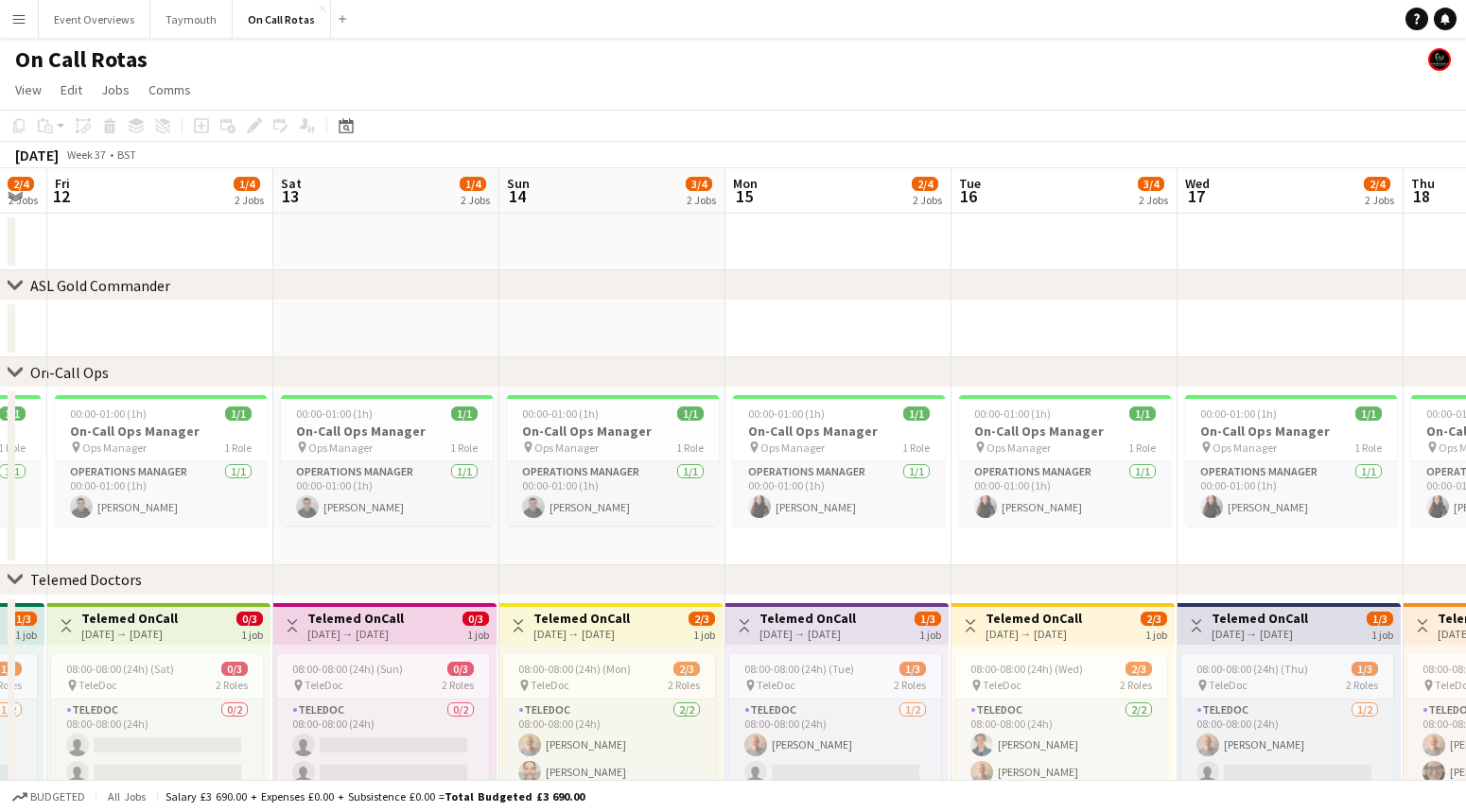
drag, startPoint x: 1230, startPoint y: 233, endPoint x: 952, endPoint y: 213, distance: 278.7
click at [952, 213] on app-calendar-viewport "Mon 8 3/4 2 Jobs Tue 9 3/4 2 Jobs Wed 10 2/4 2 Jobs Thu 11 2/4 2 Jobs Fri 12 1/…" at bounding box center [733, 557] width 1466 height 778
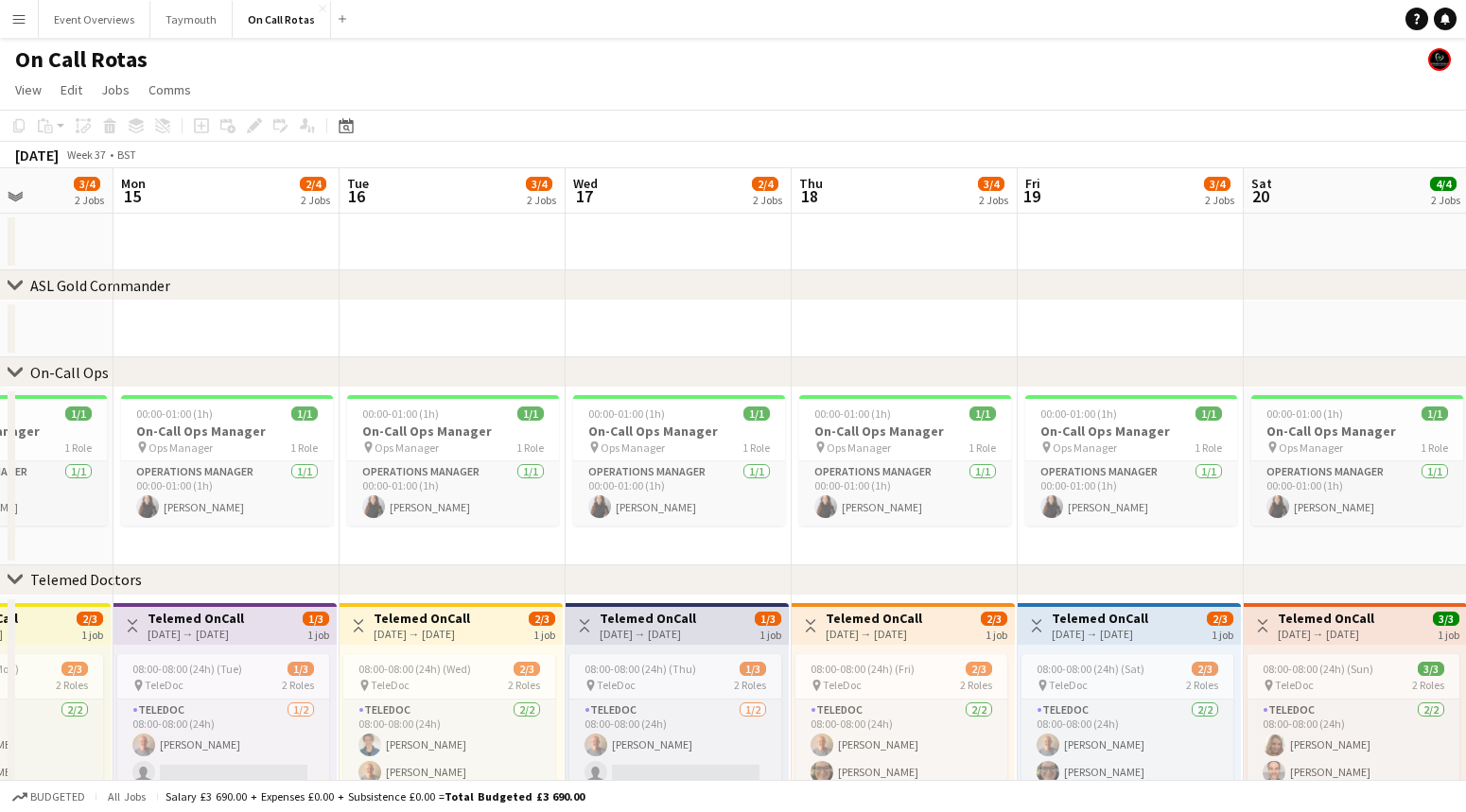
drag, startPoint x: 1234, startPoint y: 225, endPoint x: 862, endPoint y: 192, distance: 373.5
click at [862, 192] on app-calendar-viewport "Thu 11 2/4 2 Jobs Fri 12 1/4 2 Jobs Sat 13 1/4 2 Jobs Sun 14 3/4 2 Jobs Mon 15 …" at bounding box center [733, 557] width 1466 height 778
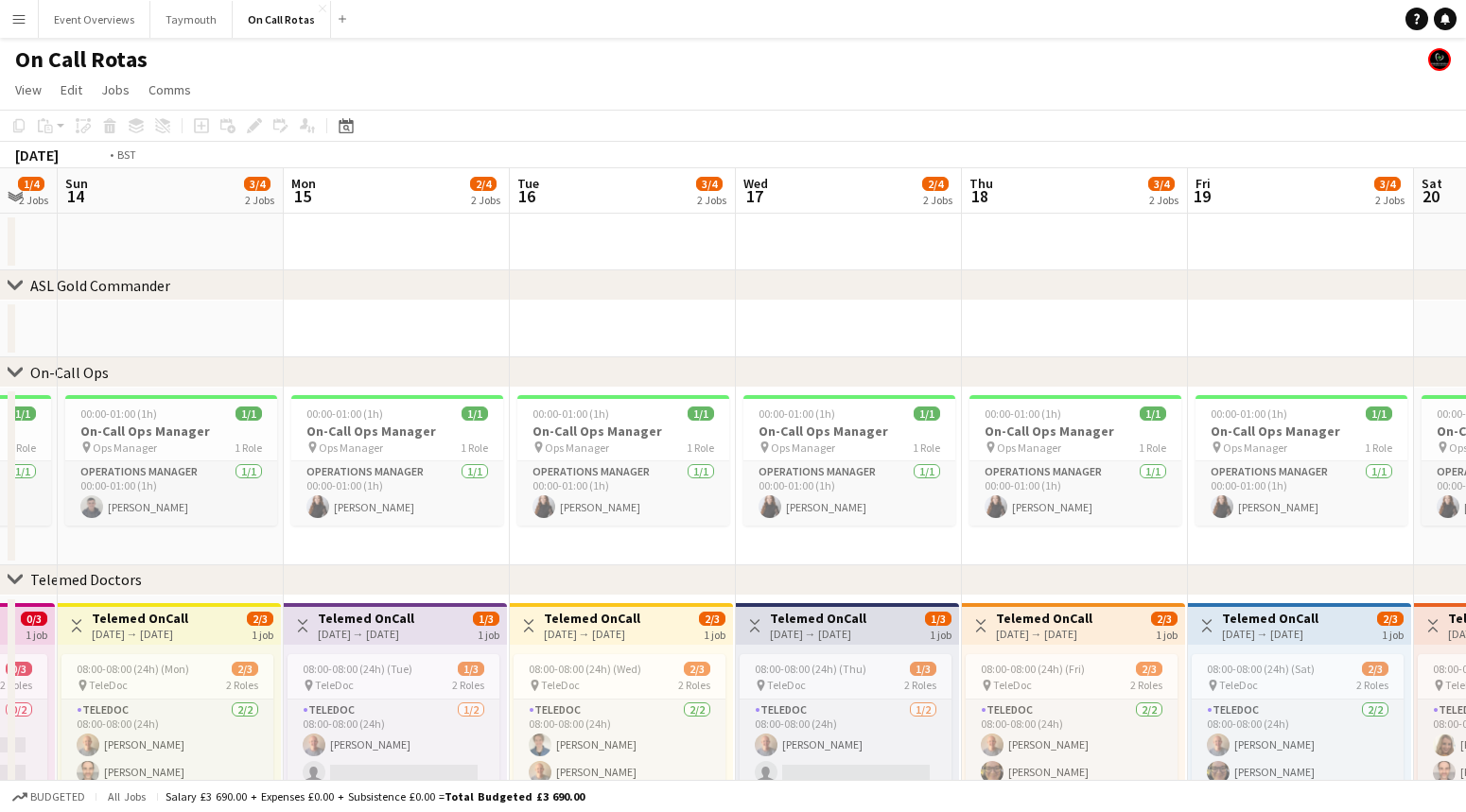
drag, startPoint x: 1106, startPoint y: 190, endPoint x: 898, endPoint y: 179, distance: 208.3
click at [861, 179] on app-calendar-viewport "Thu 11 2/4 2 Jobs Fri 12 1/4 2 Jobs Sat 13 1/4 2 Jobs Sun 14 3/4 2 Jobs Mon 15 …" at bounding box center [733, 557] width 1466 height 778
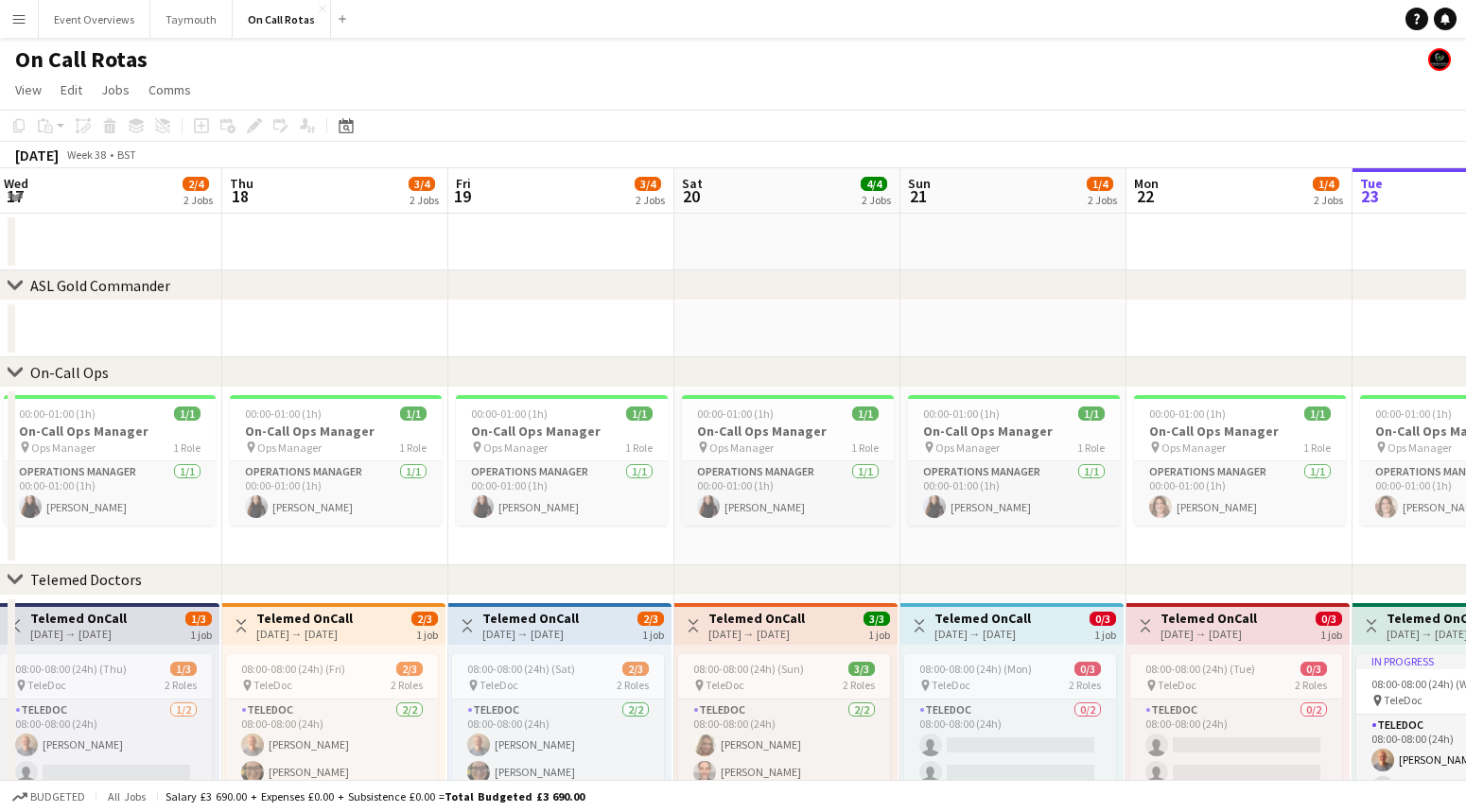
drag, startPoint x: 1203, startPoint y: 180, endPoint x: 959, endPoint y: 168, distance: 244.3
click at [959, 169] on app-calendar-viewport "Sun 14 3/4 2 Jobs Mon 15 2/4 2 Jobs Tue 16 3/4 2 Jobs Wed 17 2/4 2 Jobs Thu 18 …" at bounding box center [733, 557] width 1466 height 778
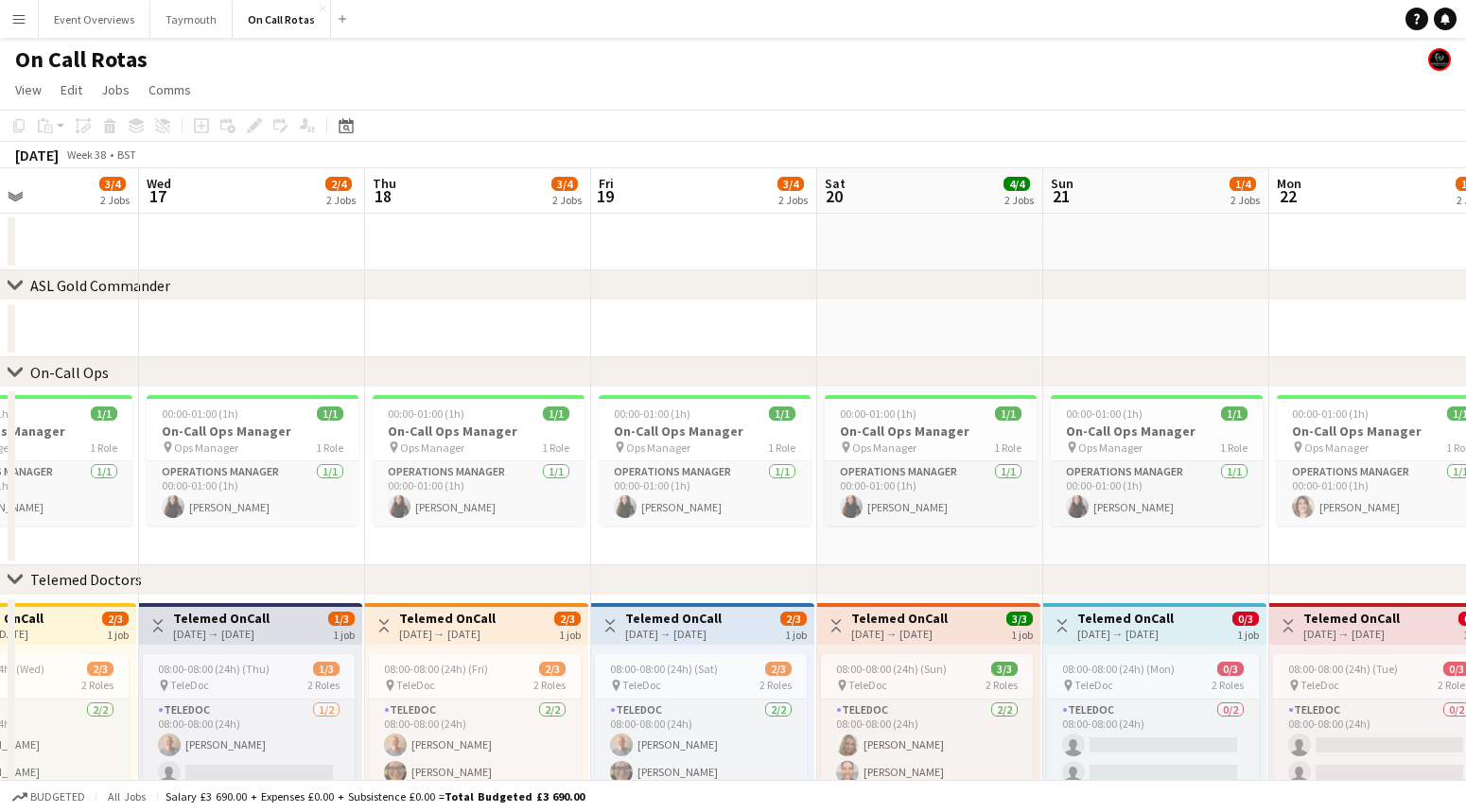
drag, startPoint x: 1167, startPoint y: 177, endPoint x: 833, endPoint y: 165, distance: 334.2
click at [833, 165] on app-calendar "Copy Paste Paste Command V Paste with crew Command Shift V Paste linked Job [GE…" at bounding box center [733, 528] width 1466 height 836
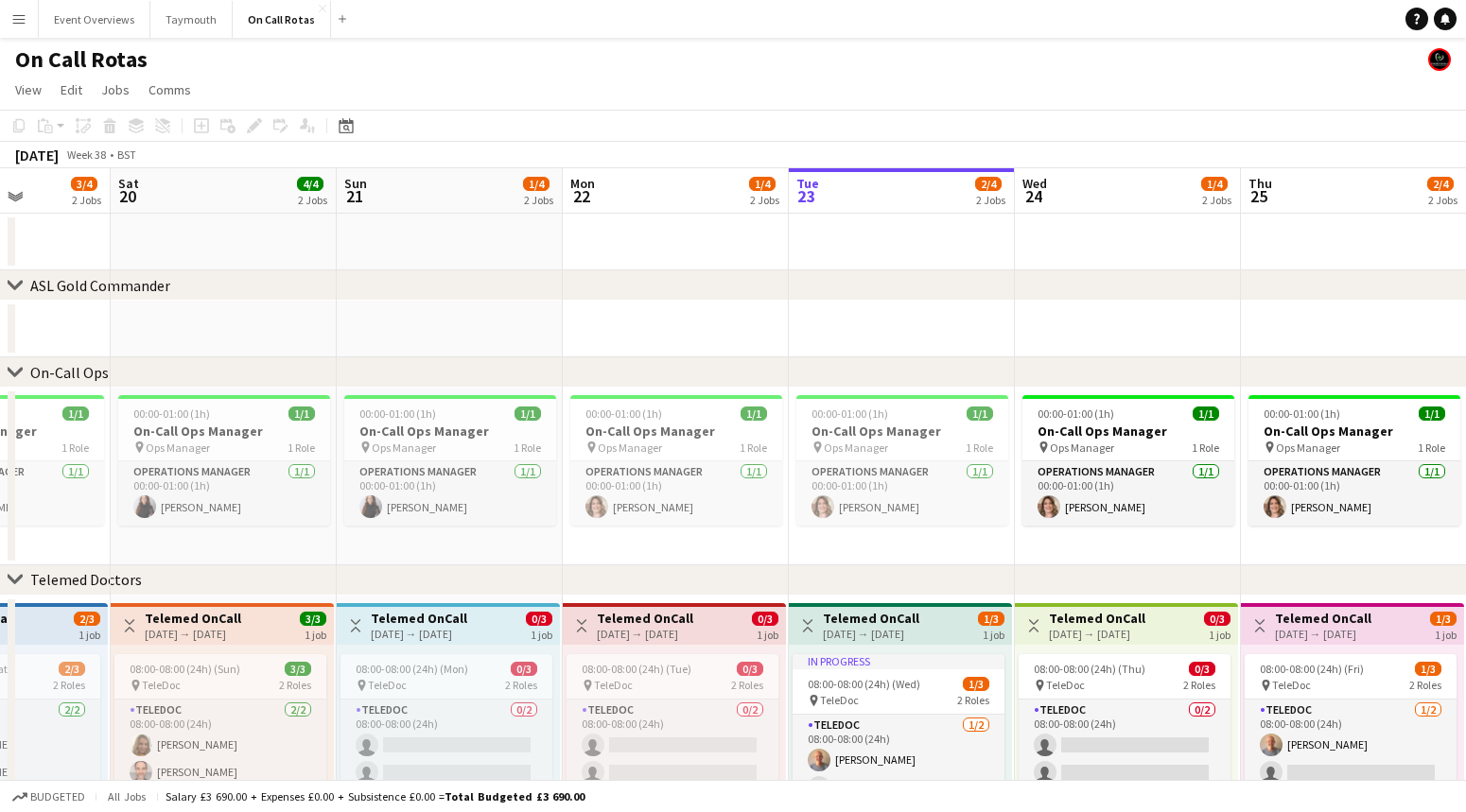
drag, startPoint x: 897, startPoint y: 192, endPoint x: 1044, endPoint y: 206, distance: 147.7
click at [895, 192] on app-calendar-viewport "Tue 16 3/4 2 Jobs Wed 17 2/4 2 Jobs Thu 18 3/4 2 Jobs Fri 19 3/4 2 Jobs Sat 20 …" at bounding box center [733, 557] width 1466 height 778
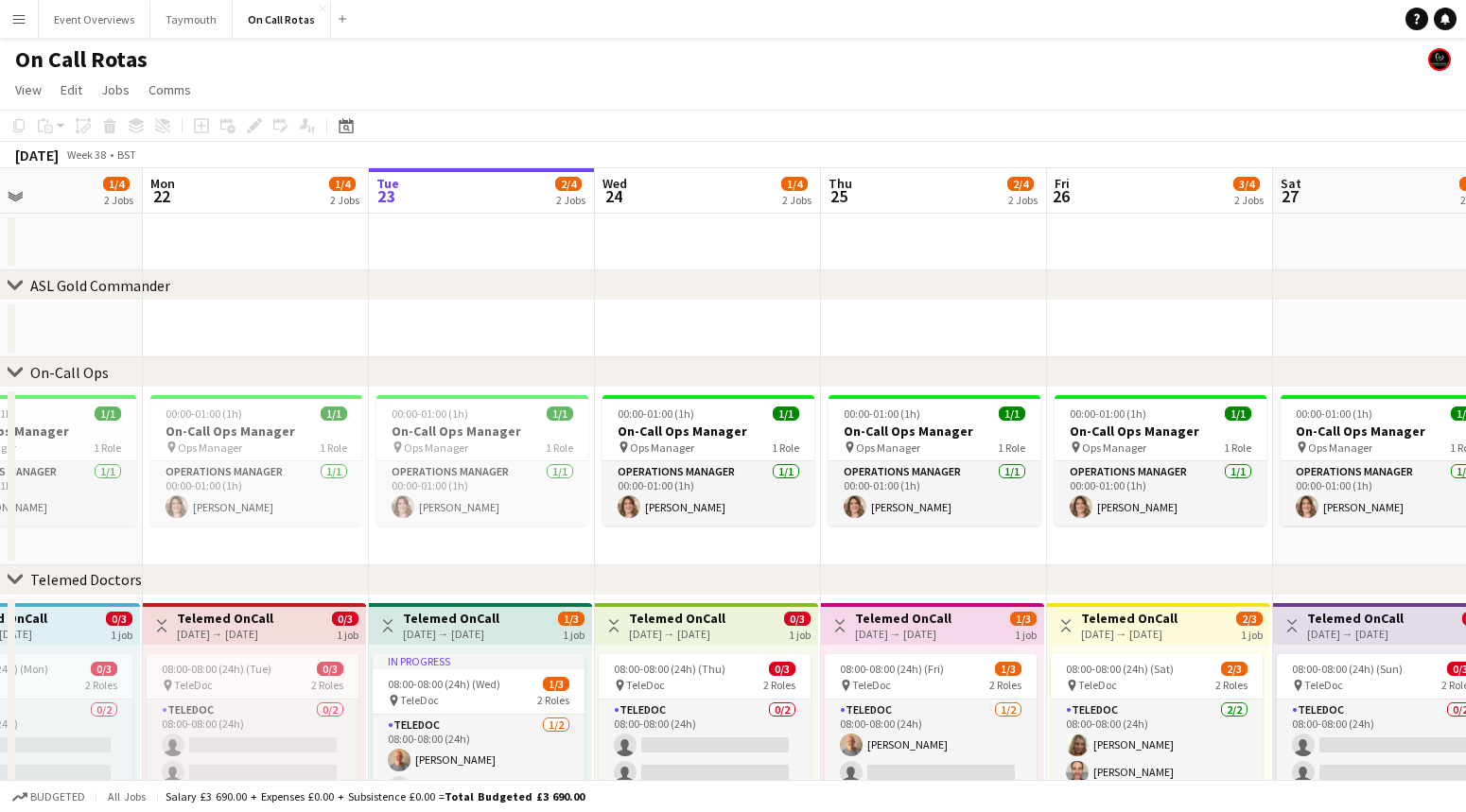
scroll to position [0, 765]
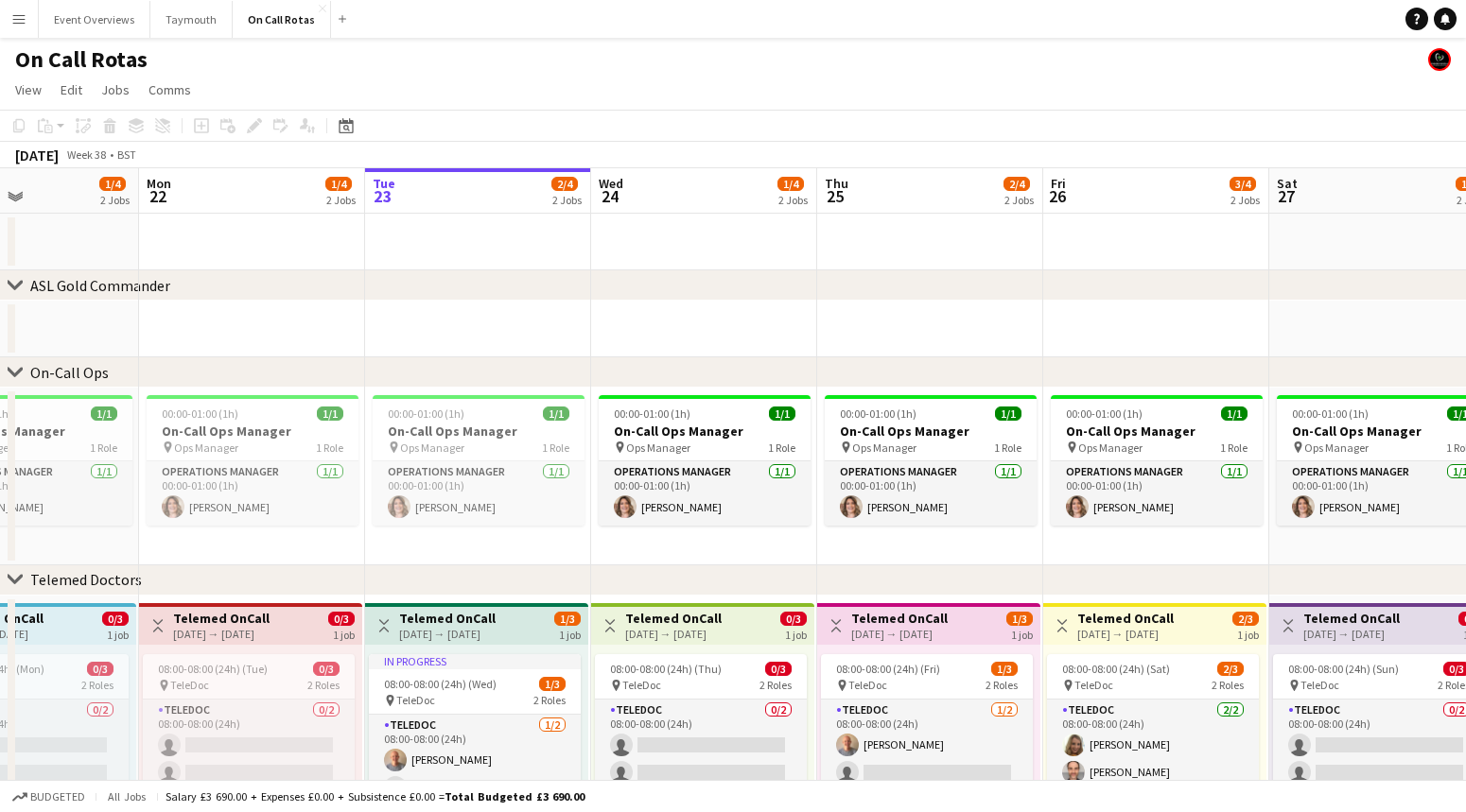
drag, startPoint x: 1120, startPoint y: 211, endPoint x: 739, endPoint y: 191, distance: 381.5
click at [739, 191] on app-calendar-viewport "Thu 18 3/4 2 Jobs Fri 19 3/4 2 Jobs Sat 20 4/4 2 Jobs Sun 21 1/4 2 Jobs Mon 22 …" at bounding box center [733, 557] width 1466 height 778
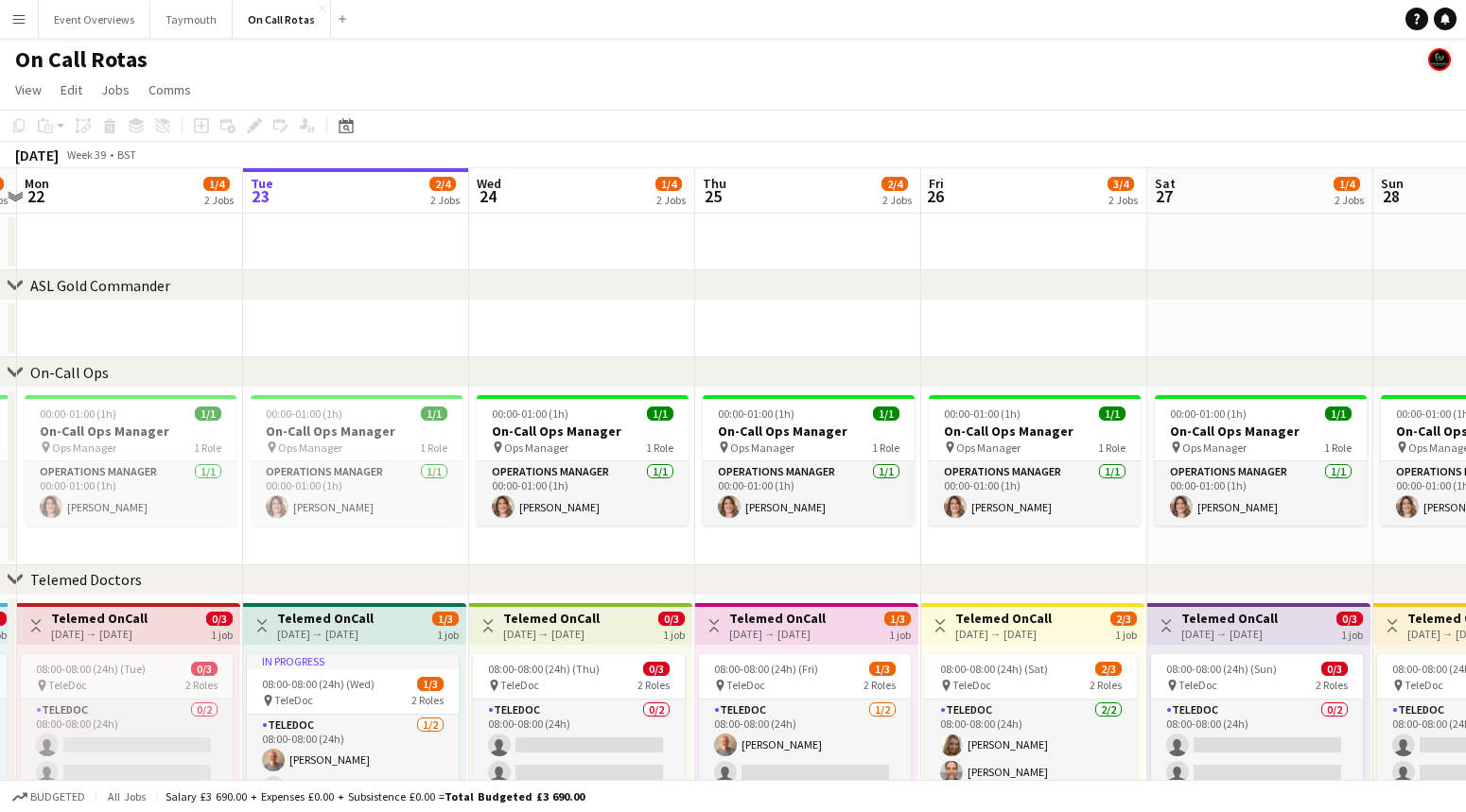
drag, startPoint x: 801, startPoint y: 348, endPoint x: 454, endPoint y: 314, distance: 348.7
click at [450, 318] on app-calendar-viewport "Fri 19 3/4 2 Jobs Sat 20 4/4 2 Jobs Sun 21 1/4 2 Jobs Mon 22 1/4 2 Jobs Tue 23 …" at bounding box center [733, 557] width 1466 height 778
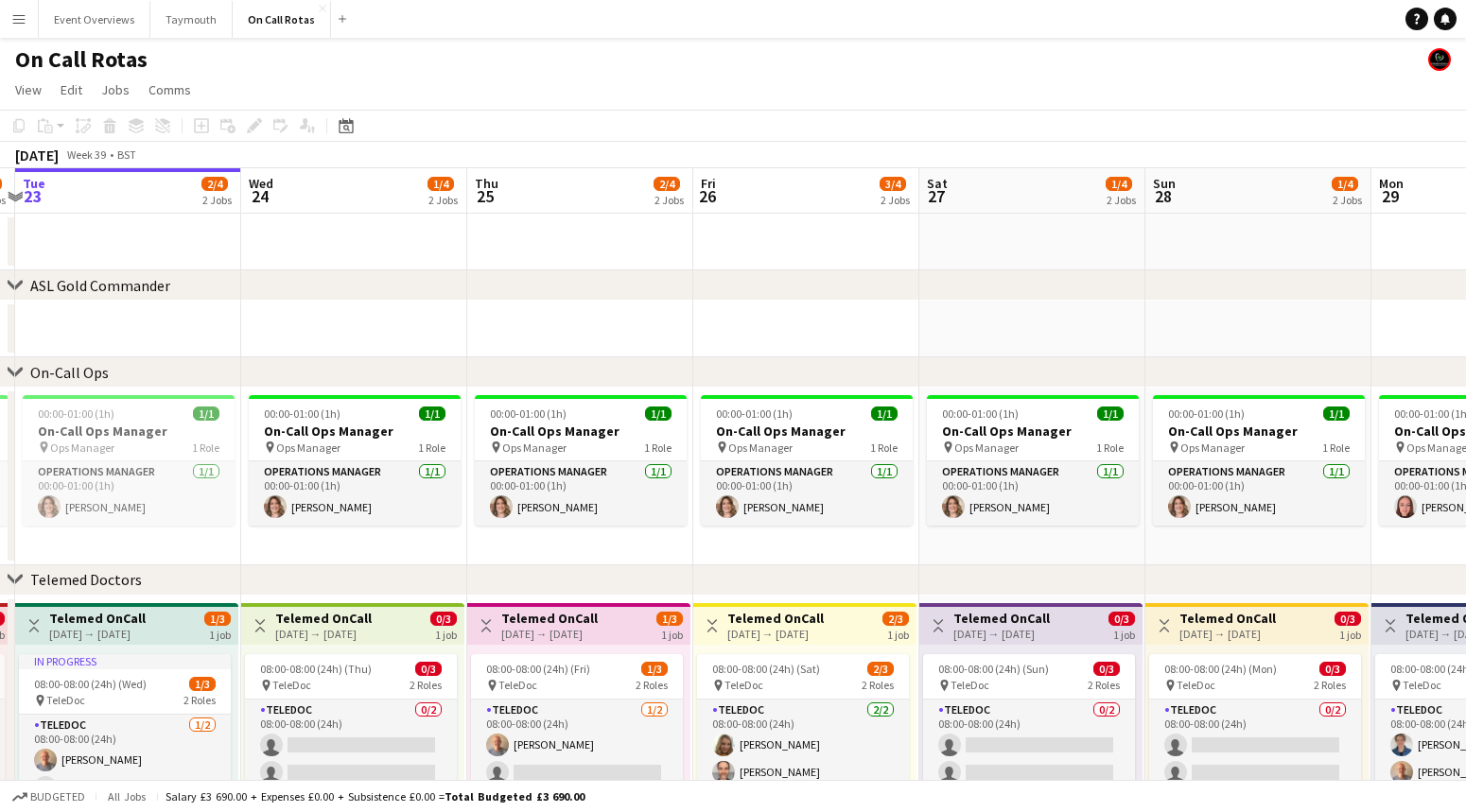
drag, startPoint x: 918, startPoint y: 293, endPoint x: 626, endPoint y: 291, distance: 292.0
click at [626, 291] on div "chevron-right ASL Gold Commander" at bounding box center [733, 285] width 1466 height 31
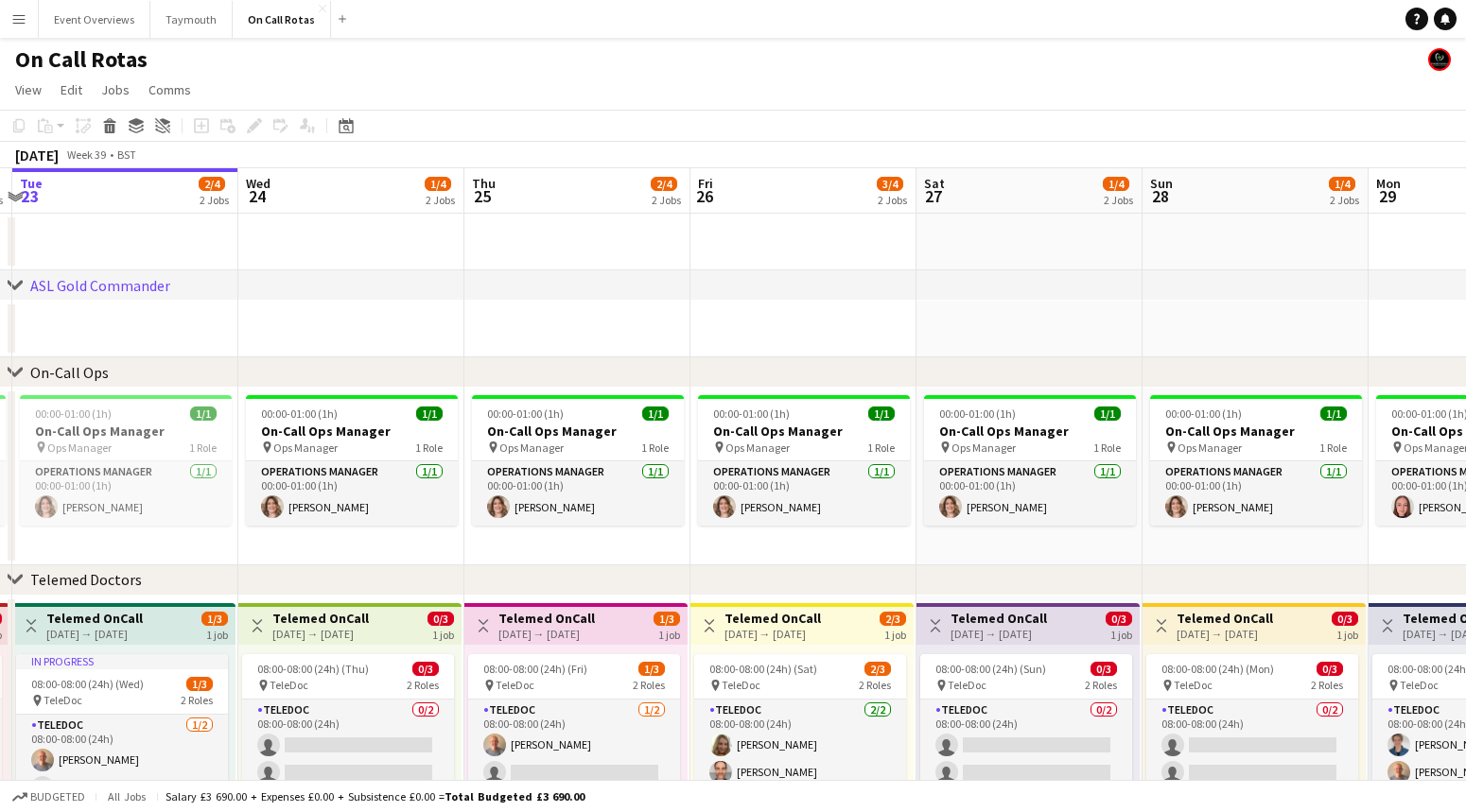
drag, startPoint x: 1011, startPoint y: 235, endPoint x: 779, endPoint y: 212, distance: 233.1
click at [780, 212] on app-calendar-viewport "Sat 20 4/4 2 Jobs Sun 21 1/4 2 Jobs Mon 22 1/4 2 Jobs Tue 23 2/4 2 Jobs Wed 24 …" at bounding box center [733, 557] width 1466 height 778
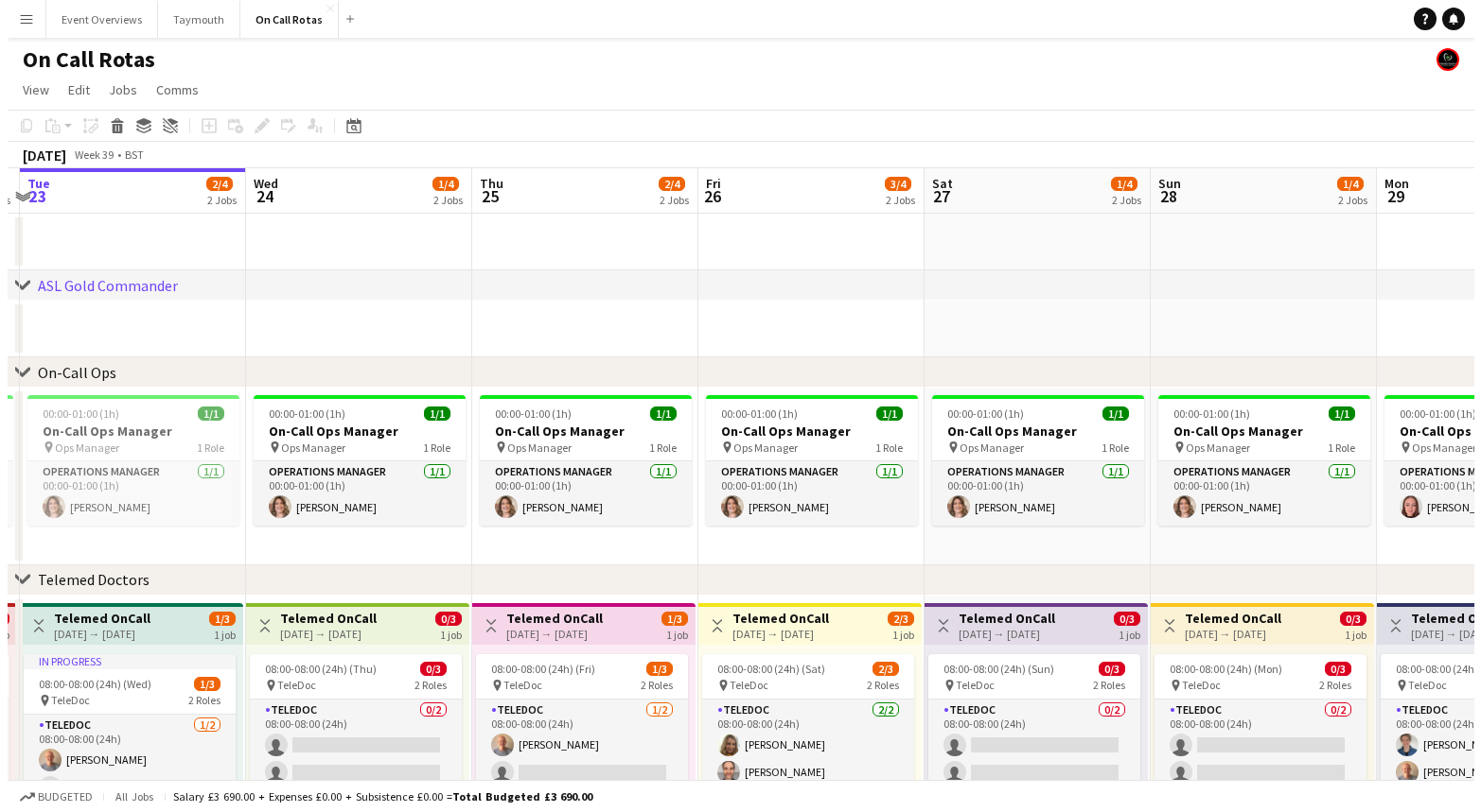
scroll to position [0, 668]
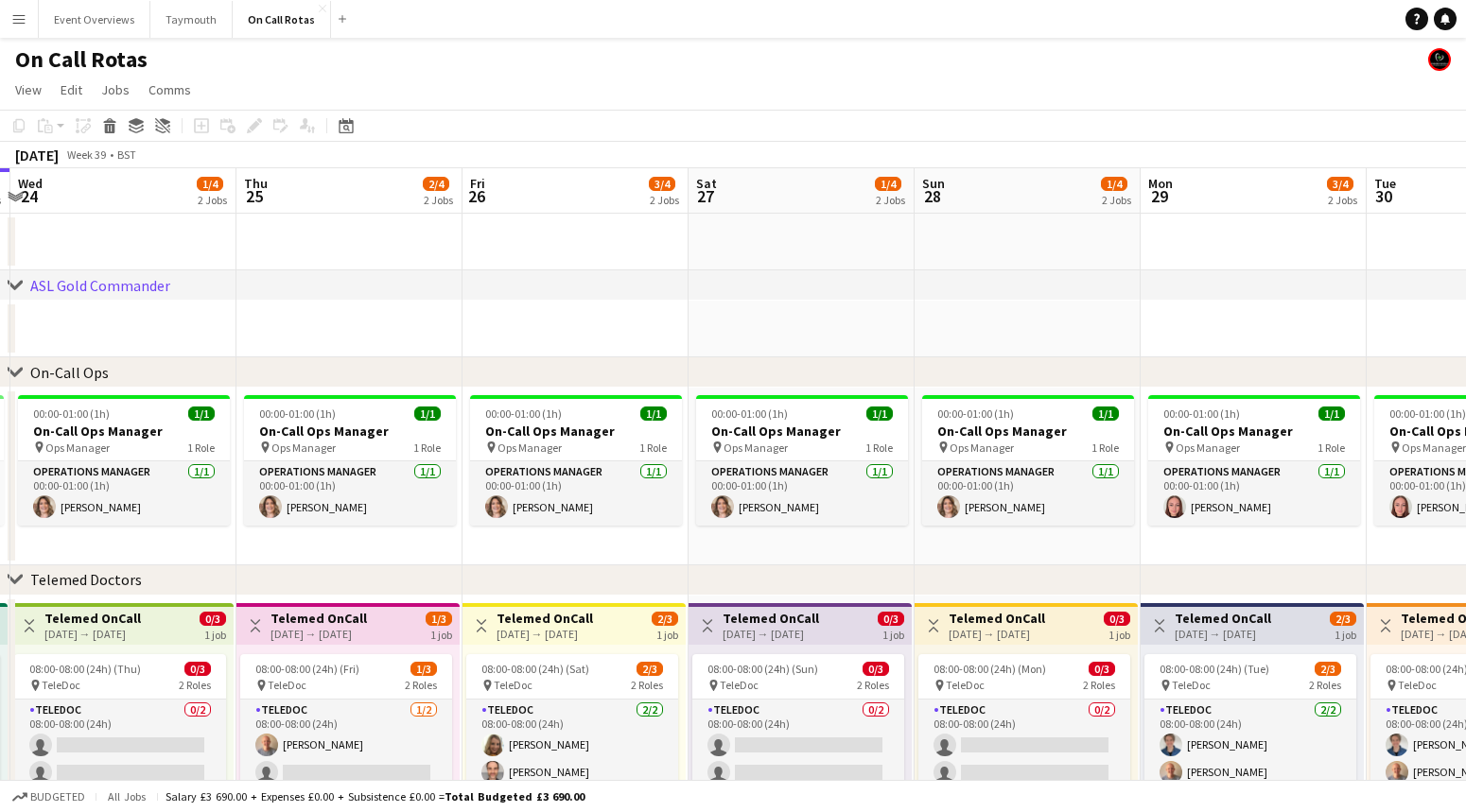
click at [25, 22] on app-icon "Menu" at bounding box center [19, 19] width 15 height 15
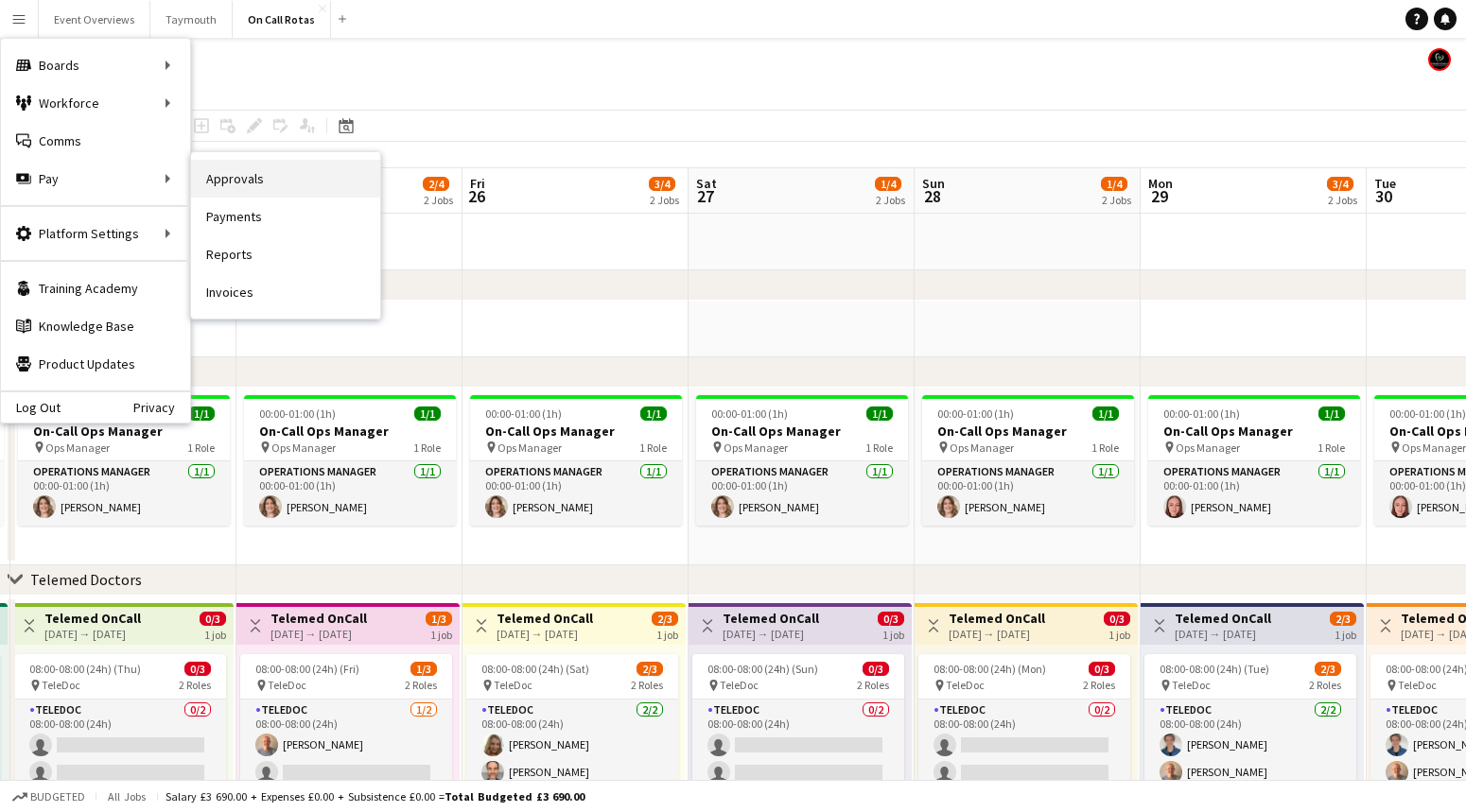
click at [294, 172] on link "Approvals" at bounding box center [286, 179] width 190 height 38
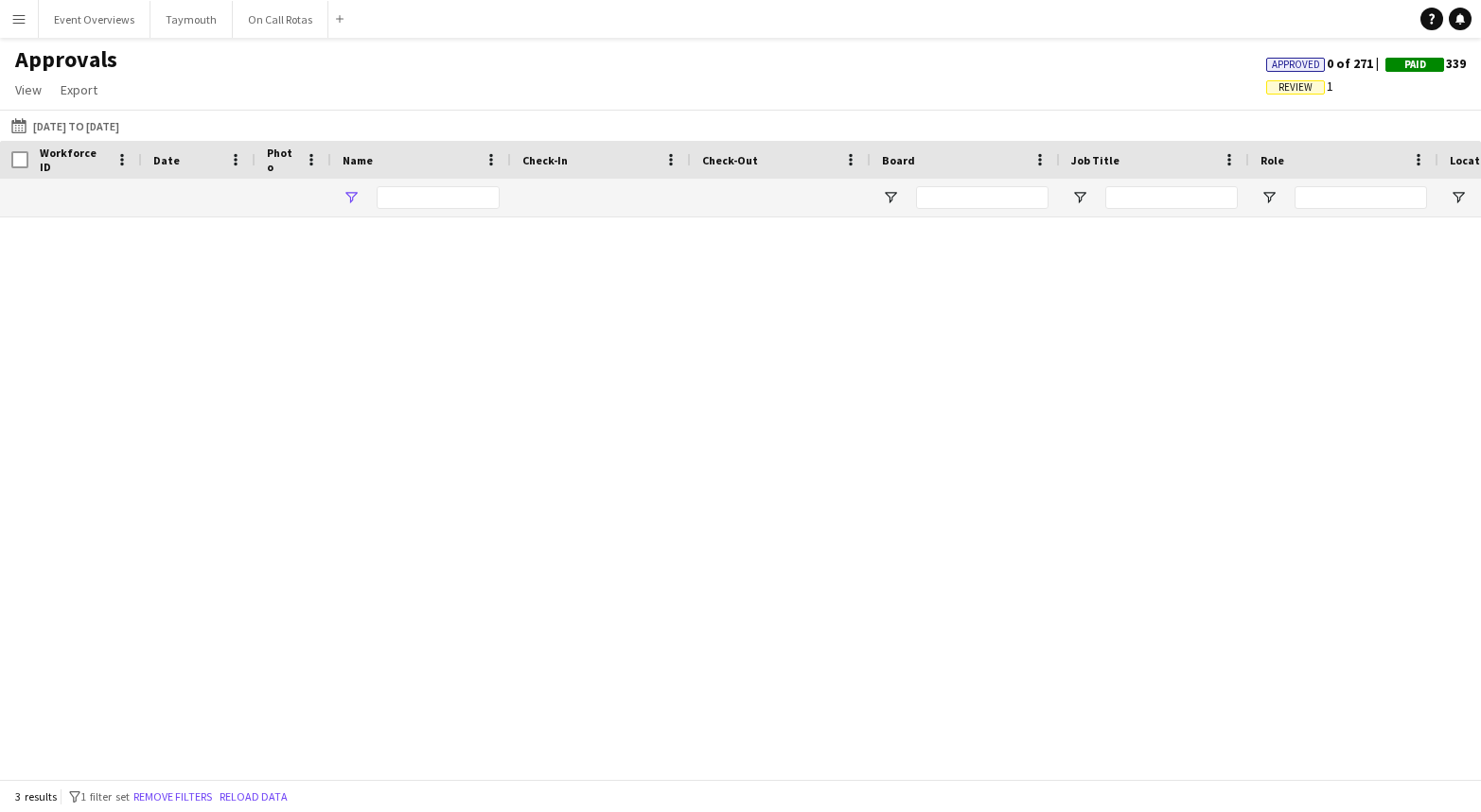
type input "****"
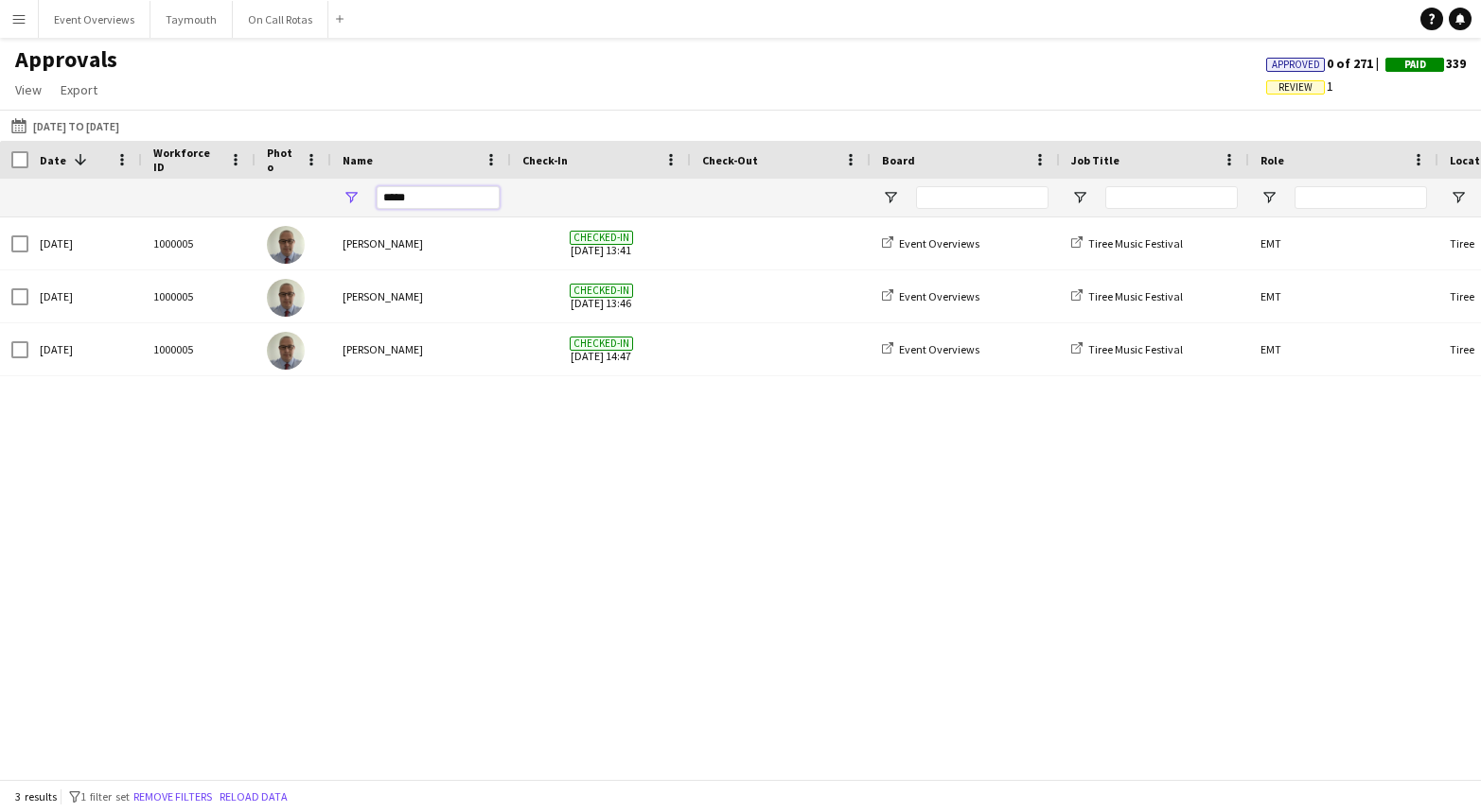
click at [403, 198] on input "****" at bounding box center [438, 198] width 123 height 23
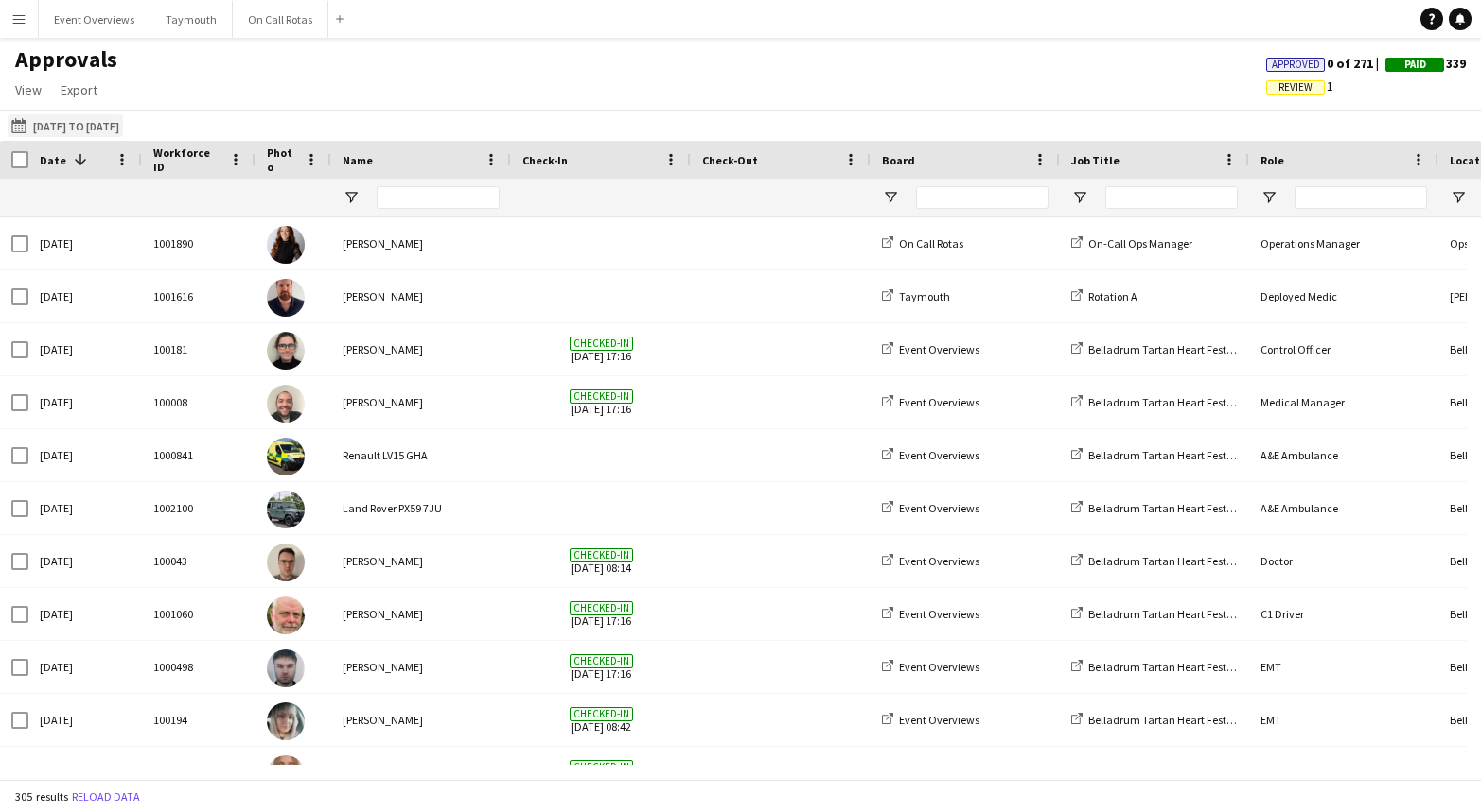
click at [123, 129] on button "[DATE] to [DATE] [DATE] to [DATE]" at bounding box center [65, 126] width 115 height 23
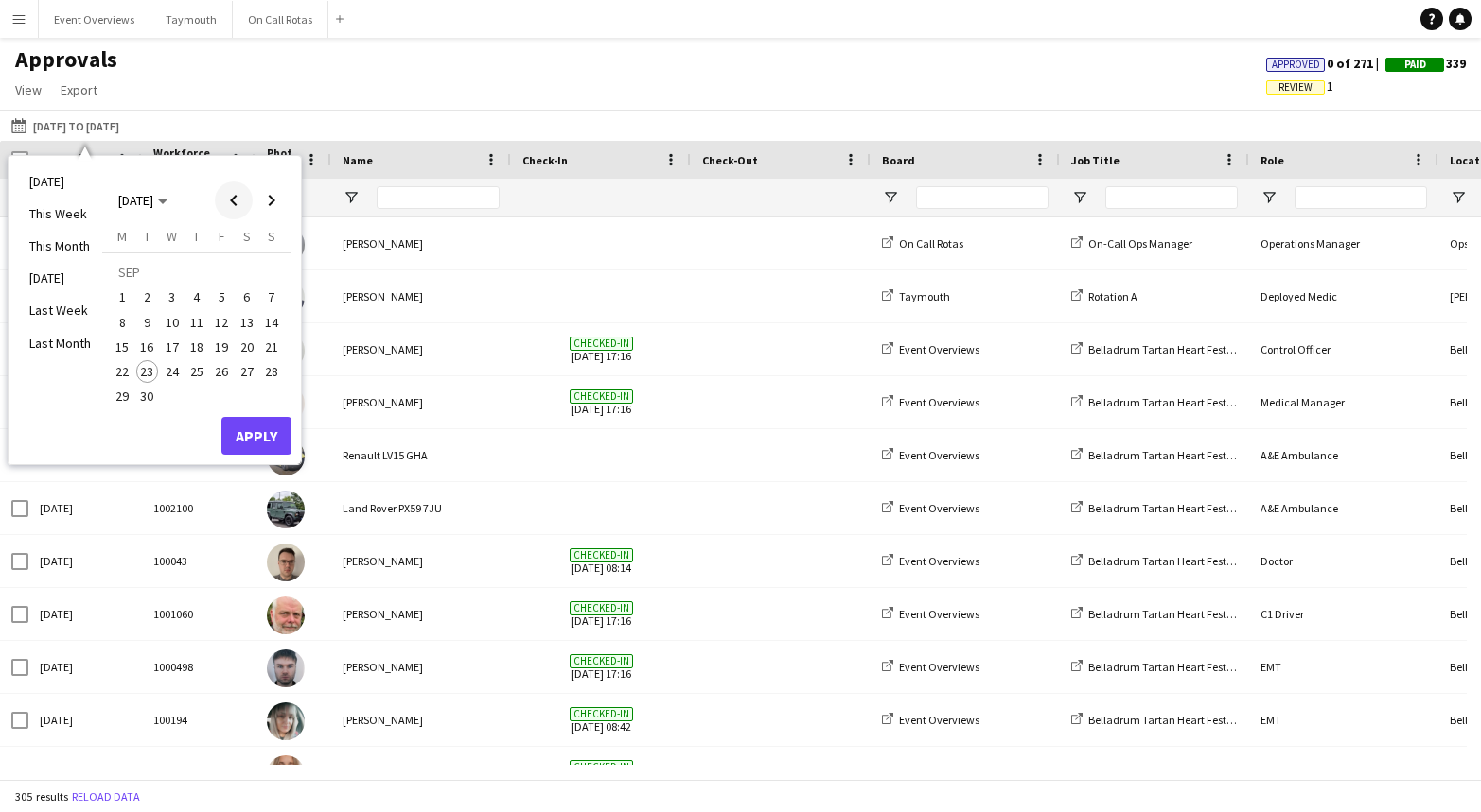
click at [236, 192] on span "Previous month" at bounding box center [234, 201] width 38 height 38
click at [152, 377] on span "26" at bounding box center [148, 376] width 23 height 23
click at [274, 196] on span "Next month" at bounding box center [272, 201] width 38 height 38
click at [149, 404] on span "30" at bounding box center [148, 397] width 23 height 23
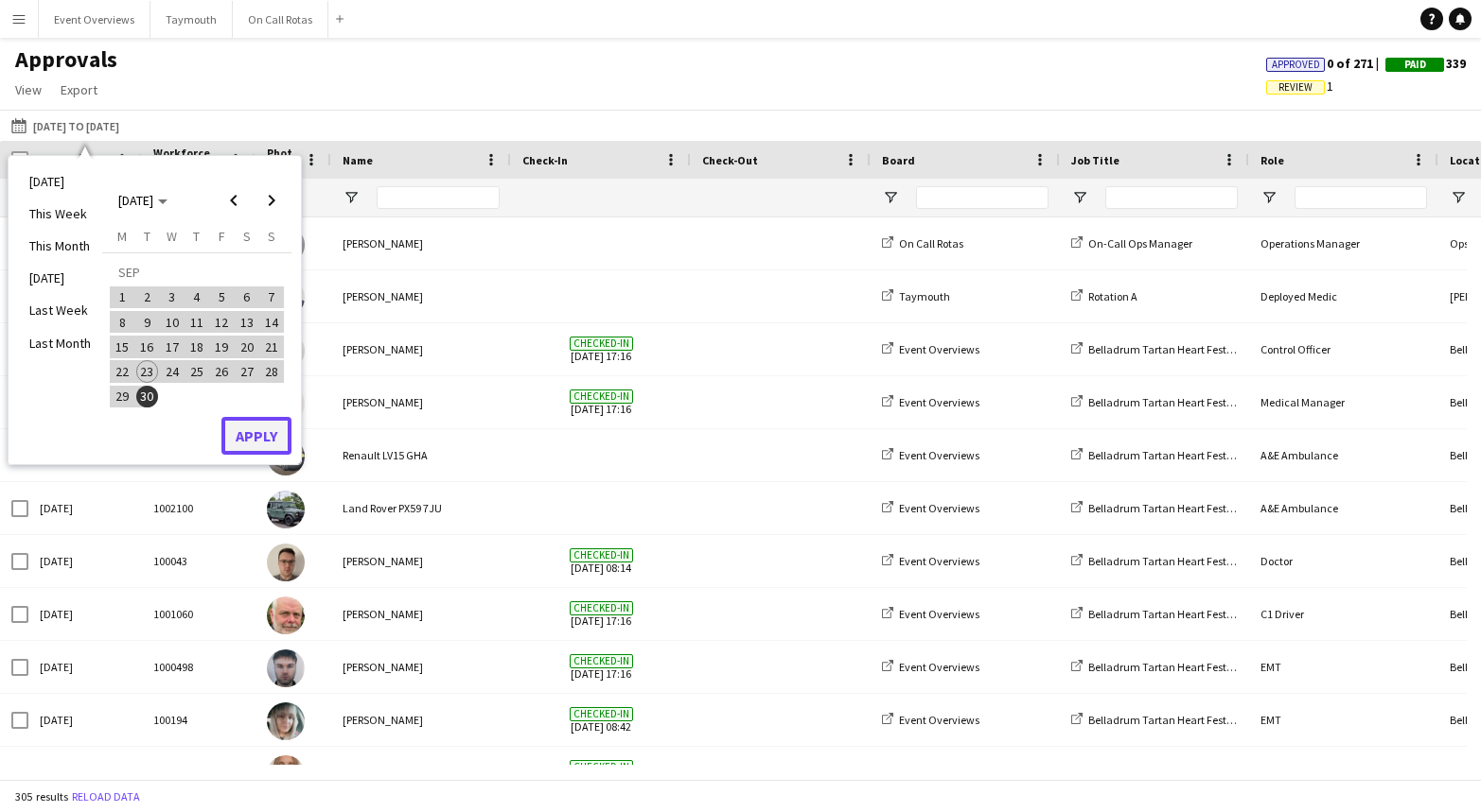
click at [240, 437] on button "Apply" at bounding box center [256, 437] width 70 height 38
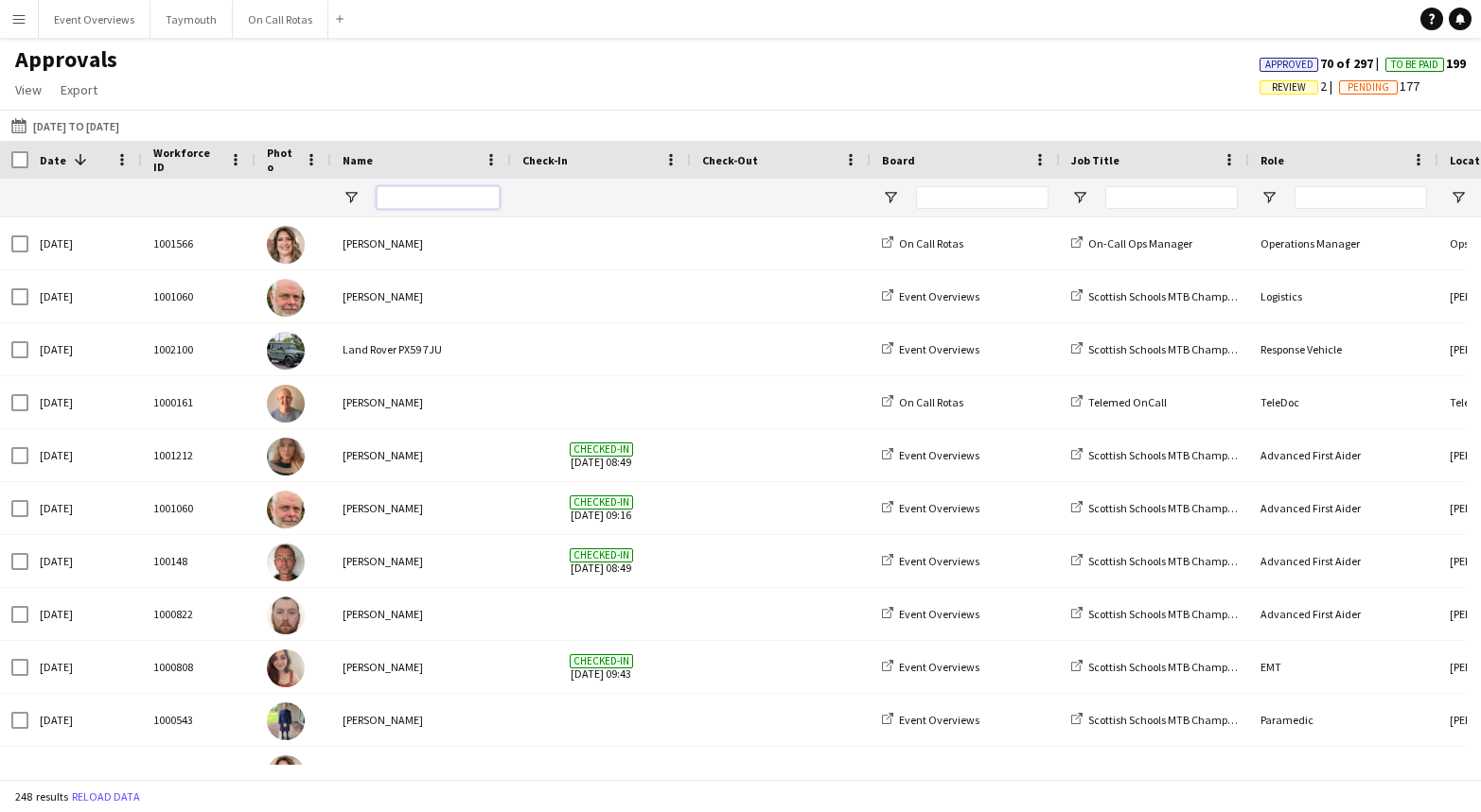
click at [416, 194] on input "Name Filter Input" at bounding box center [438, 198] width 123 height 23
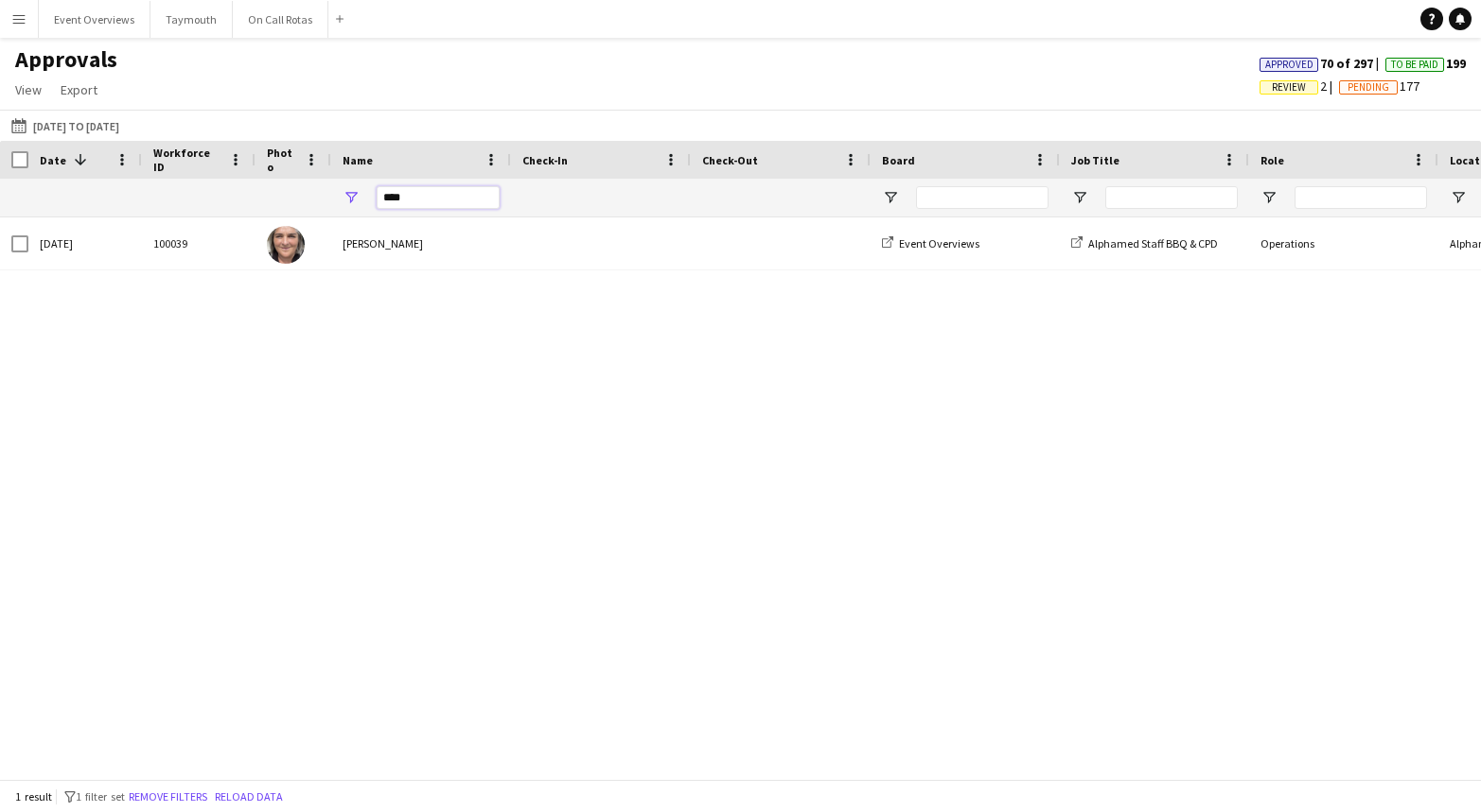
type input "****"
